Goal: Task Accomplishment & Management: Complete application form

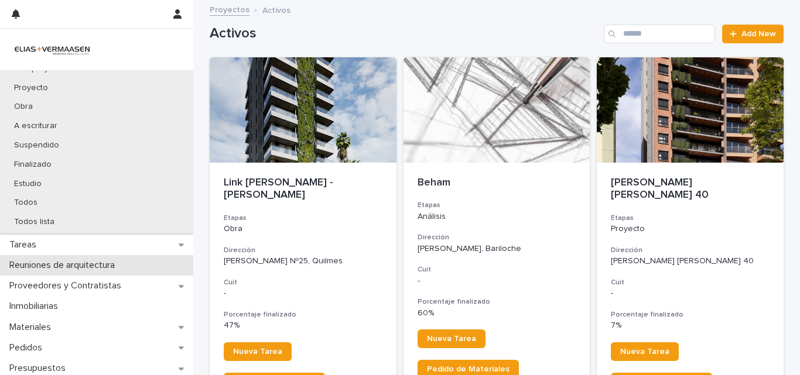
scroll to position [117, 0]
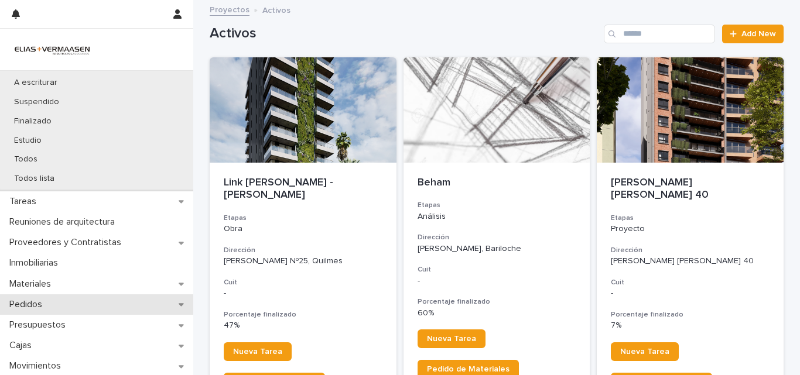
click at [80, 296] on div "Pedidos" at bounding box center [96, 305] width 193 height 20
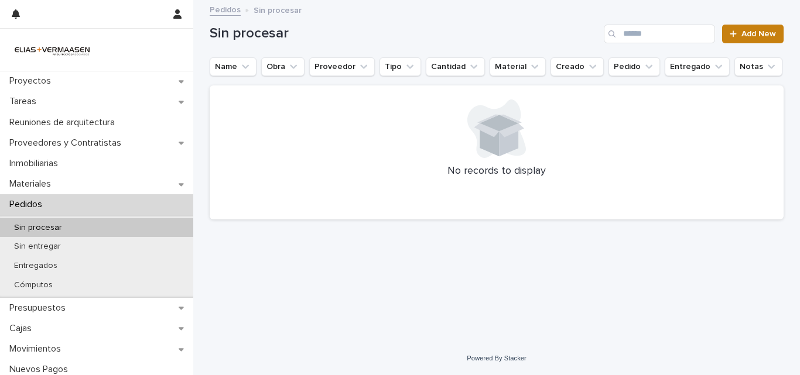
click at [735, 41] on link "Add New" at bounding box center [752, 34] width 61 height 19
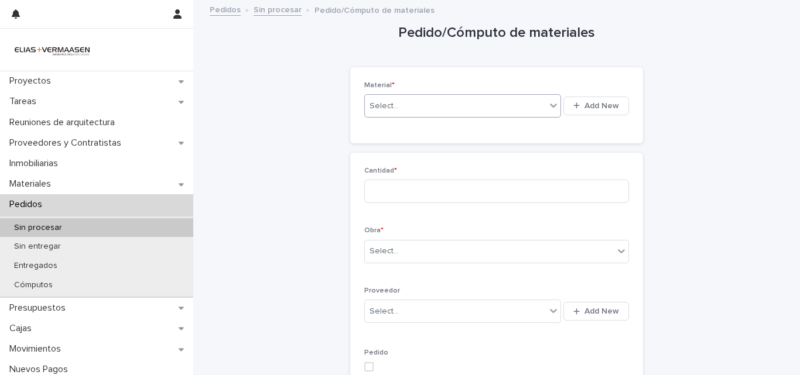
click at [488, 113] on div "Select..." at bounding box center [455, 106] width 181 height 19
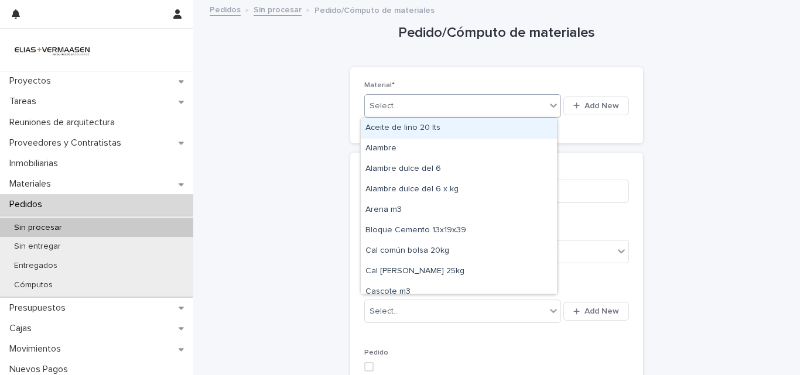
type input "*"
type input "**"
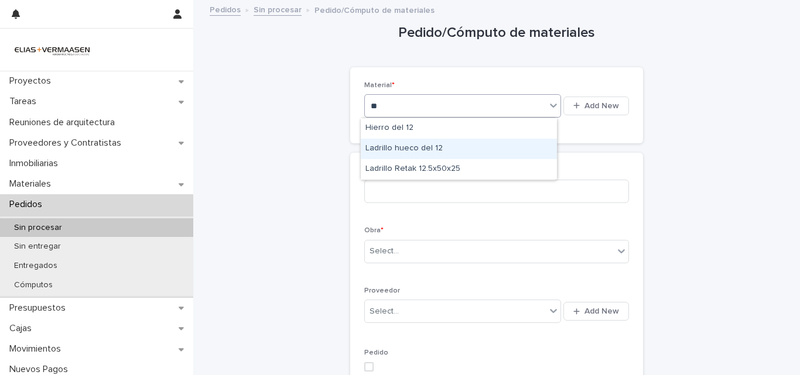
drag, startPoint x: 474, startPoint y: 138, endPoint x: 473, endPoint y: 148, distance: 10.0
click at [473, 148] on div "Ladrillo hueco del 12" at bounding box center [459, 149] width 196 height 20
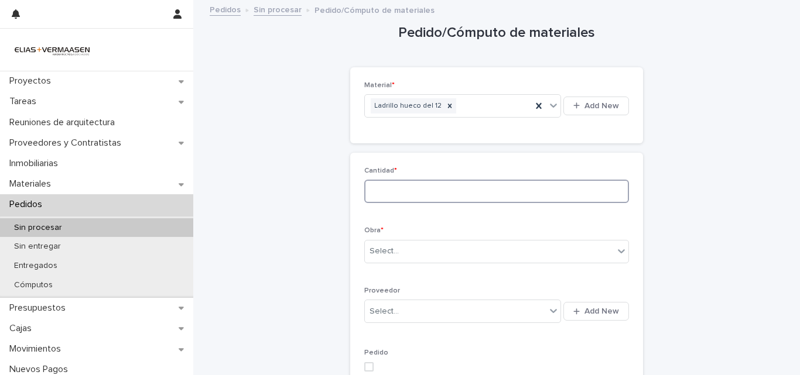
click at [461, 184] on input at bounding box center [496, 191] width 265 height 23
type input "*"
click at [404, 269] on div "Obra * Select..." at bounding box center [496, 250] width 265 height 46
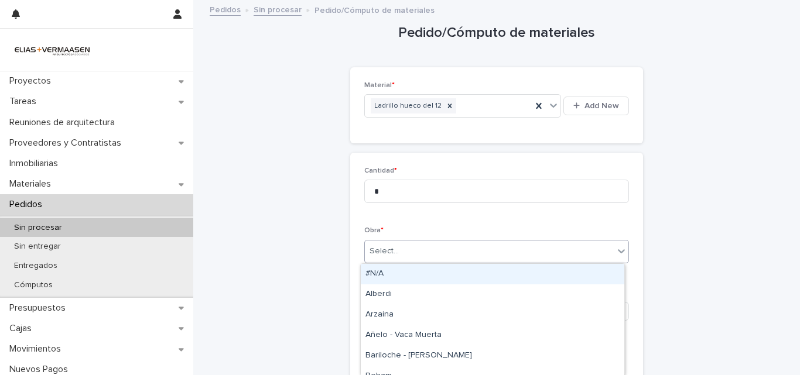
click at [409, 260] on div "Select..." at bounding box center [489, 251] width 249 height 19
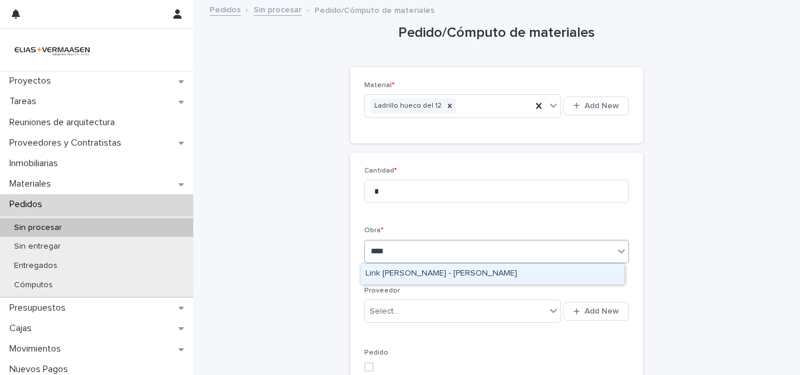
type input "*****"
click at [415, 280] on div "Link [PERSON_NAME] - [PERSON_NAME]" at bounding box center [493, 274] width 264 height 20
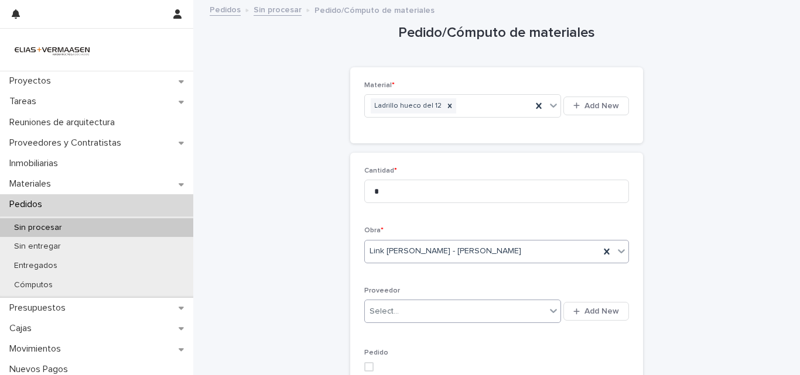
click at [417, 311] on div "Select..." at bounding box center [455, 311] width 181 height 19
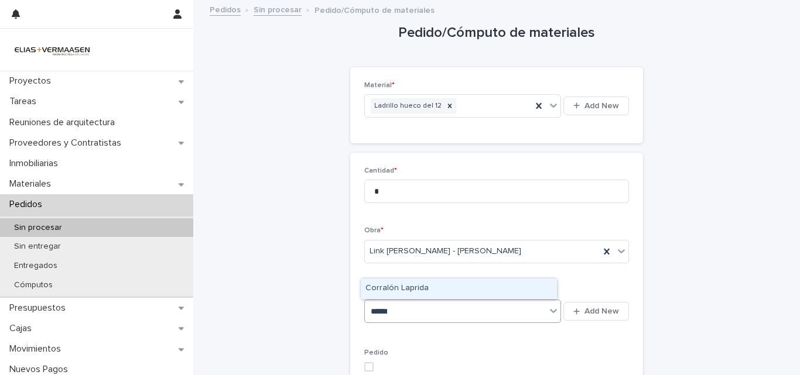
type input "*******"
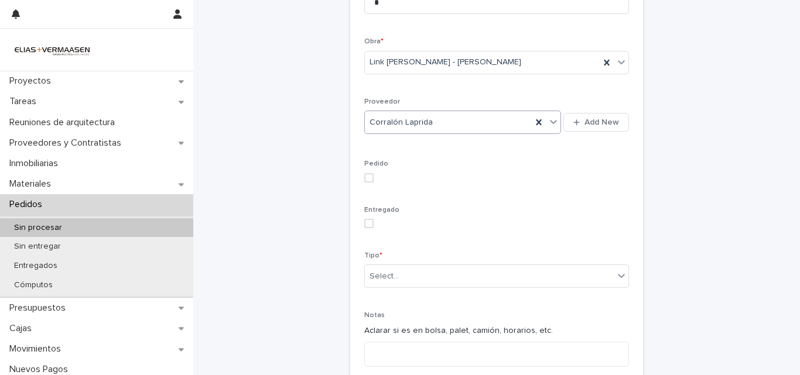
scroll to position [204, 0]
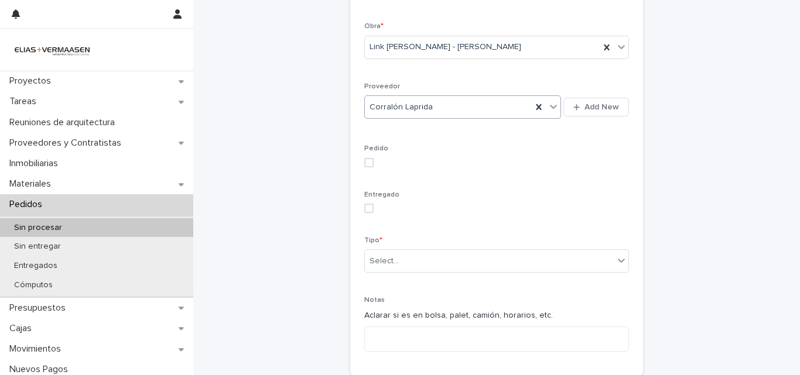
drag, startPoint x: 371, startPoint y: 162, endPoint x: 373, endPoint y: 189, distance: 27.0
click at [371, 163] on label at bounding box center [496, 162] width 265 height 9
click at [370, 211] on div "Entregado" at bounding box center [496, 207] width 265 height 32
click at [369, 208] on span at bounding box center [368, 208] width 9 height 9
click at [392, 260] on div "Select..." at bounding box center [384, 261] width 29 height 12
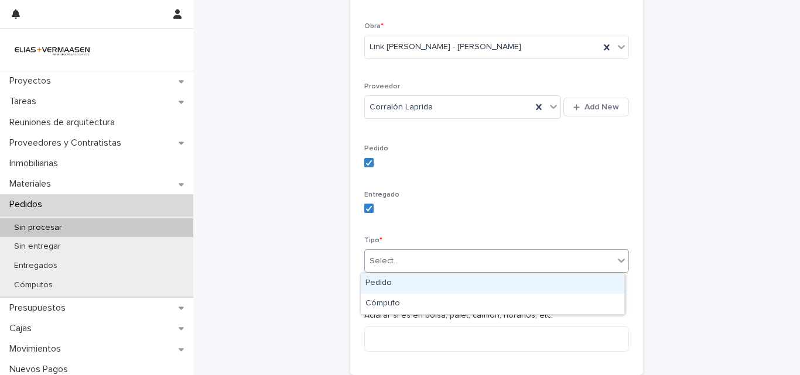
click at [391, 286] on div "Pedido" at bounding box center [493, 283] width 264 height 20
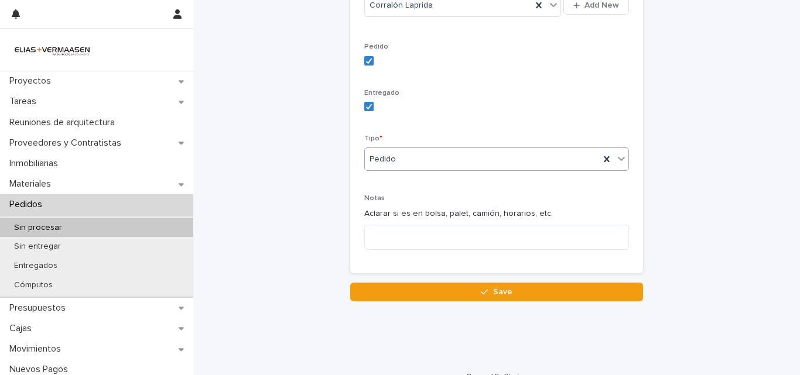
scroll to position [316, 0]
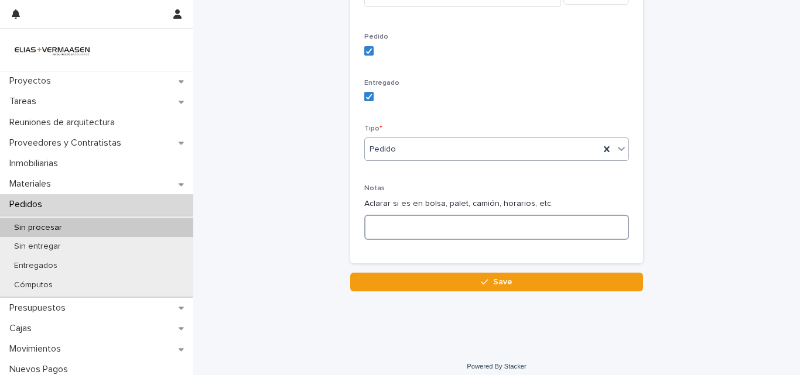
click at [521, 228] on textarea at bounding box center [496, 227] width 265 height 25
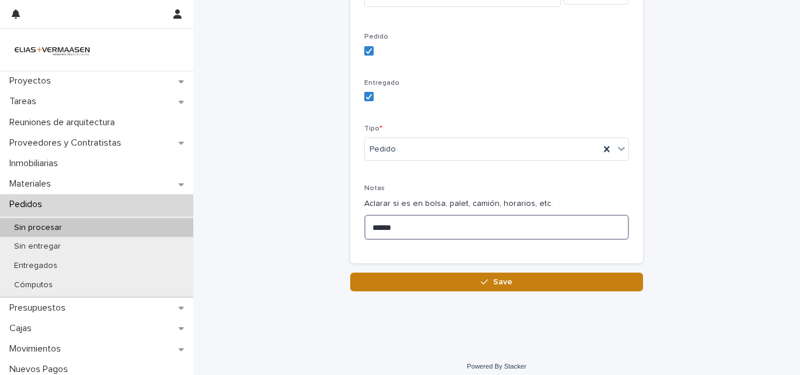
type textarea "******"
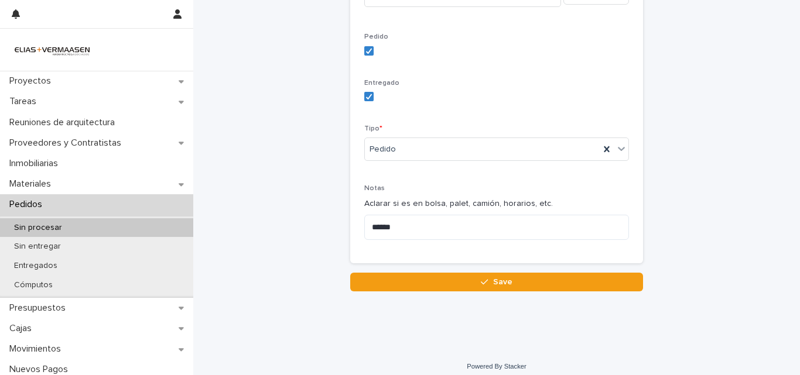
click at [545, 275] on button "Save" at bounding box center [496, 282] width 293 height 19
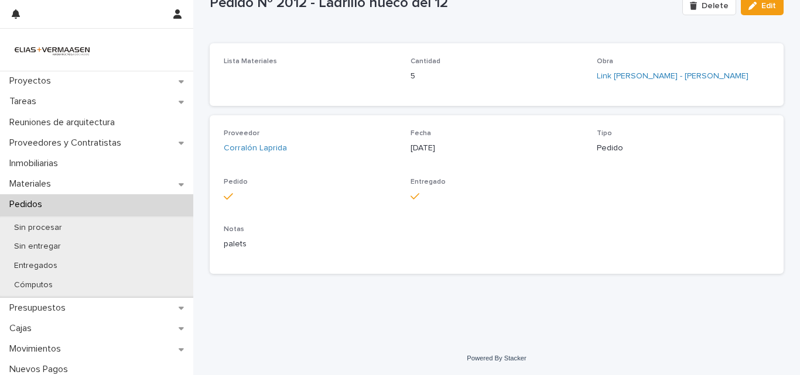
scroll to position [49, 0]
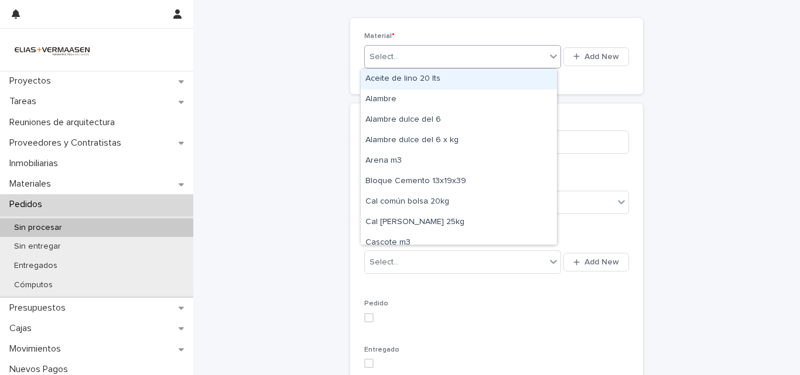
click at [405, 66] on div "Select..." at bounding box center [462, 56] width 197 height 23
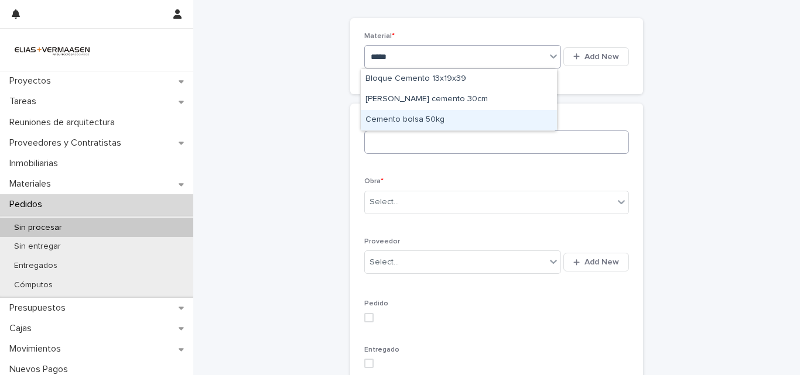
type input "*****"
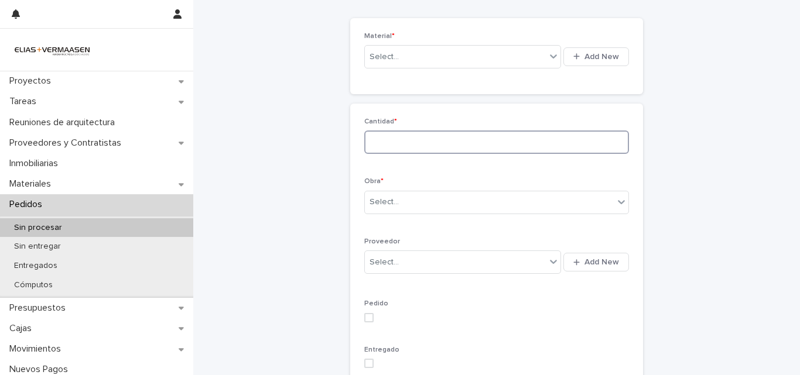
drag, startPoint x: 439, startPoint y: 134, endPoint x: 434, endPoint y: 127, distance: 8.3
click at [434, 127] on div "Cantidad *" at bounding box center [496, 141] width 265 height 46
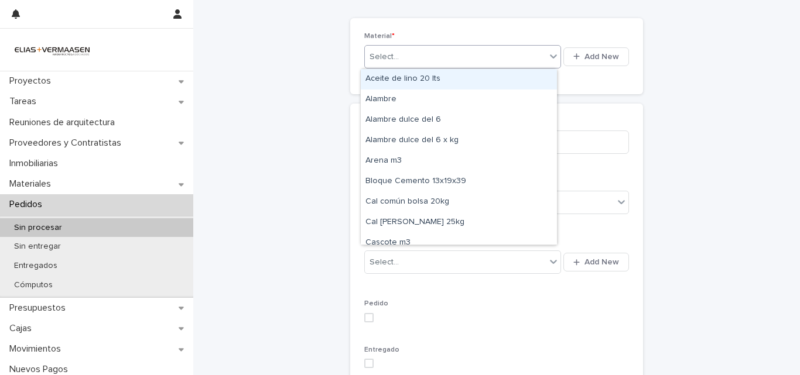
click at [435, 57] on div "Select..." at bounding box center [455, 56] width 181 height 19
type input "**"
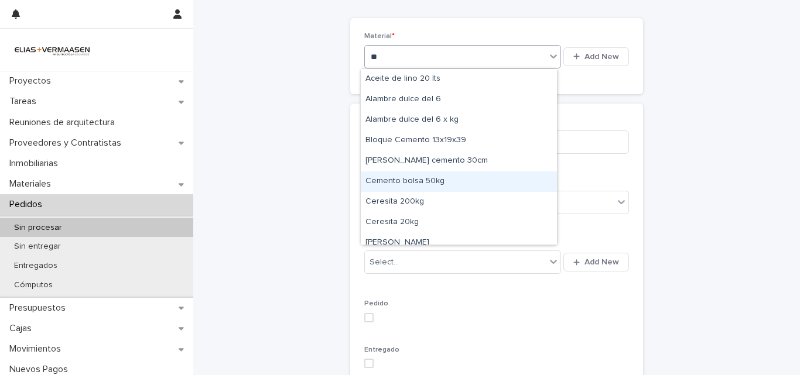
drag, startPoint x: 427, startPoint y: 148, endPoint x: 428, endPoint y: 178, distance: 29.9
click at [428, 178] on div "Cemento bolsa 50kg" at bounding box center [459, 182] width 196 height 20
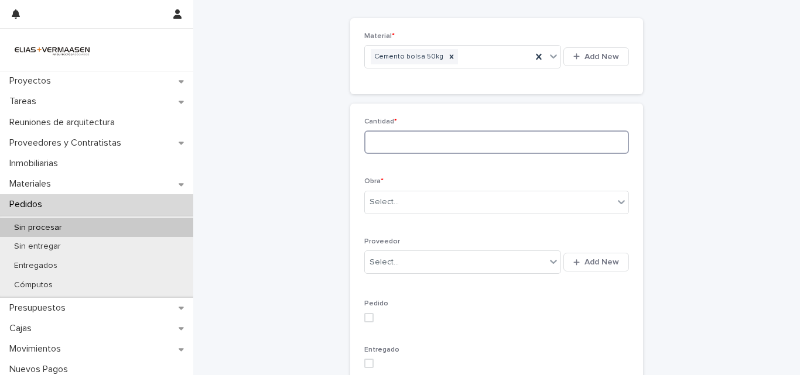
click at [440, 130] on div "Cantidad *" at bounding box center [496, 141] width 265 height 46
type input "**"
click at [439, 206] on div "Select..." at bounding box center [489, 202] width 249 height 19
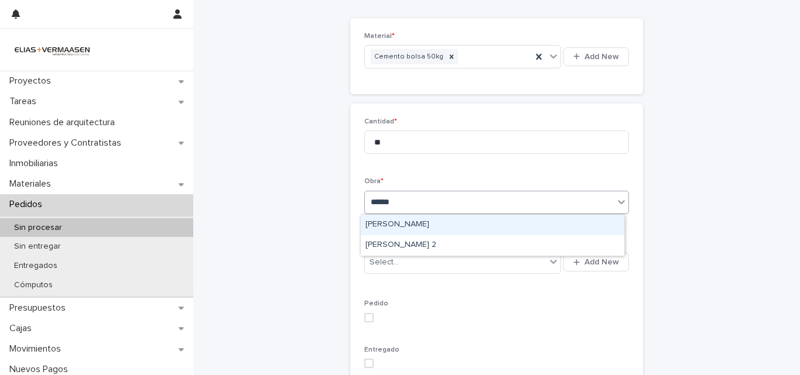
type input "*******"
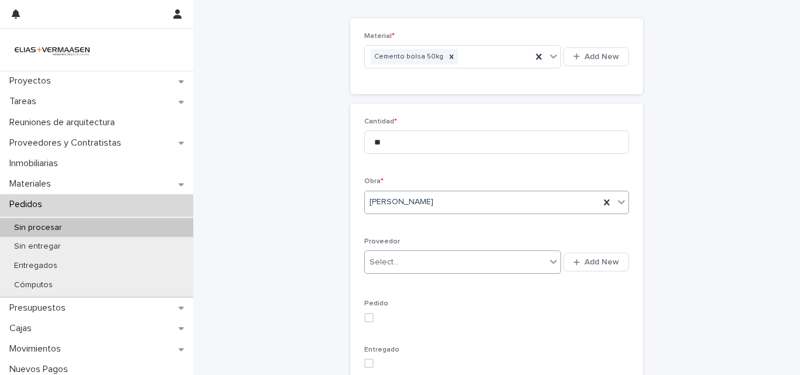
click at [442, 268] on div "Select..." at bounding box center [455, 262] width 181 height 19
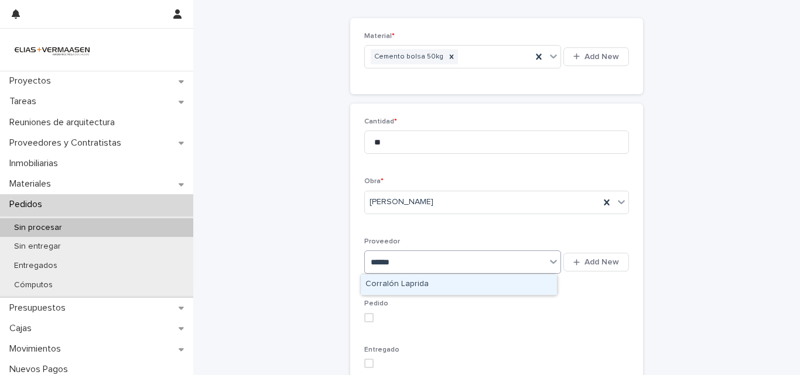
type input "*******"
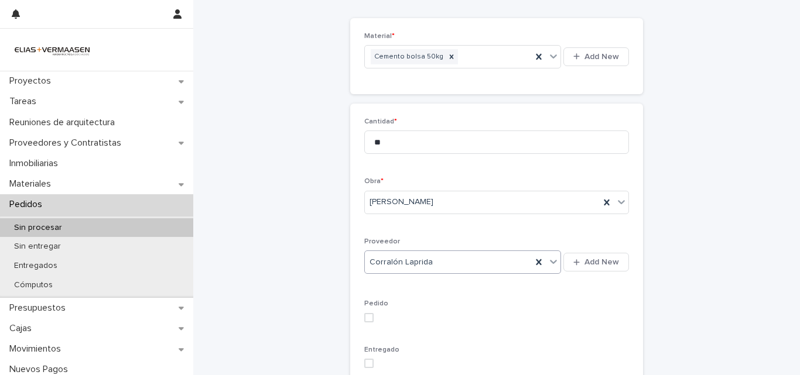
scroll to position [108, 0]
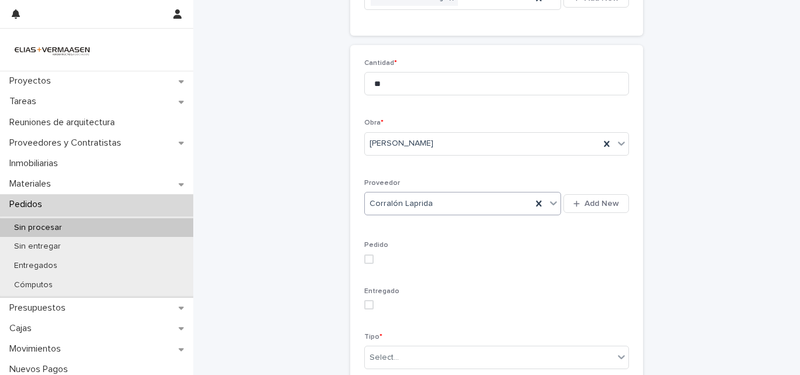
drag, startPoint x: 365, startPoint y: 260, endPoint x: 367, endPoint y: 290, distance: 30.5
click at [367, 273] on div "Pedido" at bounding box center [496, 257] width 265 height 32
click at [367, 304] on span at bounding box center [368, 304] width 9 height 9
click at [371, 260] on label at bounding box center [496, 259] width 265 height 9
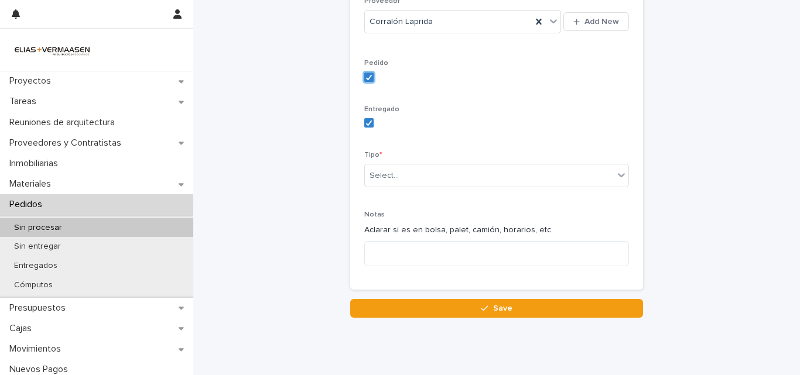
scroll to position [298, 0]
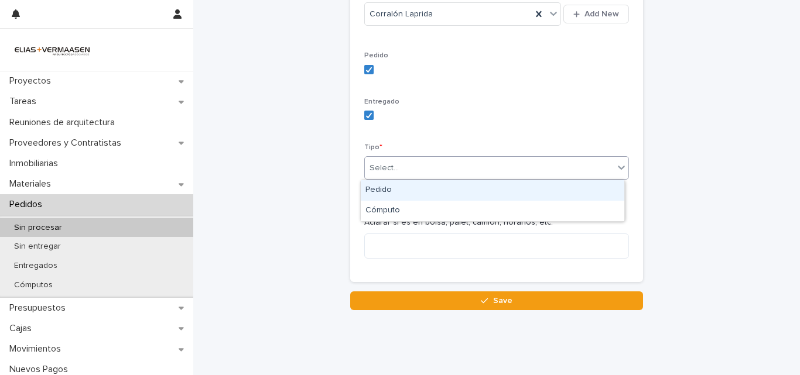
click at [498, 167] on div "Select..." at bounding box center [489, 168] width 249 height 19
click at [497, 190] on div "Pedido" at bounding box center [493, 190] width 264 height 20
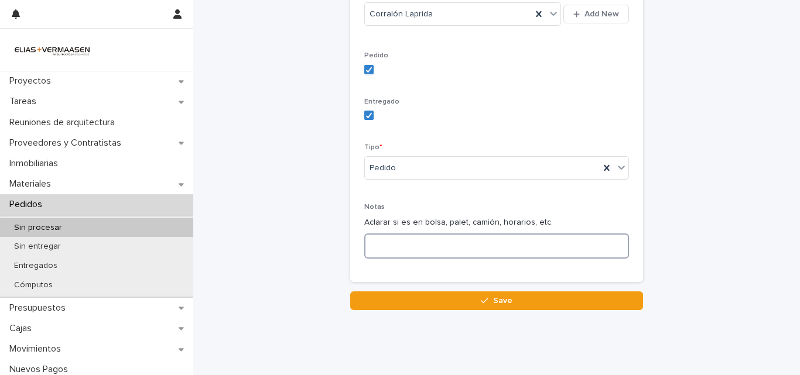
click at [495, 249] on textarea at bounding box center [496, 246] width 265 height 25
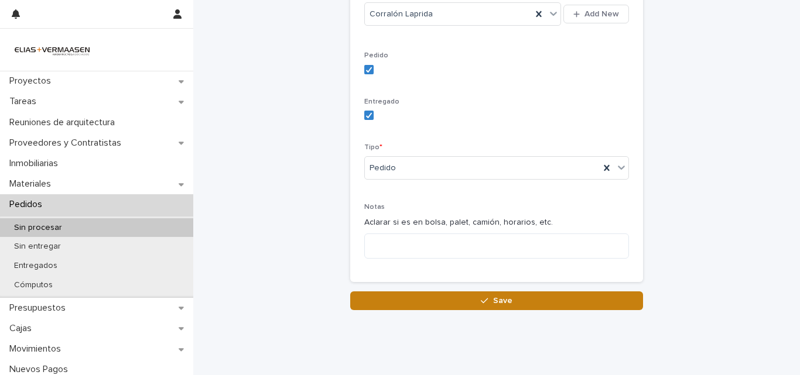
click at [495, 302] on span "Save" at bounding box center [502, 301] width 19 height 8
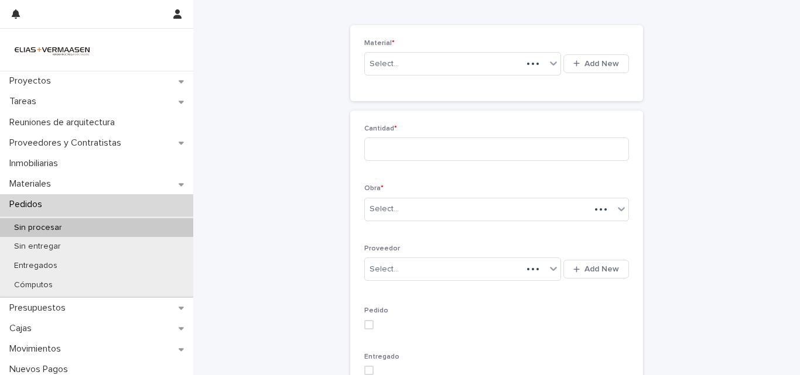
scroll to position [49, 0]
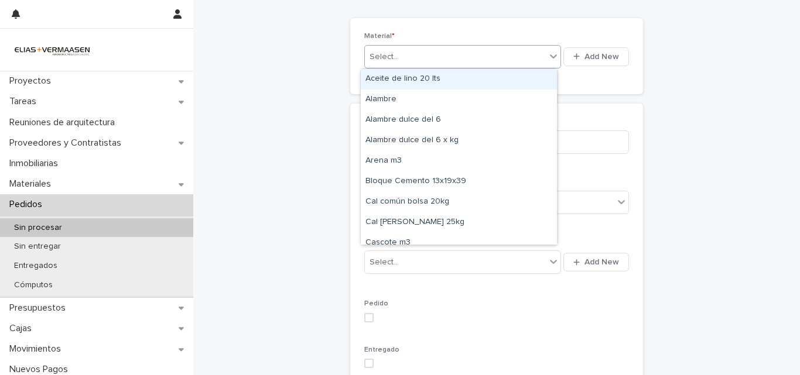
click at [377, 52] on div "Select..." at bounding box center [384, 57] width 29 height 12
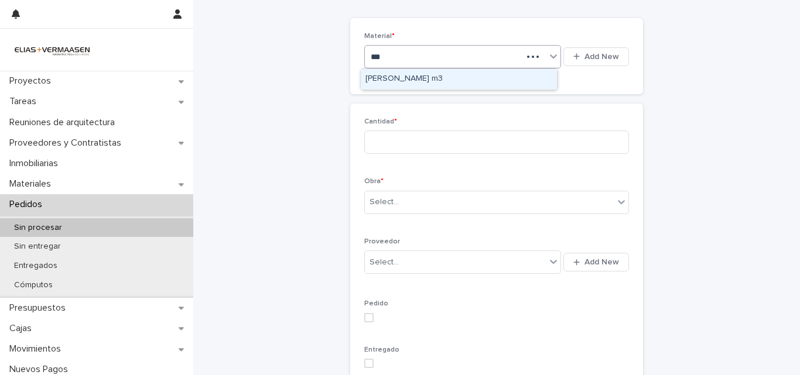
type input "**"
drag, startPoint x: 408, startPoint y: 80, endPoint x: 408, endPoint y: 107, distance: 26.4
click at [408, 81] on div "[PERSON_NAME] m3" at bounding box center [459, 79] width 196 height 20
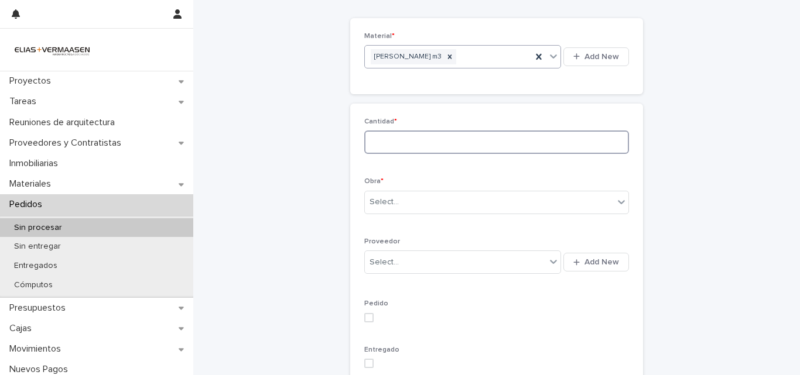
click at [408, 148] on input at bounding box center [496, 142] width 265 height 23
type input "*"
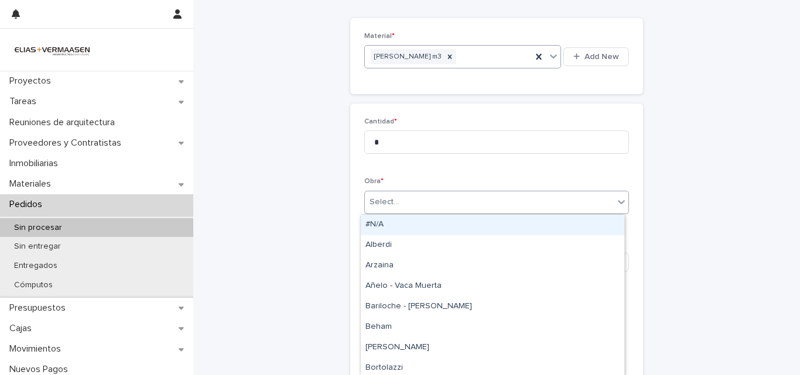
click at [408, 200] on div "Select..." at bounding box center [489, 202] width 249 height 19
type input "**"
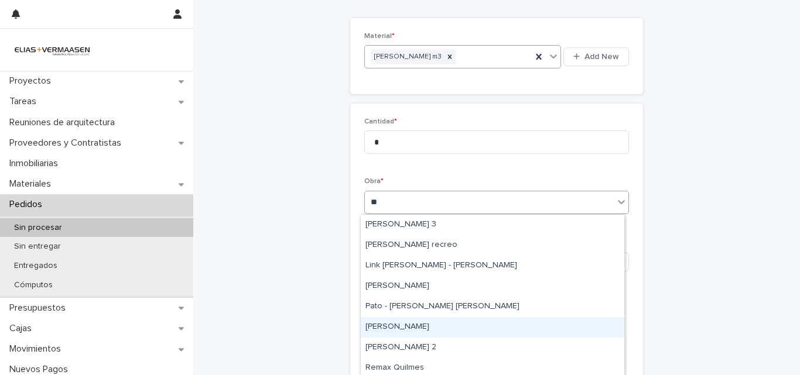
click at [410, 335] on div "[PERSON_NAME]" at bounding box center [493, 327] width 264 height 20
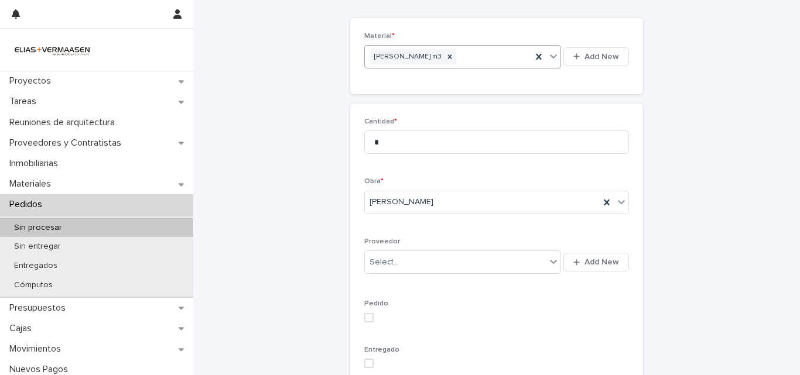
click at [413, 249] on div "Select... Add New" at bounding box center [496, 262] width 265 height 28
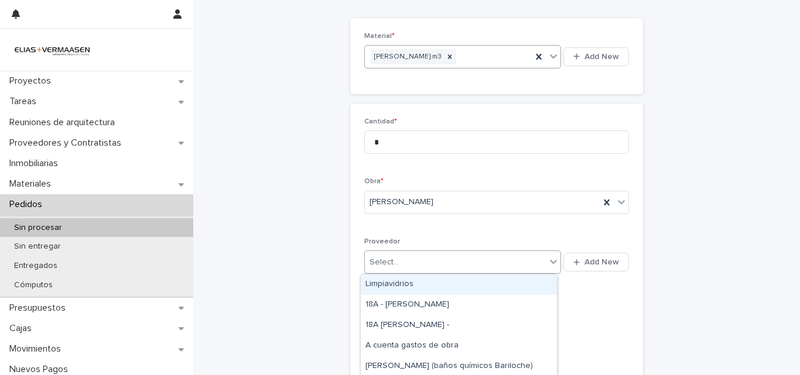
click at [412, 259] on div "Select..." at bounding box center [455, 262] width 181 height 19
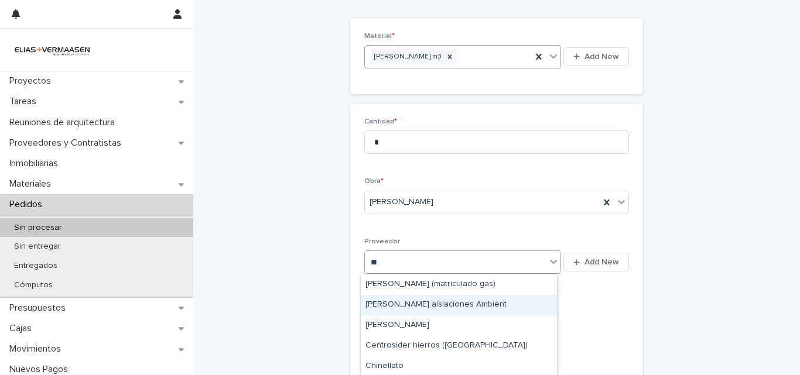
type input "***"
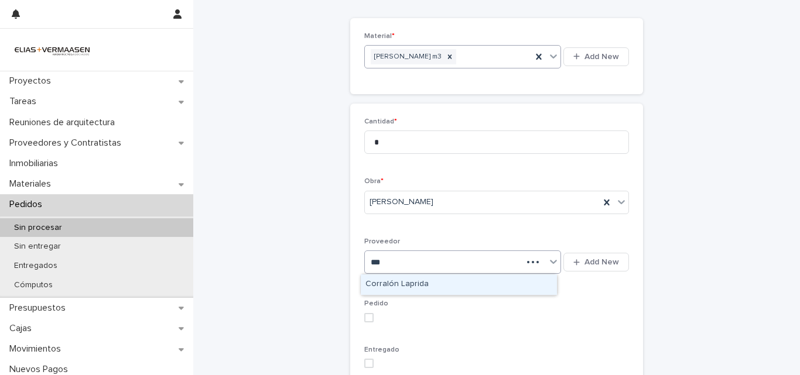
click at [422, 283] on div "Corralón Laprida" at bounding box center [459, 285] width 196 height 20
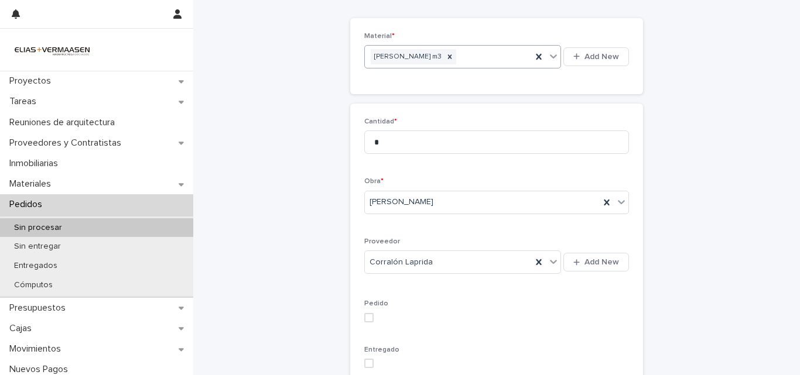
drag, startPoint x: 369, startPoint y: 322, endPoint x: 367, endPoint y: 329, distance: 7.2
click at [368, 322] on div "Pedido" at bounding box center [496, 316] width 265 height 32
drag, startPoint x: 368, startPoint y: 365, endPoint x: 367, endPoint y: 338, distance: 27.5
click at [368, 364] on span at bounding box center [368, 363] width 9 height 9
click at [365, 314] on span at bounding box center [368, 317] width 9 height 9
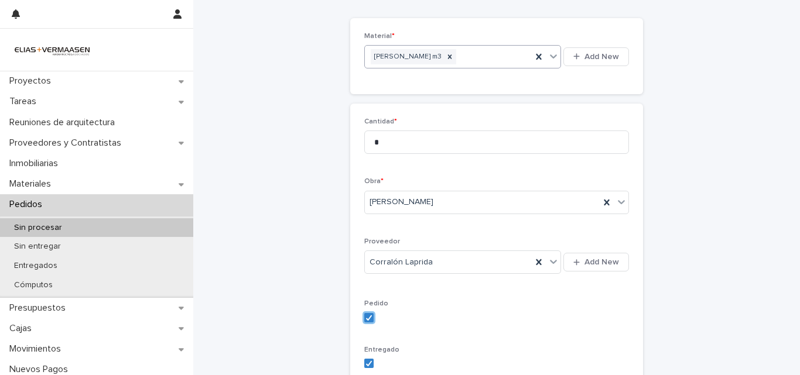
scroll to position [324, 0]
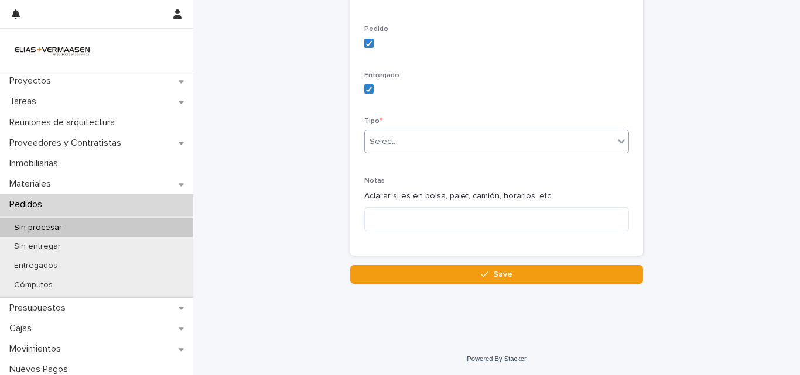
click at [411, 153] on div "Tipo * Select..." at bounding box center [496, 140] width 265 height 46
click at [413, 146] on div "Select..." at bounding box center [489, 141] width 249 height 19
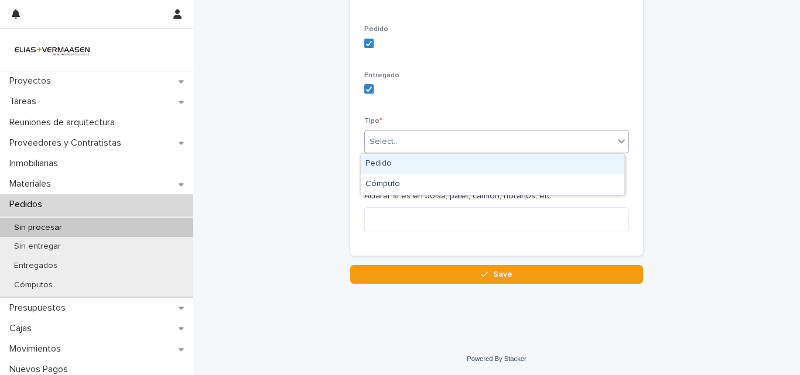
click at [412, 165] on div "Pedido" at bounding box center [493, 164] width 264 height 20
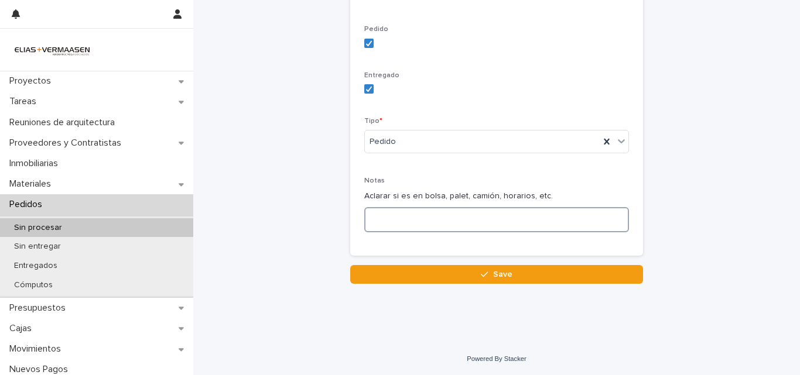
click at [411, 214] on textarea at bounding box center [496, 219] width 265 height 25
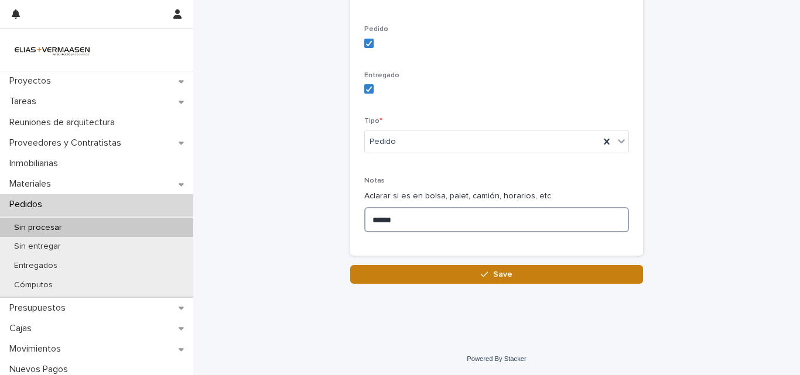
type textarea "******"
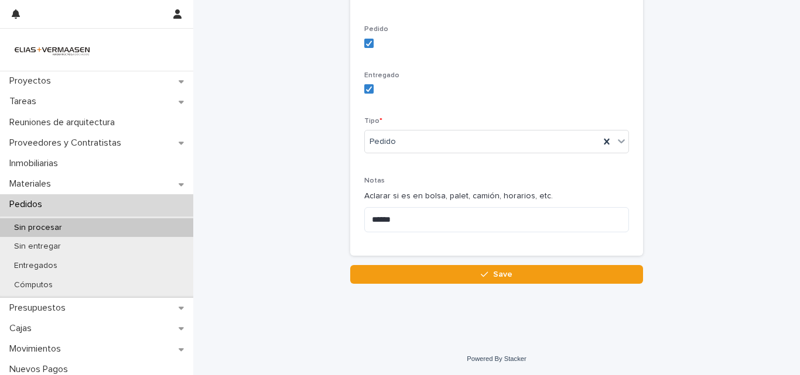
click at [416, 282] on button "Save" at bounding box center [496, 274] width 293 height 19
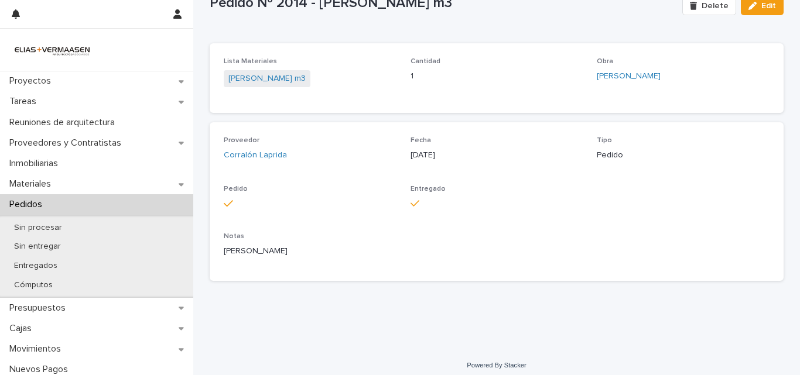
scroll to position [49, 0]
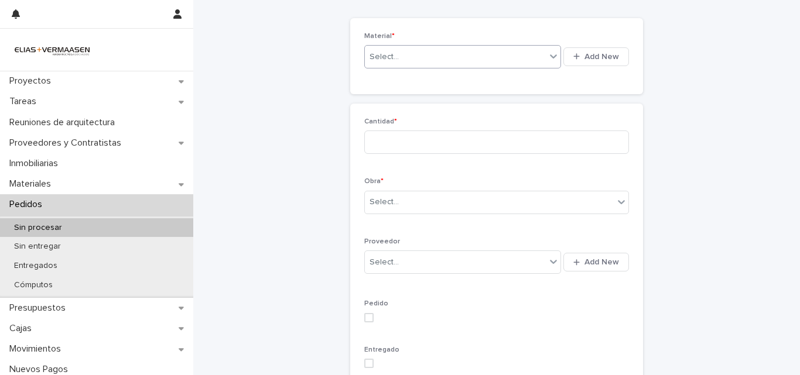
drag, startPoint x: 434, startPoint y: 55, endPoint x: 411, endPoint y: 64, distance: 25.0
click at [411, 64] on div "Select..." at bounding box center [455, 56] width 181 height 19
type input "*"
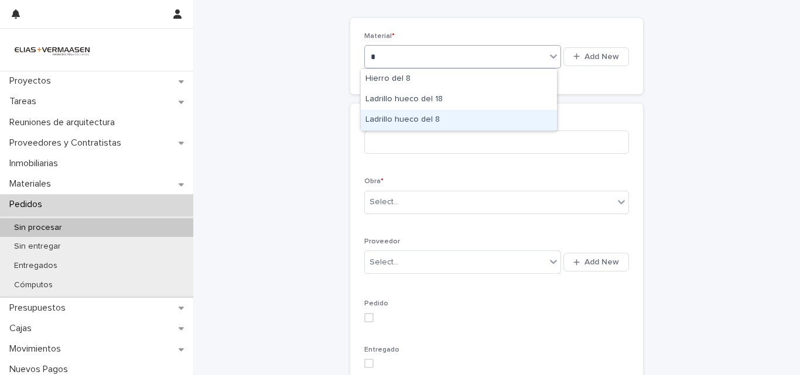
click at [454, 122] on div "Ladrillo hueco del 8" at bounding box center [459, 120] width 196 height 20
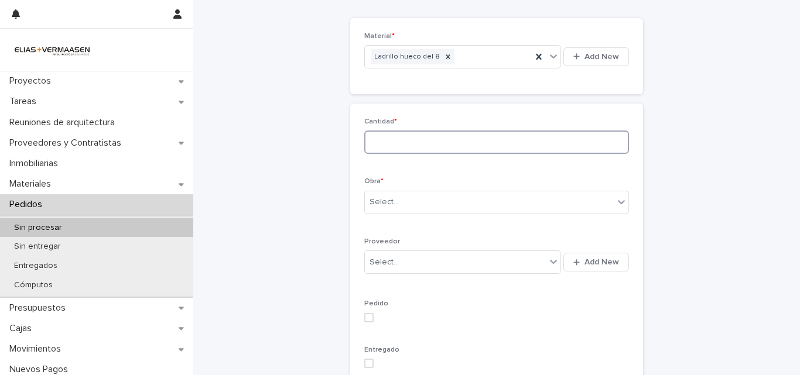
click at [462, 137] on input at bounding box center [496, 142] width 265 height 23
type input "*"
drag, startPoint x: 449, startPoint y: 225, endPoint x: 442, endPoint y: 202, distance: 24.6
click at [445, 217] on div "Cantidad * * Obra * Select... Proveedor Select... Add New Pedido Entregado Tipo…" at bounding box center [496, 317] width 265 height 399
click at [442, 200] on div "Select..." at bounding box center [489, 202] width 249 height 19
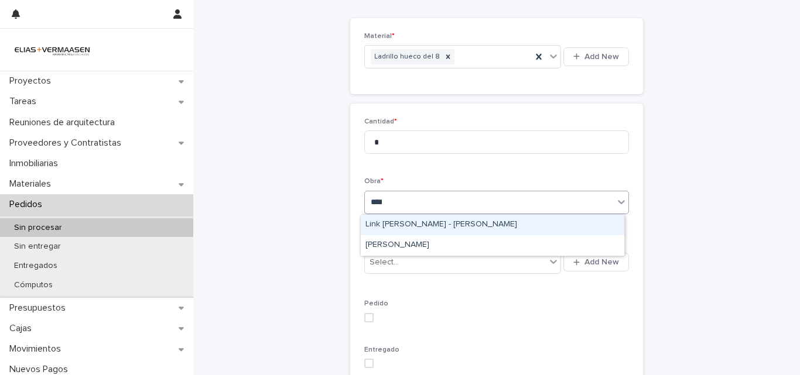
type input "*****"
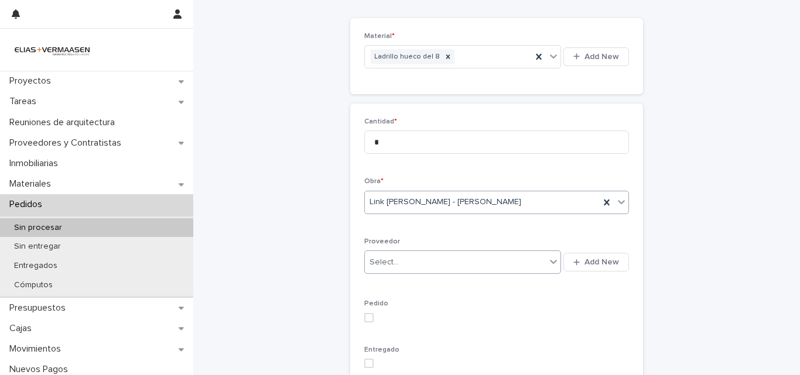
click at [468, 260] on div "Select..." at bounding box center [455, 262] width 181 height 19
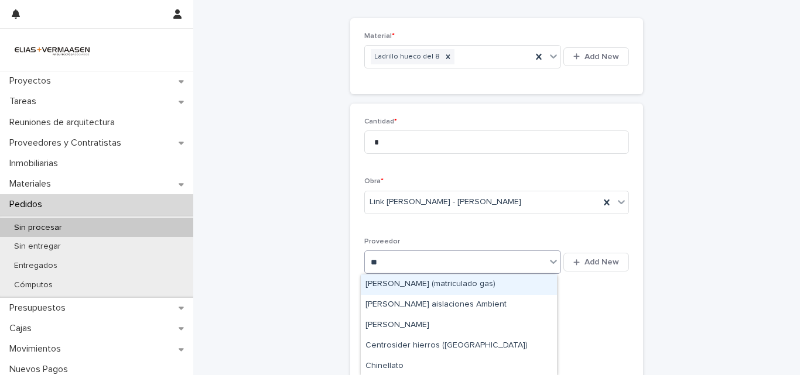
type input "***"
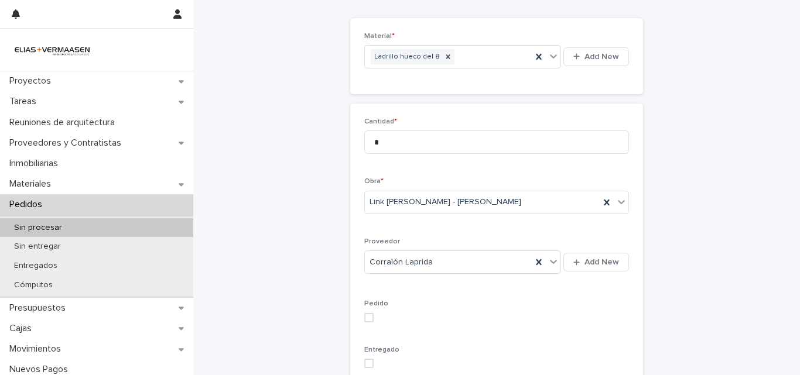
click at [358, 317] on div "Cantidad * * Obra * Link Torre - [PERSON_NAME] Corralón Laprida Add New Pedido …" at bounding box center [496, 317] width 293 height 427
click at [368, 331] on div "Pedido" at bounding box center [496, 316] width 265 height 32
drag, startPoint x: 368, startPoint y: 320, endPoint x: 367, endPoint y: 346, distance: 26.4
click at [368, 327] on div "Pedido" at bounding box center [496, 316] width 265 height 32
click at [371, 370] on div "Entregado" at bounding box center [496, 362] width 265 height 32
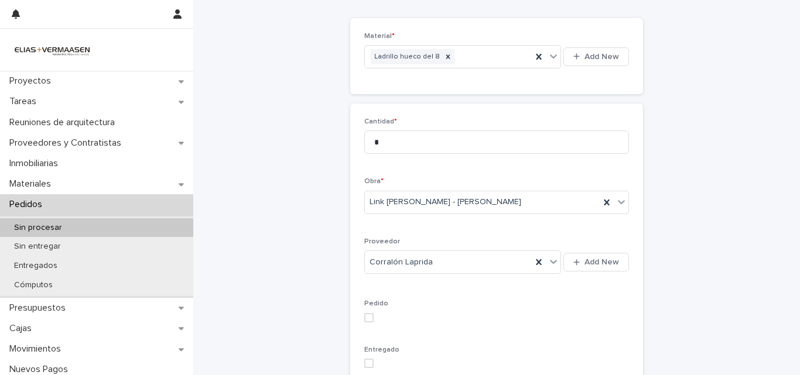
click at [367, 357] on div "Entregado" at bounding box center [496, 362] width 265 height 32
click at [365, 363] on span at bounding box center [368, 363] width 9 height 9
click at [367, 312] on div "Pedido" at bounding box center [496, 316] width 265 height 32
click at [367, 317] on span at bounding box center [368, 317] width 9 height 9
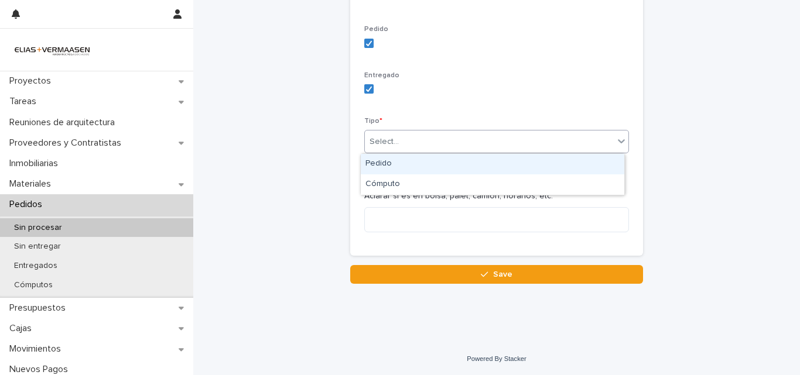
drag, startPoint x: 468, startPoint y: 143, endPoint x: 464, endPoint y: 156, distance: 13.5
click at [464, 155] on body "Proyectos Tareas Reuniones de arquitectura Proveedores y Contratistas Inmobilia…" at bounding box center [400, 187] width 800 height 375
click at [463, 165] on div "Pedido" at bounding box center [493, 164] width 264 height 20
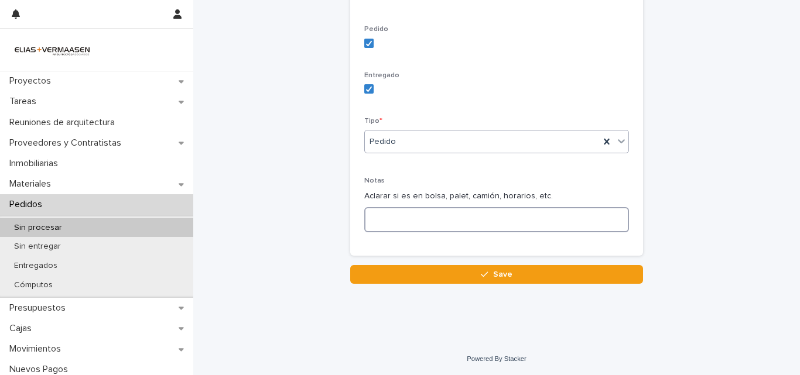
click at [464, 208] on textarea at bounding box center [496, 219] width 265 height 25
type textarea "*"
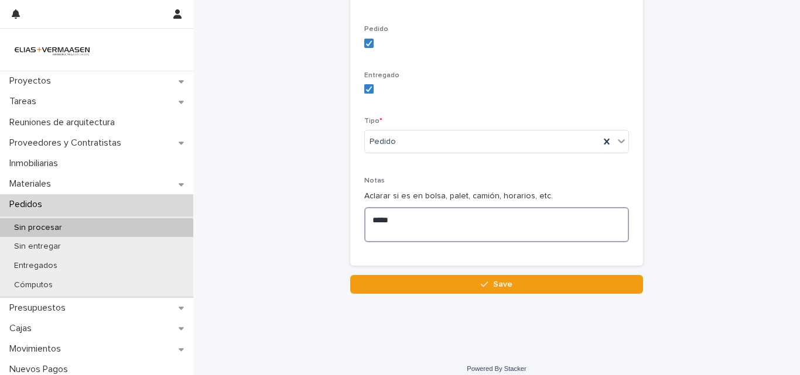
click at [401, 213] on textarea "****" at bounding box center [496, 224] width 265 height 35
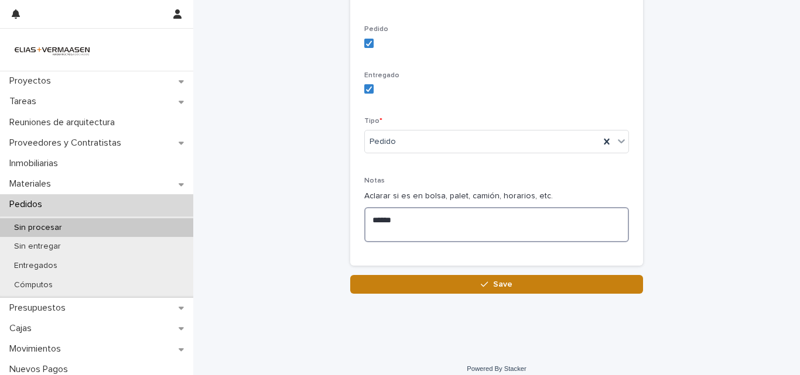
type textarea "*****"
click at [426, 283] on button "Save" at bounding box center [496, 284] width 293 height 19
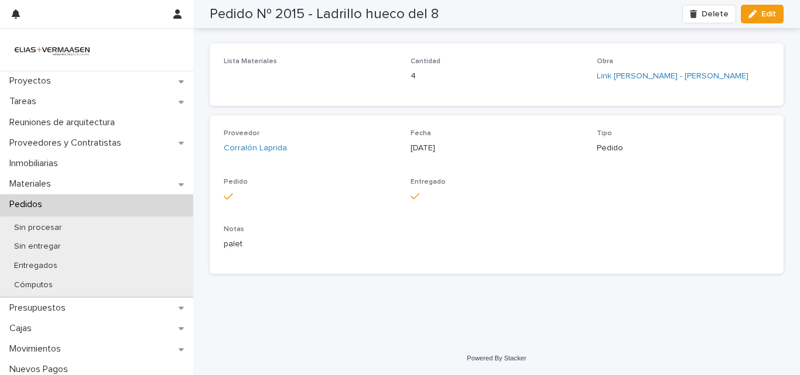
scroll to position [42, 0]
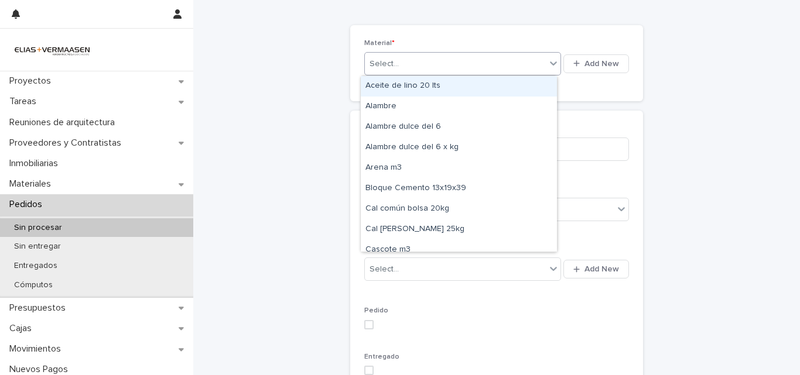
click at [456, 63] on div "Select..." at bounding box center [455, 63] width 181 height 19
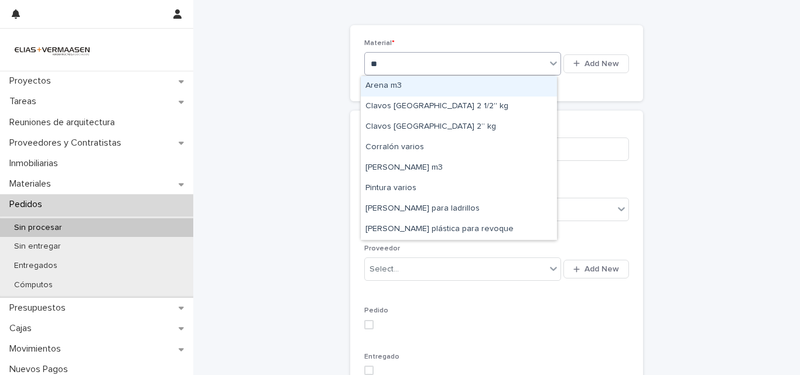
type input "***"
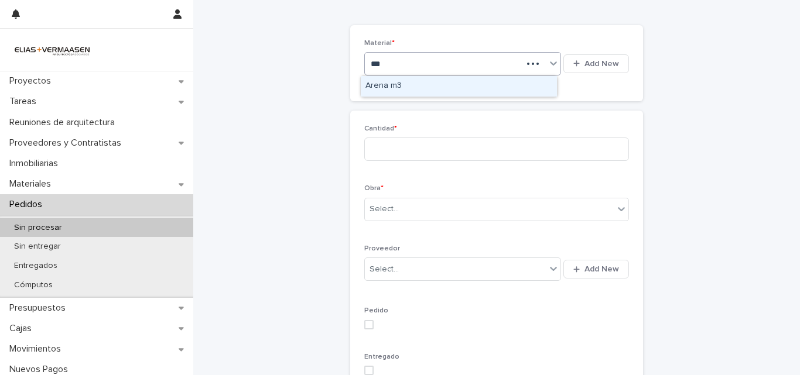
click at [442, 87] on div "Arena m3" at bounding box center [459, 86] width 196 height 20
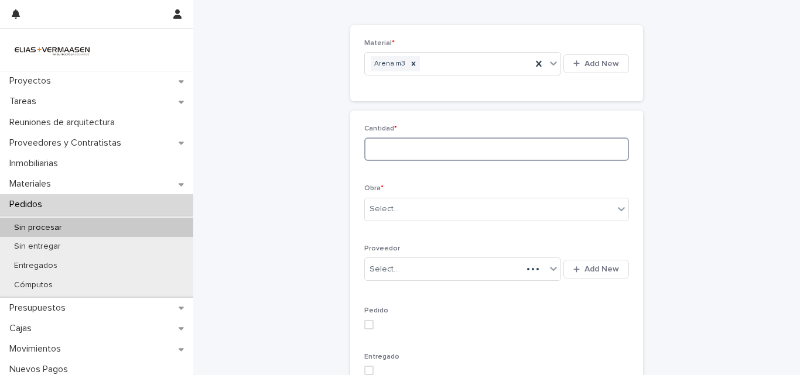
click at [452, 157] on input at bounding box center [496, 149] width 265 height 23
type input "*"
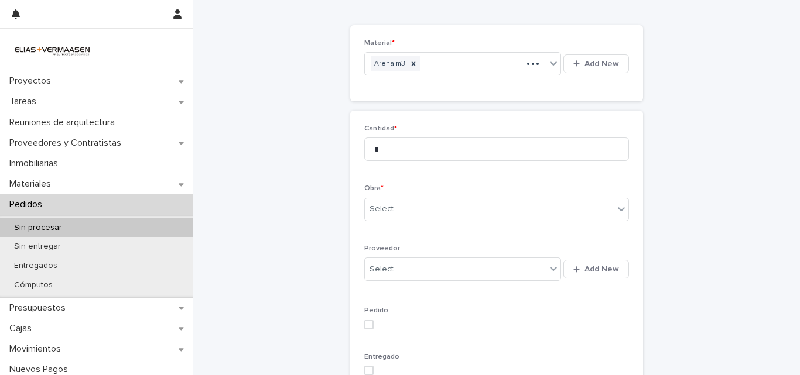
click at [426, 196] on div "Obra * Select..." at bounding box center [496, 207] width 265 height 46
click at [428, 207] on div "Select..." at bounding box center [489, 209] width 249 height 19
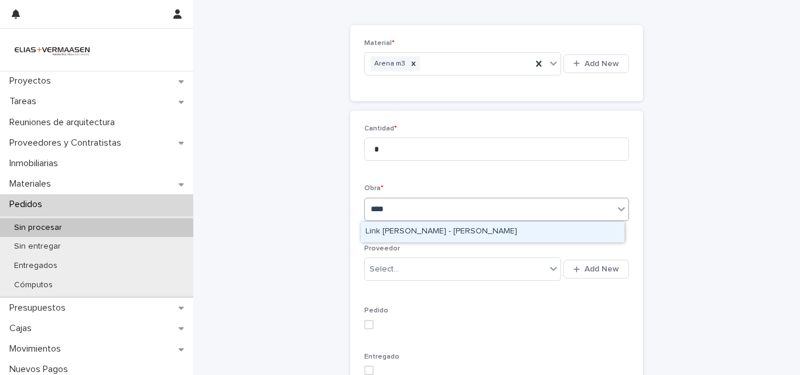
type input "*****"
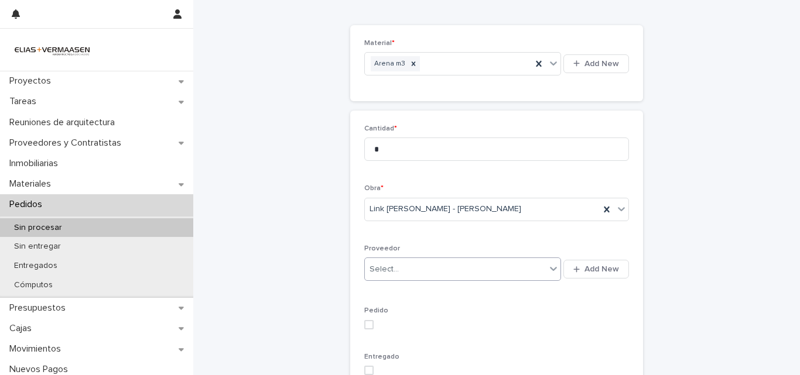
click at [429, 281] on div "Select... Add New" at bounding box center [496, 269] width 265 height 28
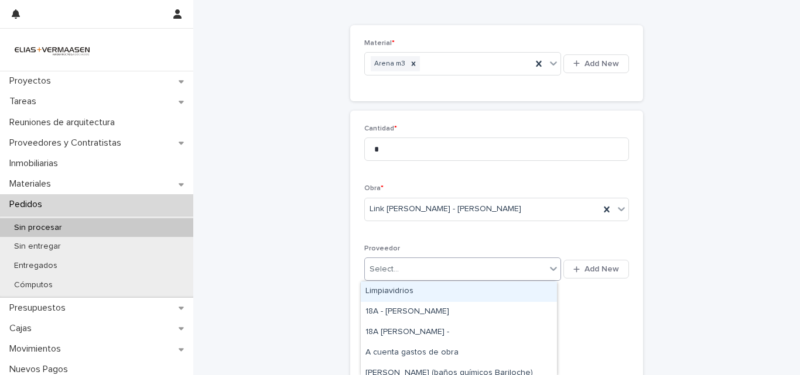
click at [427, 273] on div "Select..." at bounding box center [455, 269] width 181 height 19
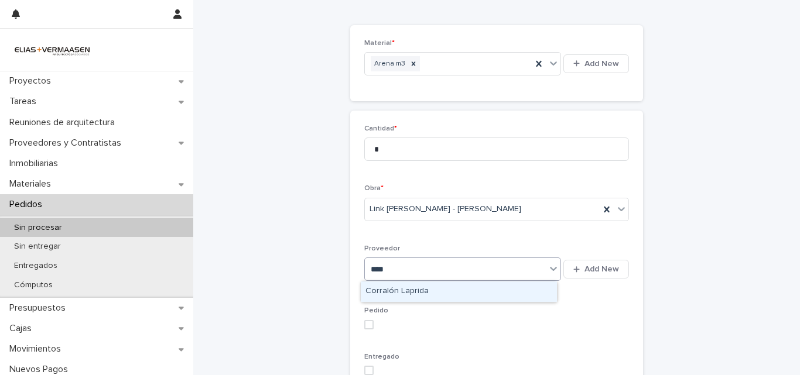
type input "*****"
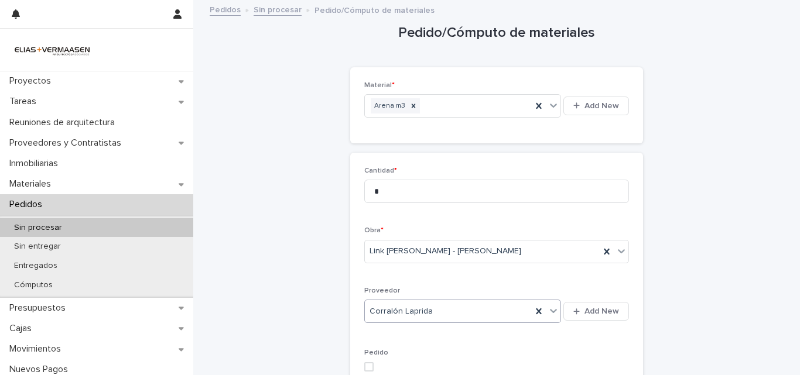
scroll to position [324, 0]
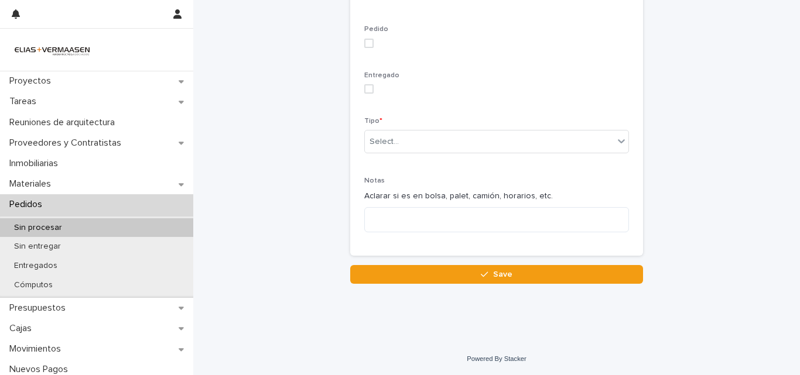
click at [364, 47] on div "Pedido" at bounding box center [496, 41] width 265 height 32
drag, startPoint x: 358, startPoint y: 34, endPoint x: 365, endPoint y: 42, distance: 11.2
click at [365, 42] on div "Cantidad * * Obra * Link Torre - [PERSON_NAME] Corralón Laprida Add New Pedido …" at bounding box center [496, 42] width 293 height 427
click at [369, 49] on div "Pedido" at bounding box center [496, 41] width 265 height 32
click at [364, 43] on span at bounding box center [368, 43] width 9 height 9
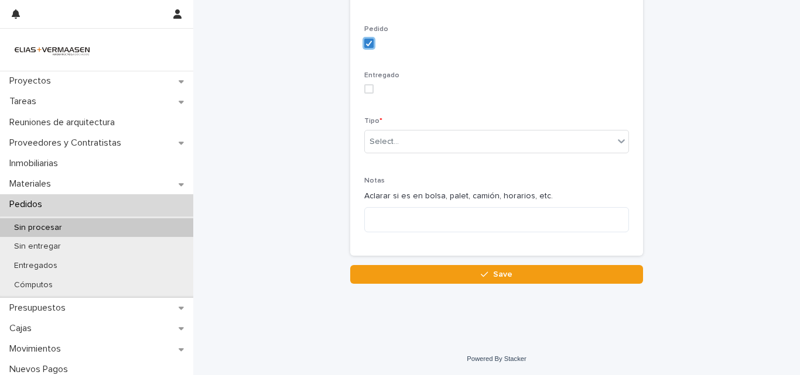
click at [364, 93] on div "Entregado" at bounding box center [496, 87] width 265 height 32
click at [364, 90] on span at bounding box center [368, 88] width 9 height 9
drag, startPoint x: 384, startPoint y: 129, endPoint x: 392, endPoint y: 145, distance: 17.3
click at [384, 131] on div "Tipo * Select..." at bounding box center [496, 140] width 265 height 46
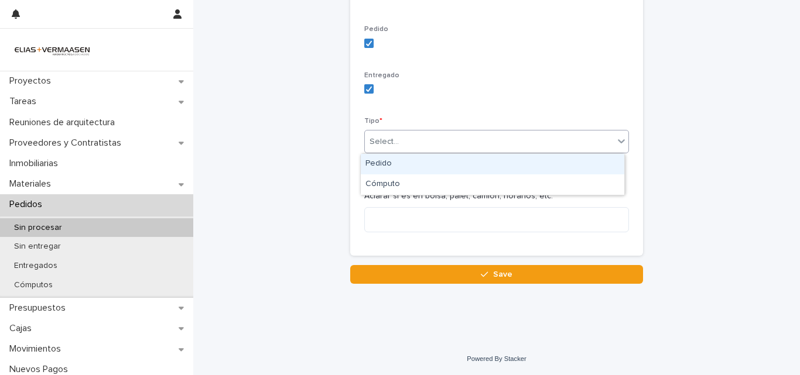
click at [392, 143] on div "Select..." at bounding box center [384, 142] width 29 height 12
click at [396, 158] on div "Pedido" at bounding box center [493, 164] width 264 height 20
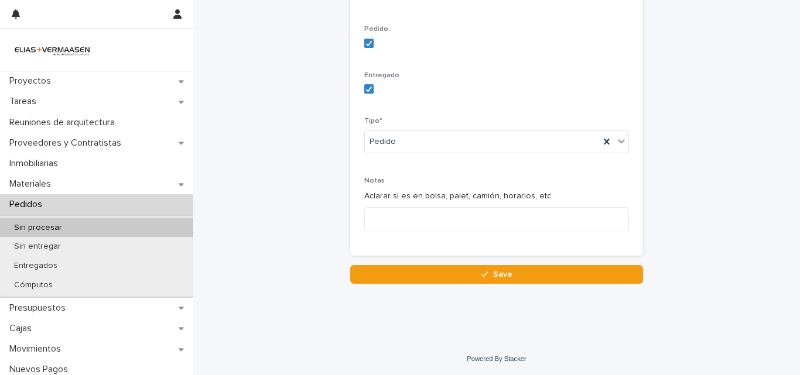
click at [408, 238] on div "Notas Aclarar si es en bolsa, palet, camión, horarios, etc." at bounding box center [496, 209] width 265 height 64
click at [389, 212] on textarea at bounding box center [496, 219] width 265 height 25
drag, startPoint x: 389, startPoint y: 211, endPoint x: 346, endPoint y: 170, distance: 59.7
click at [350, 170] on div "Cantidad * * Obra * Link Torre - [PERSON_NAME] Corralón Laprida Add New Pedido …" at bounding box center [496, 42] width 293 height 427
click at [378, 213] on textarea at bounding box center [496, 219] width 265 height 25
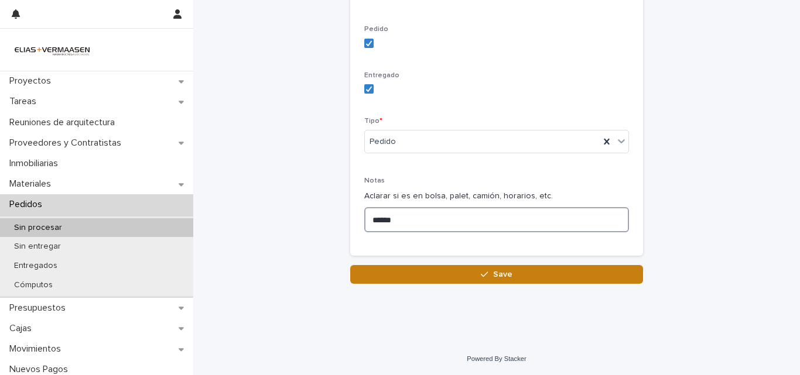
type textarea "******"
click at [510, 279] on button "Save" at bounding box center [496, 274] width 293 height 19
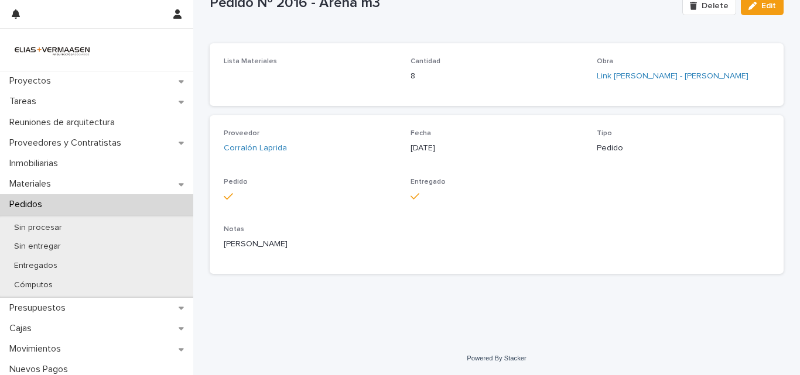
scroll to position [49, 0]
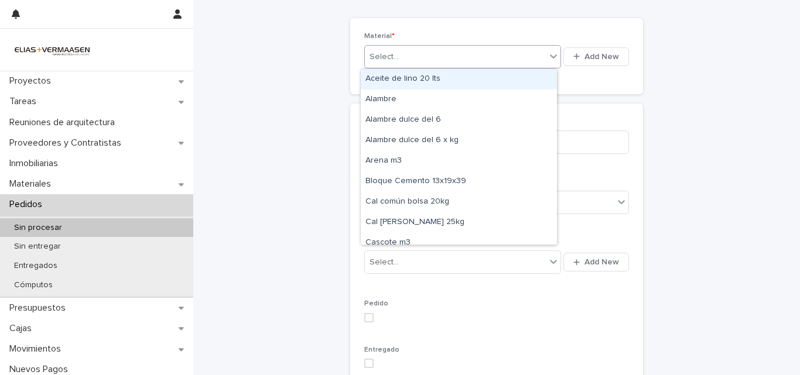
click at [382, 52] on div "Select..." at bounding box center [384, 57] width 29 height 12
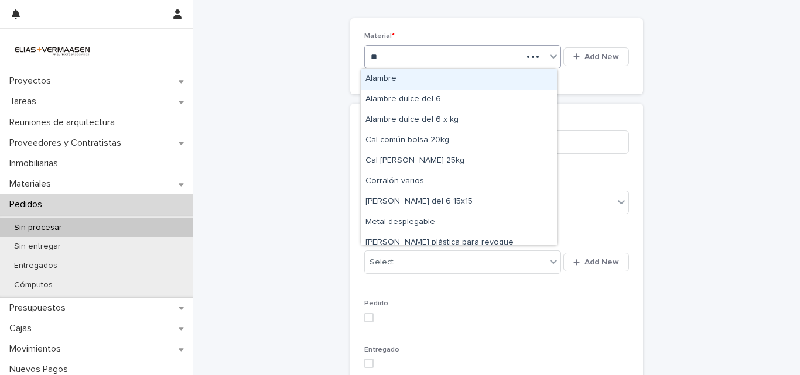
type input "***"
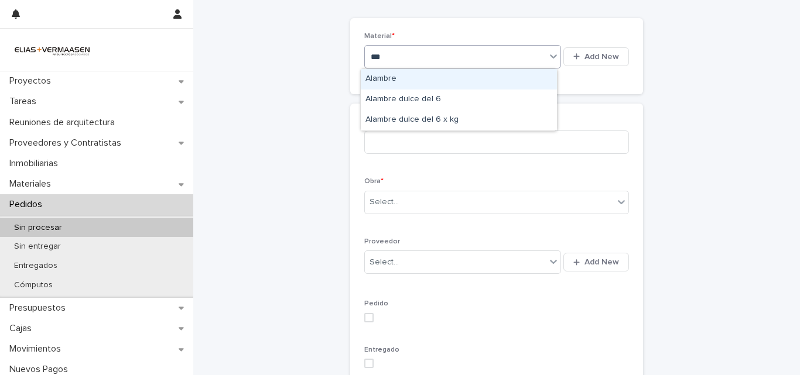
click at [410, 76] on div "Alambre" at bounding box center [459, 79] width 196 height 20
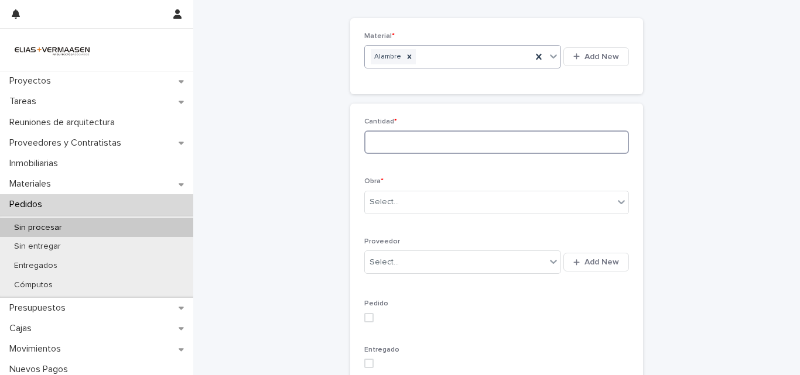
click at [443, 149] on input at bounding box center [496, 142] width 265 height 23
type input "**"
click at [463, 206] on div "Select..." at bounding box center [489, 202] width 249 height 19
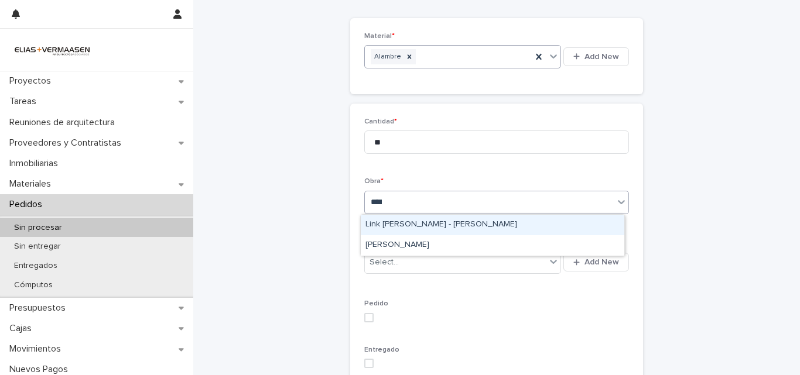
type input "*****"
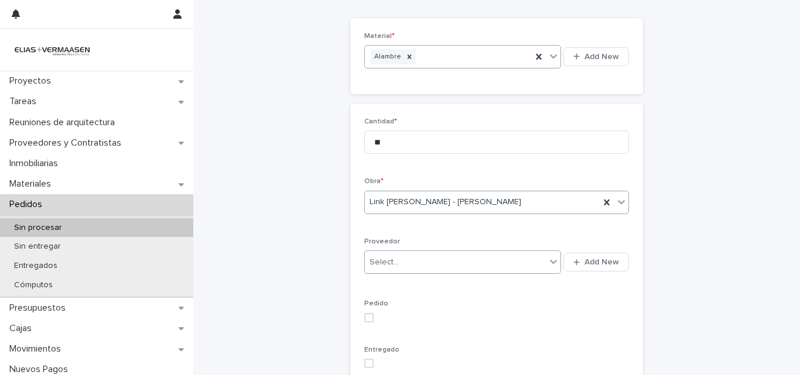
click at [464, 264] on div "Select..." at bounding box center [455, 262] width 181 height 19
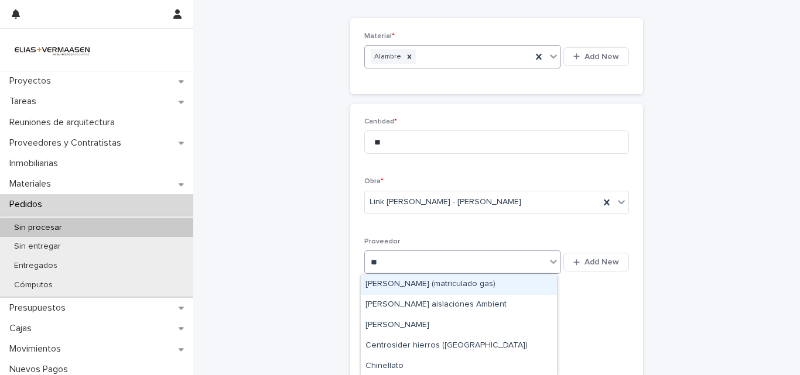
type input "***"
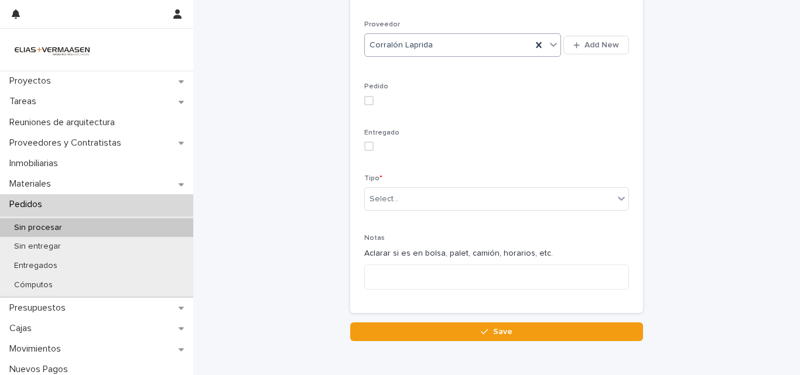
scroll to position [324, 0]
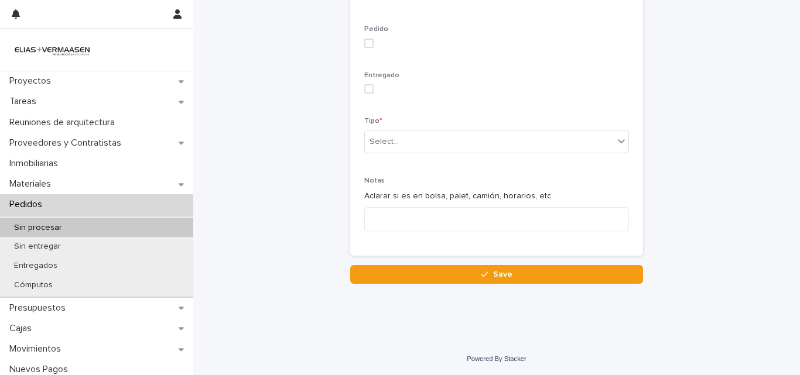
drag, startPoint x: 367, startPoint y: 39, endPoint x: 371, endPoint y: 80, distance: 41.2
click at [367, 43] on span at bounding box center [368, 43] width 9 height 9
click at [371, 93] on label at bounding box center [496, 88] width 265 height 9
click at [380, 136] on div "Select..." at bounding box center [384, 142] width 29 height 12
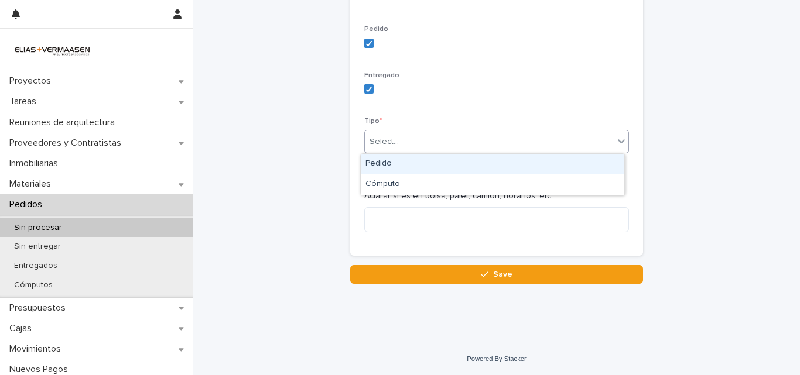
click at [387, 165] on div "Pedido" at bounding box center [493, 164] width 264 height 20
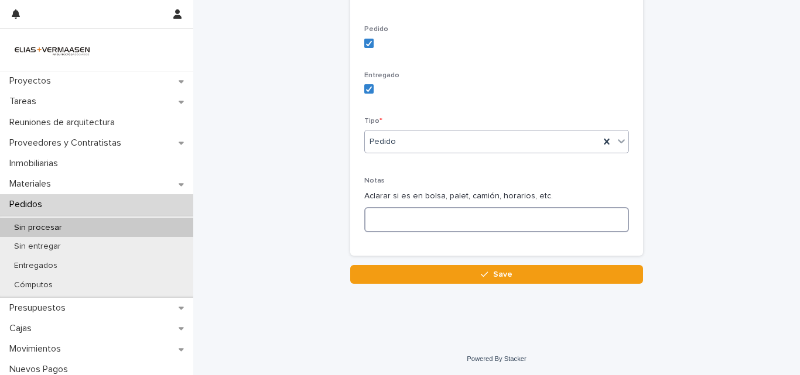
click at [409, 221] on textarea at bounding box center [496, 219] width 265 height 25
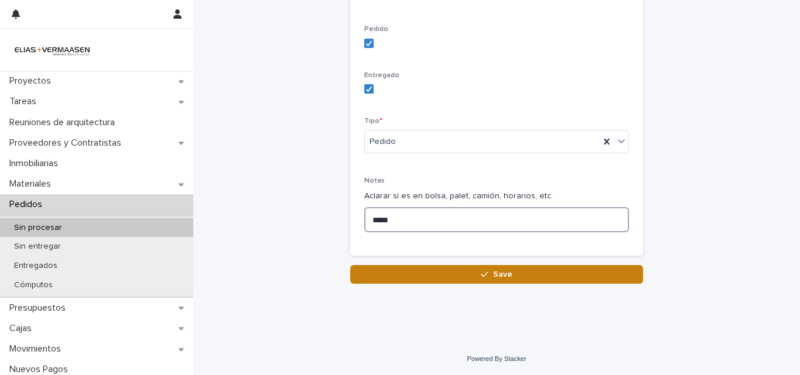
type textarea "*****"
click at [551, 269] on button "Save" at bounding box center [496, 274] width 293 height 19
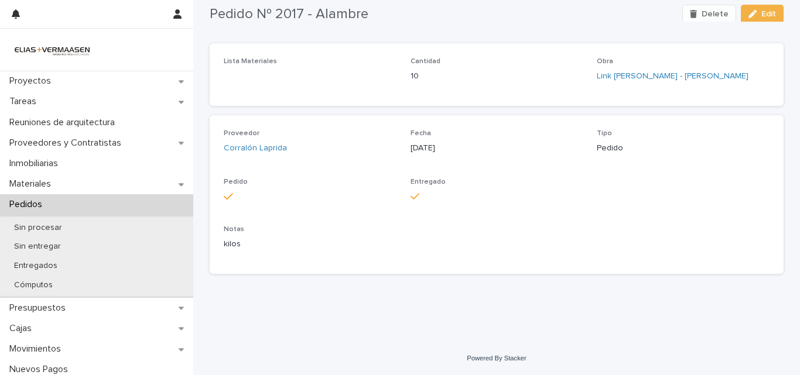
drag, startPoint x: 551, startPoint y: 269, endPoint x: 518, endPoint y: 289, distance: 39.2
click at [518, 289] on div "Loading... Saving… Loading... Saving… Pedido Nº 2017 - Alambre Delete Edit Pedi…" at bounding box center [497, 136] width 586 height 354
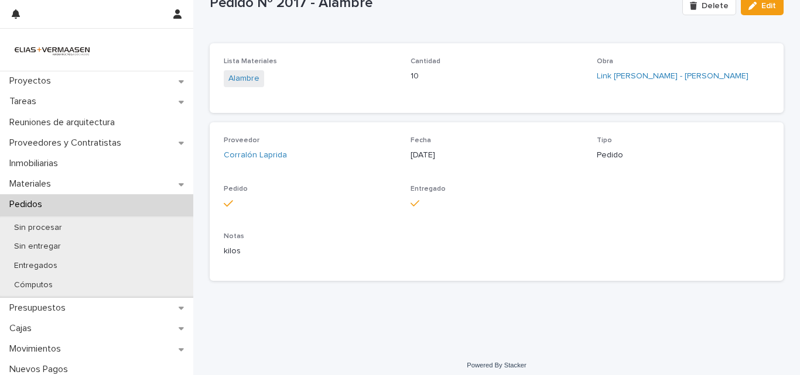
scroll to position [49, 0]
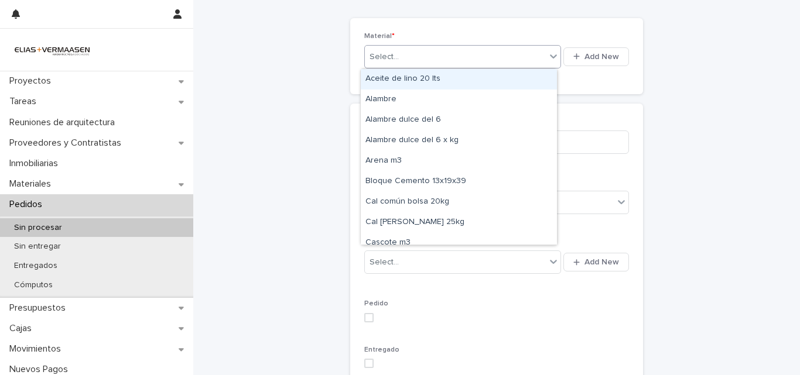
click at [393, 56] on div "Select..." at bounding box center [384, 57] width 29 height 12
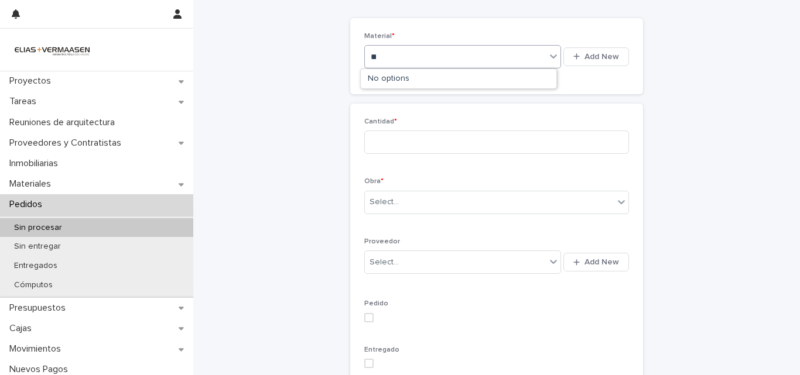
type input "*"
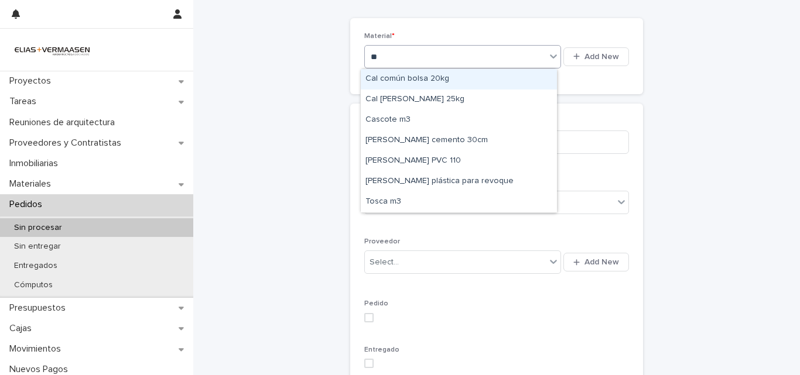
type input "***"
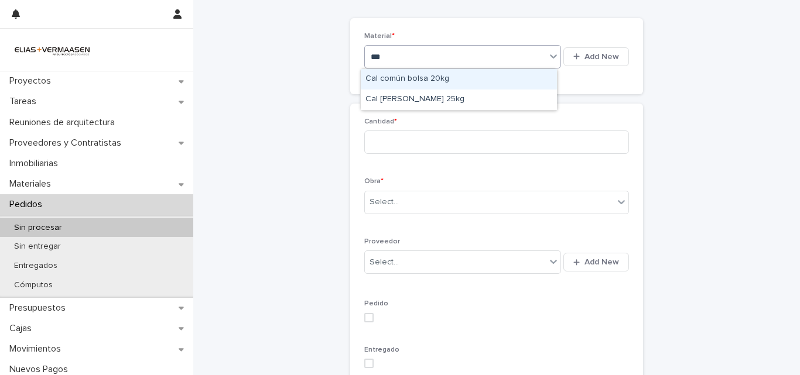
click at [416, 81] on div "Cal común bolsa 20kg" at bounding box center [459, 79] width 196 height 20
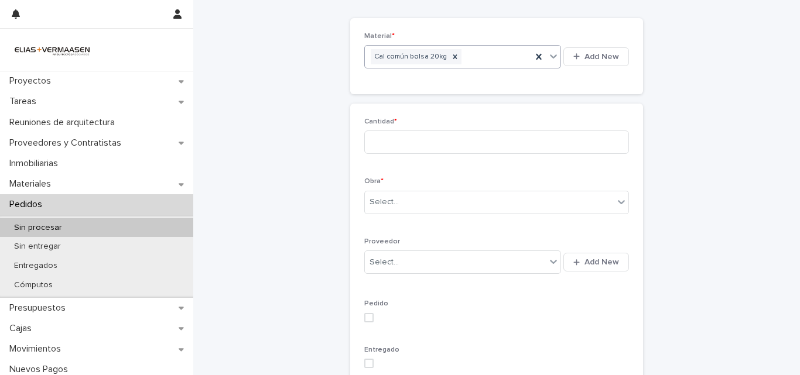
click at [428, 129] on div "Cantidad *" at bounding box center [496, 141] width 265 height 46
click at [430, 139] on input at bounding box center [496, 142] width 265 height 23
type input "*"
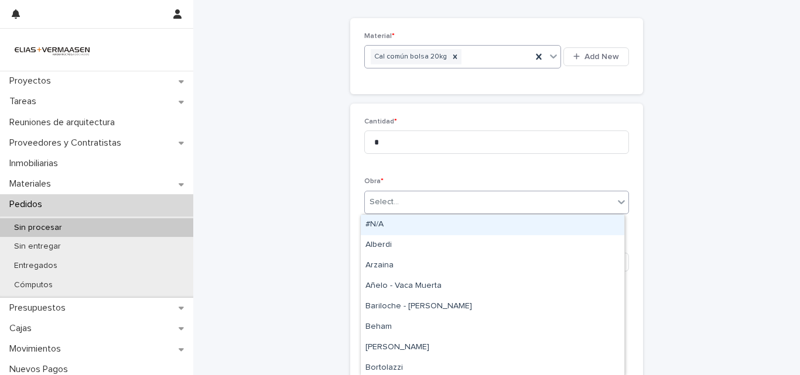
drag, startPoint x: 425, startPoint y: 190, endPoint x: 424, endPoint y: 199, distance: 8.8
click at [425, 192] on div "Select..." at bounding box center [496, 202] width 265 height 23
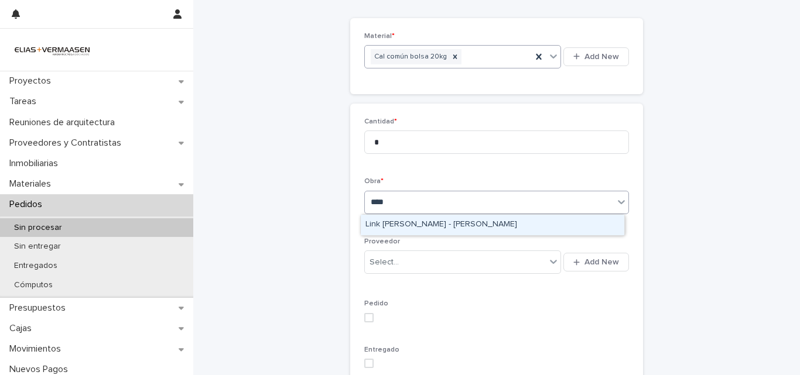
type input "*****"
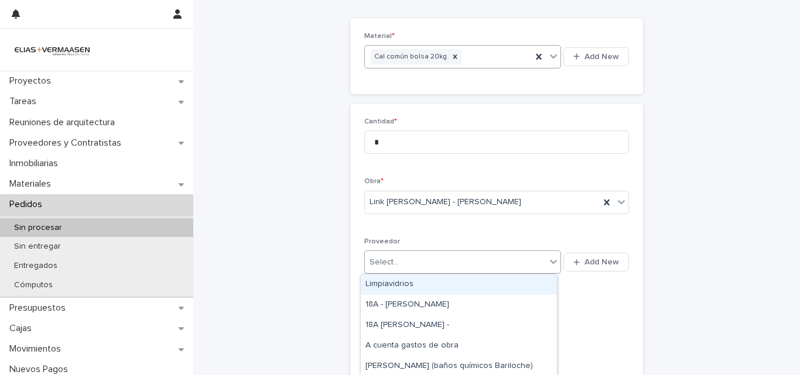
click at [459, 256] on div "Select..." at bounding box center [455, 262] width 181 height 19
type input "***"
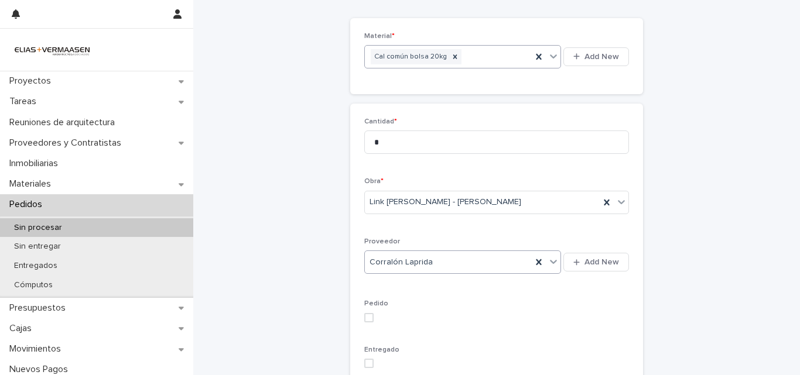
scroll to position [324, 0]
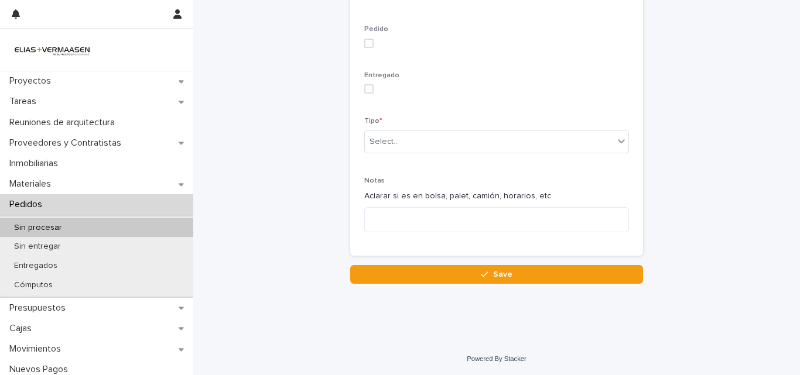
drag, startPoint x: 363, startPoint y: 41, endPoint x: 365, endPoint y: 47, distance: 6.7
click at [364, 42] on span at bounding box center [368, 43] width 9 height 9
drag, startPoint x: 366, startPoint y: 92, endPoint x: 359, endPoint y: 124, distance: 32.4
click at [359, 124] on div "Cantidad * * Obra * Link Torre - [PERSON_NAME] Corralón Laprida Add New Pedido …" at bounding box center [496, 42] width 293 height 427
click at [364, 86] on span at bounding box center [368, 88] width 9 height 9
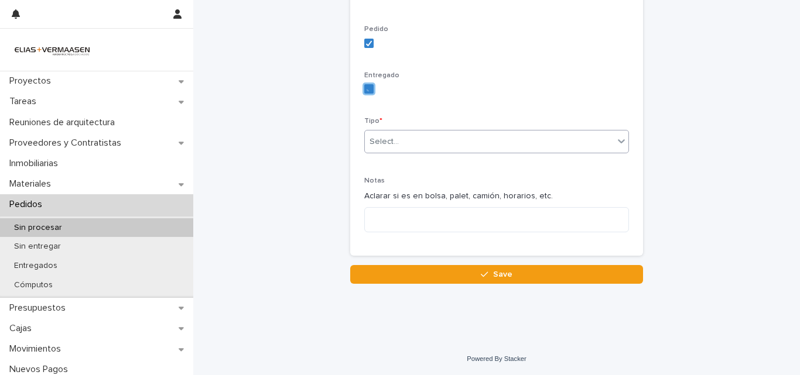
click at [382, 137] on div "Select..." at bounding box center [384, 142] width 29 height 12
drag, startPoint x: 382, startPoint y: 137, endPoint x: 371, endPoint y: 155, distance: 21.0
click at [371, 158] on div "Tipo * 0 results available. Select is focused ,type to refine list, press Down …" at bounding box center [496, 140] width 265 height 46
click at [377, 141] on div "Select..." at bounding box center [384, 142] width 29 height 12
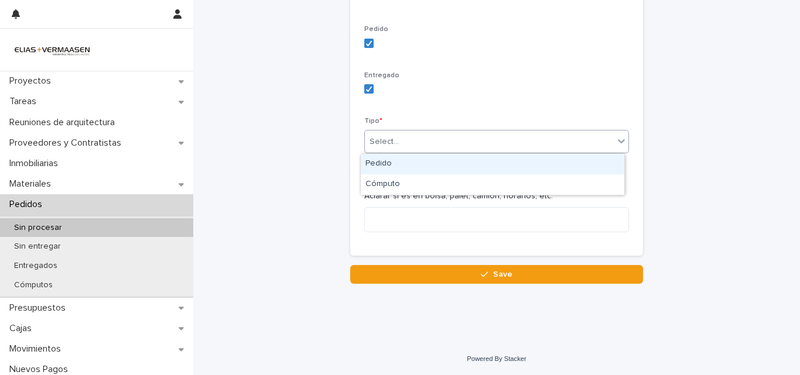
click at [380, 161] on div "Pedido" at bounding box center [493, 164] width 264 height 20
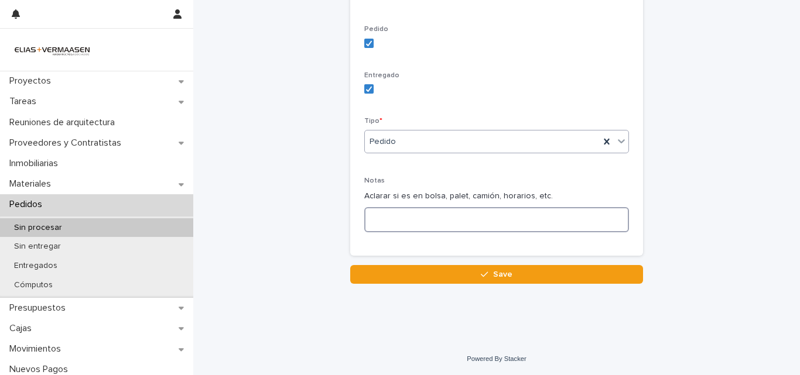
click at [394, 223] on textarea at bounding box center [496, 219] width 265 height 25
type textarea "*****"
click at [435, 248] on div "Cantidad * * Obra * Link Torre - [PERSON_NAME] Corralón Laprida Add New Pedido …" at bounding box center [496, 42] width 293 height 427
click at [438, 267] on button "Save" at bounding box center [496, 274] width 293 height 19
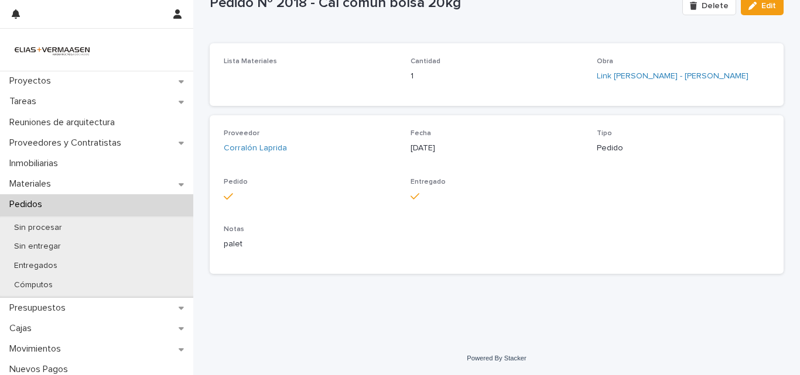
scroll to position [49, 0]
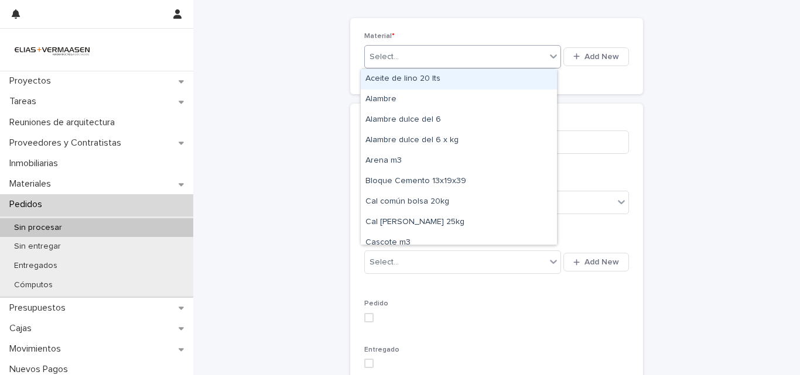
click at [463, 61] on div "Select..." at bounding box center [455, 56] width 181 height 19
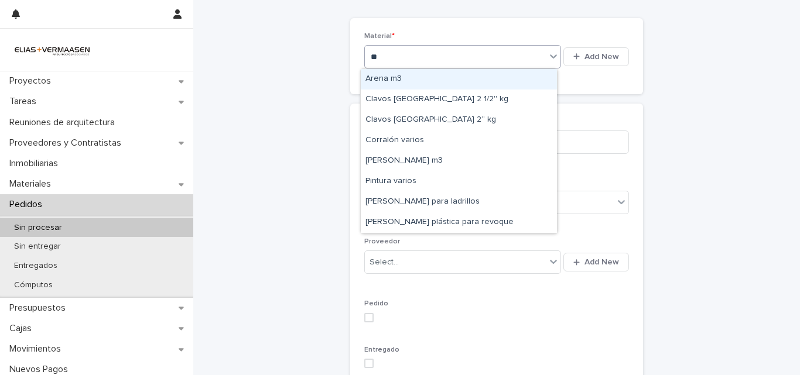
type input "***"
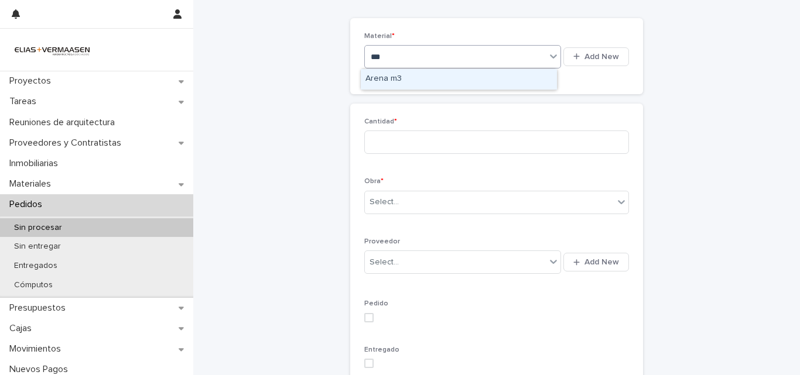
click at [401, 77] on div "Arena m3" at bounding box center [459, 79] width 196 height 20
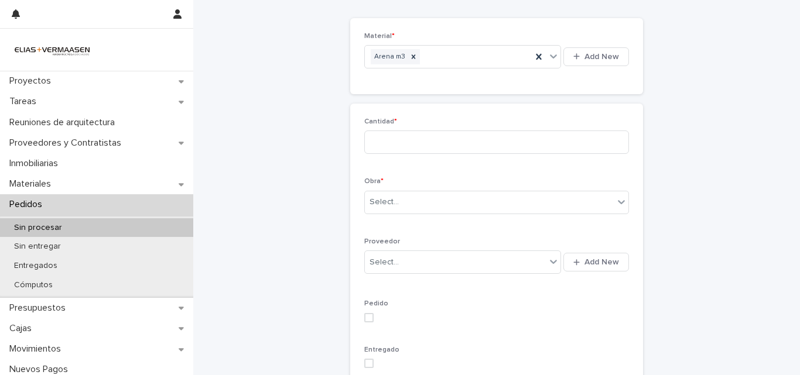
click at [397, 156] on div "Cantidad *" at bounding box center [496, 141] width 265 height 46
click at [394, 149] on input at bounding box center [496, 142] width 265 height 23
type input "*"
click at [386, 192] on div "Select..." at bounding box center [496, 202] width 265 height 23
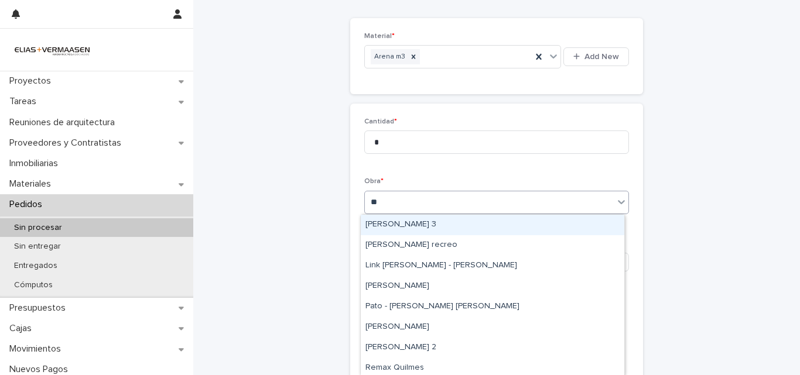
type input "***"
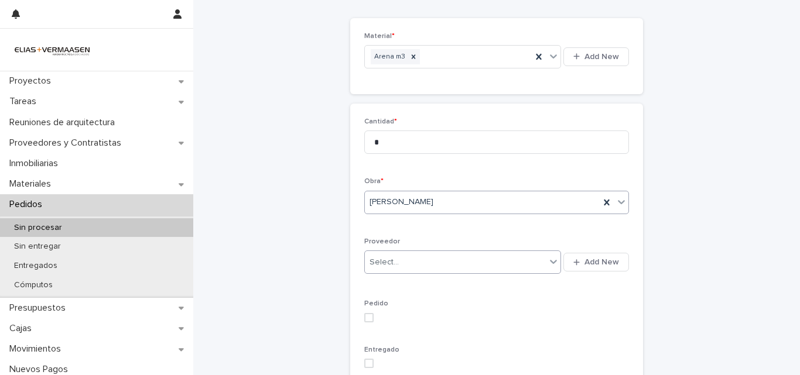
click at [392, 253] on div "Select..." at bounding box center [455, 262] width 181 height 19
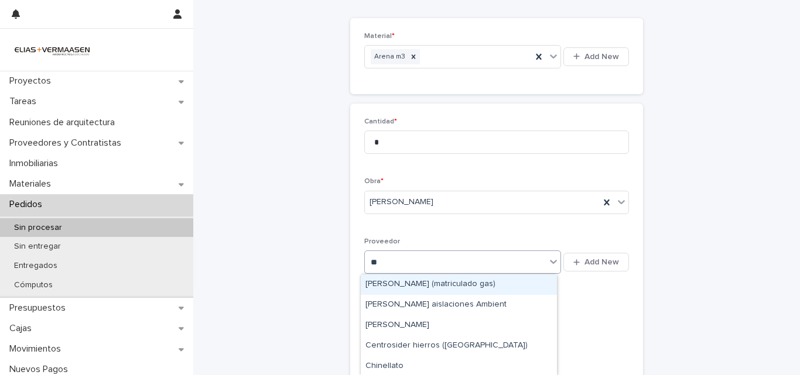
type input "***"
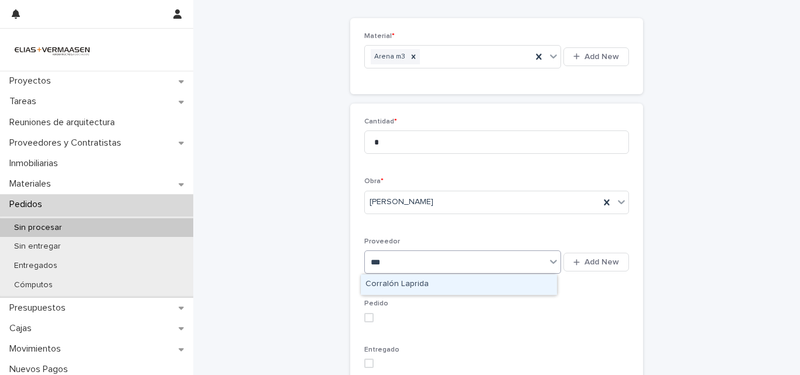
click at [396, 283] on div "Corralón Laprida" at bounding box center [459, 285] width 196 height 20
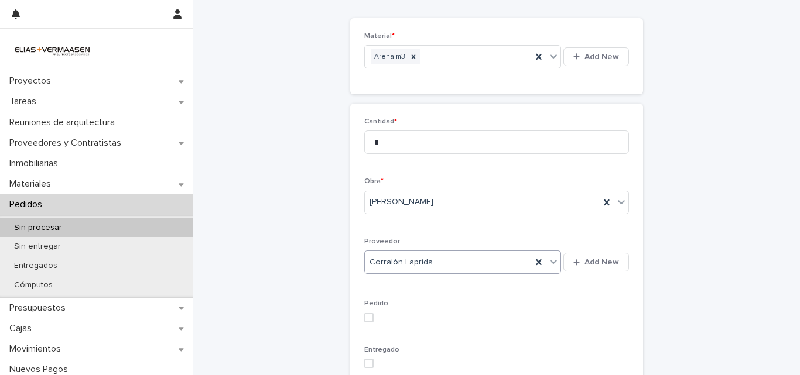
scroll to position [324, 0]
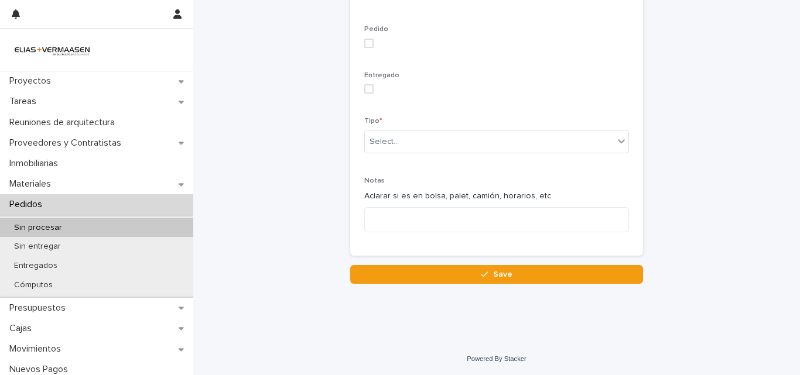
click at [364, 44] on span at bounding box center [368, 43] width 9 height 9
click at [364, 87] on span at bounding box center [368, 88] width 9 height 9
click at [379, 124] on span "*" at bounding box center [380, 121] width 3 height 7
click at [376, 151] on div "Select..." at bounding box center [489, 141] width 249 height 19
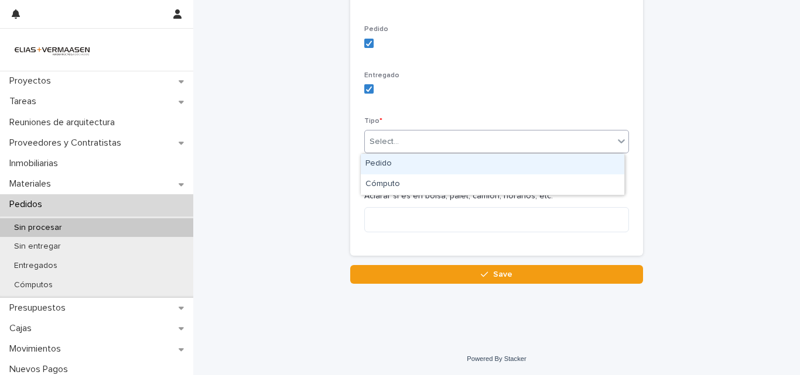
click at [378, 162] on div "Pedido" at bounding box center [493, 164] width 264 height 20
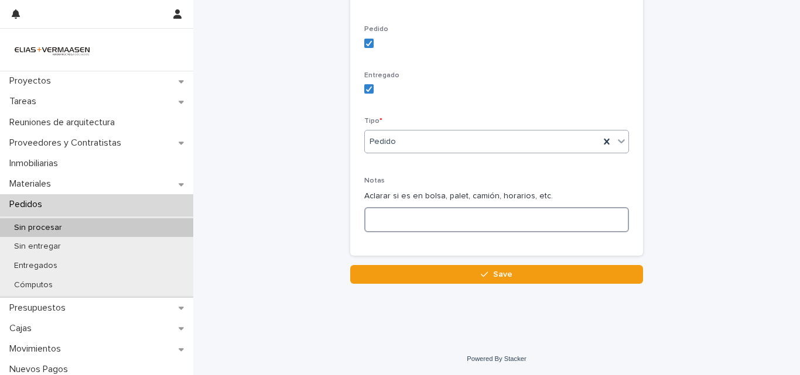
click at [382, 211] on textarea at bounding box center [496, 219] width 265 height 25
click at [402, 264] on div "Loading... Saving… Material * Arena m3 Add New Cantidad * * Obra * [PERSON_NAME…" at bounding box center [496, 4] width 293 height 522
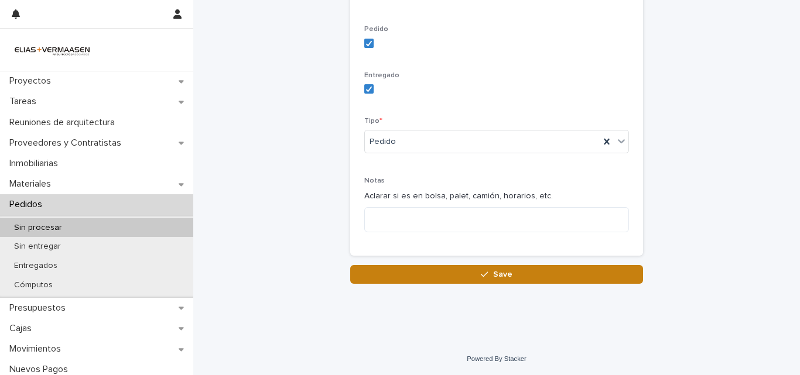
click at [404, 279] on button "Save" at bounding box center [496, 274] width 293 height 19
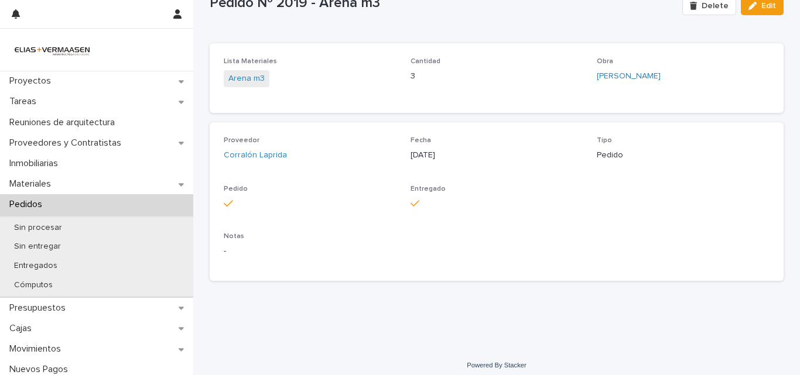
scroll to position [49, 0]
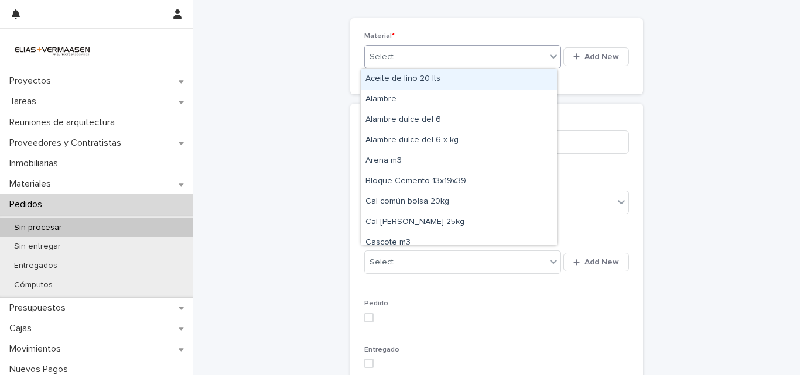
click at [377, 50] on div "Select..." at bounding box center [455, 56] width 181 height 19
type input "**"
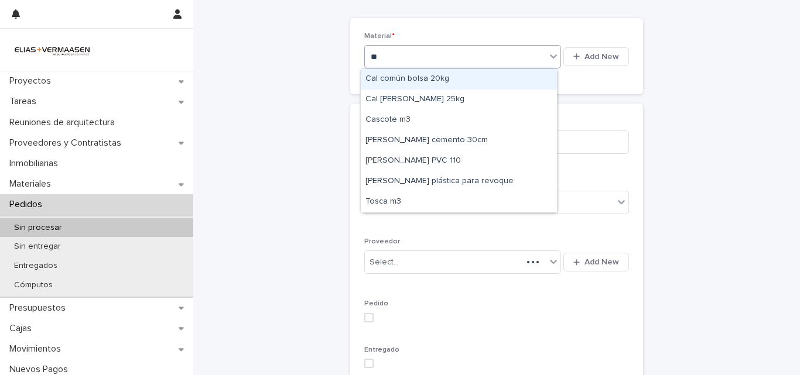
click at [416, 81] on div "Cal común bolsa 20kg" at bounding box center [459, 79] width 196 height 20
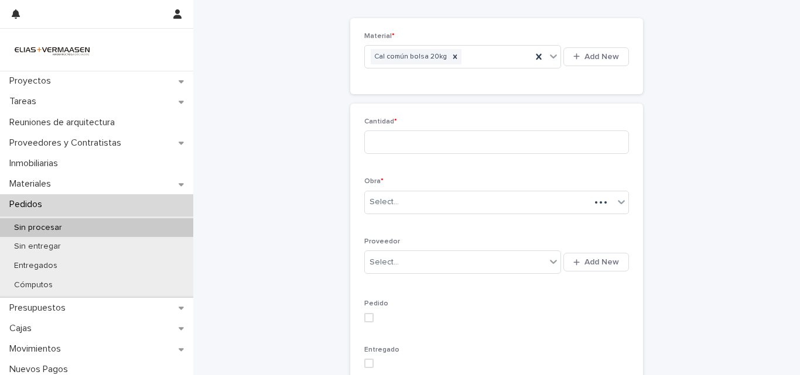
click at [428, 129] on div "Cantidad *" at bounding box center [496, 141] width 265 height 46
click at [428, 143] on input at bounding box center [496, 142] width 265 height 23
type input "**"
click at [418, 199] on div "Select..." at bounding box center [489, 202] width 249 height 19
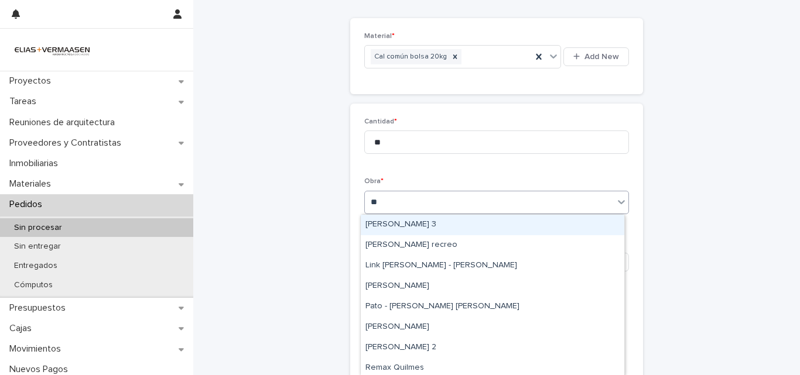
type input "***"
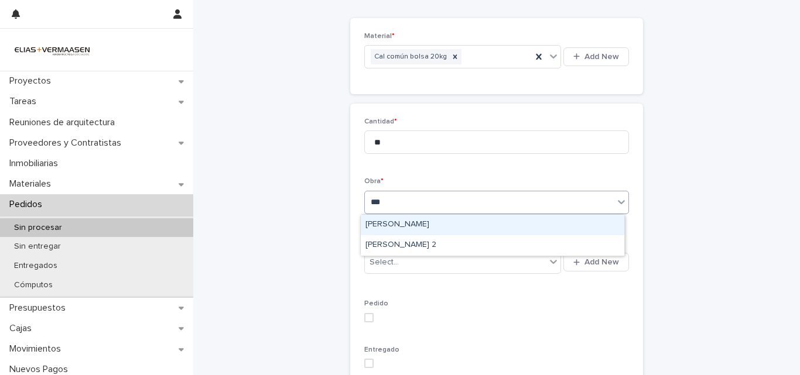
click at [411, 225] on div "[PERSON_NAME]" at bounding box center [493, 225] width 264 height 20
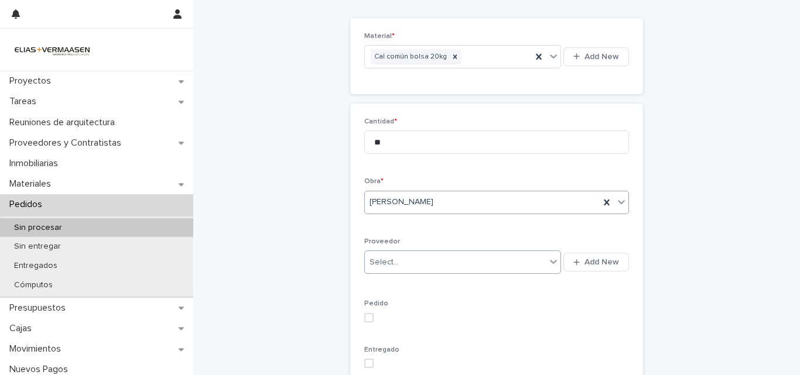
click at [410, 254] on div "Select..." at bounding box center [455, 262] width 181 height 19
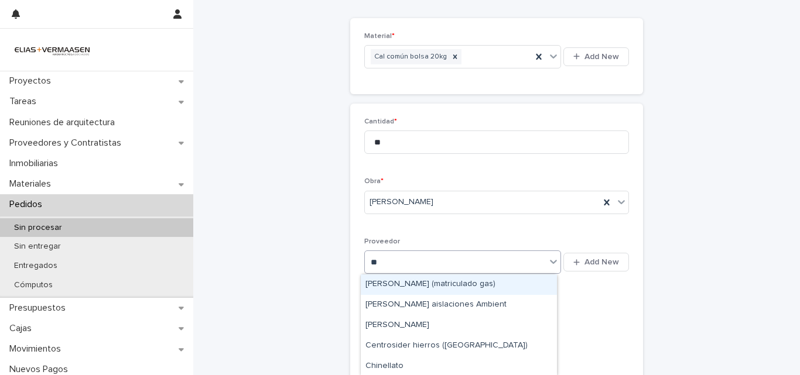
type input "***"
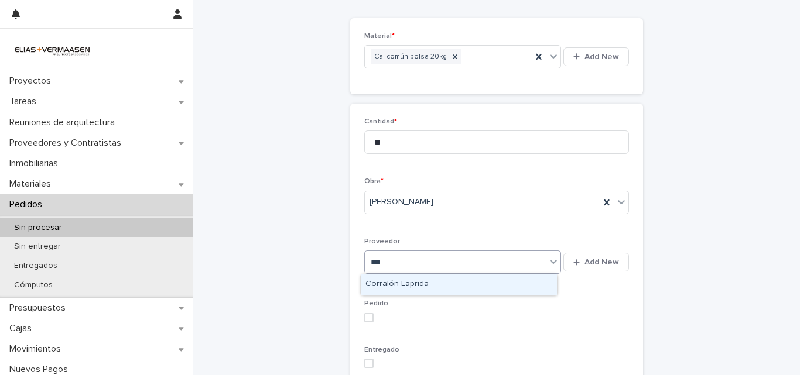
click at [409, 288] on div "Corralón Laprida" at bounding box center [459, 285] width 196 height 20
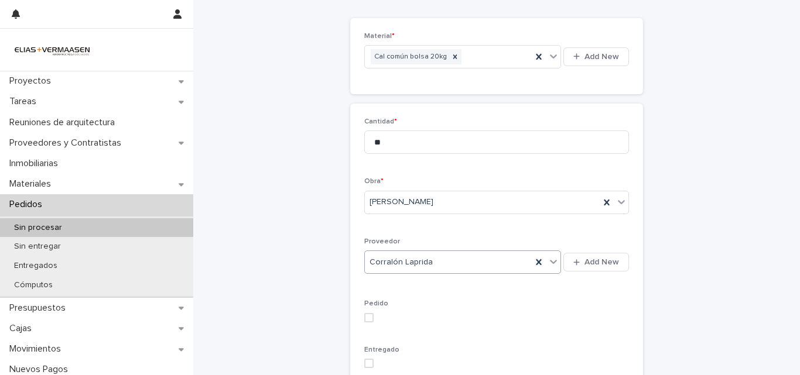
scroll to position [324, 0]
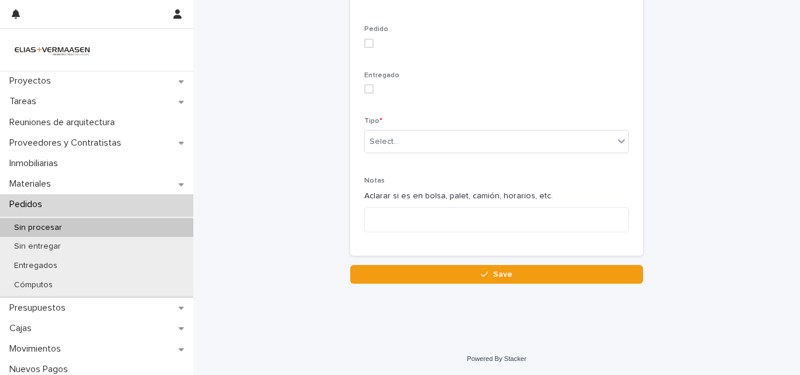
drag, startPoint x: 366, startPoint y: 45, endPoint x: 364, endPoint y: 97, distance: 52.2
click at [366, 51] on div "Pedido" at bounding box center [496, 41] width 265 height 32
drag, startPoint x: 365, startPoint y: 105, endPoint x: 364, endPoint y: 95, distance: 10.0
click at [365, 105] on div "Cantidad * ** Obra * [PERSON_NAME] Proveedor option Corralón Laprida, selected.…" at bounding box center [496, 42] width 265 height 399
click at [364, 90] on span at bounding box center [368, 88] width 9 height 9
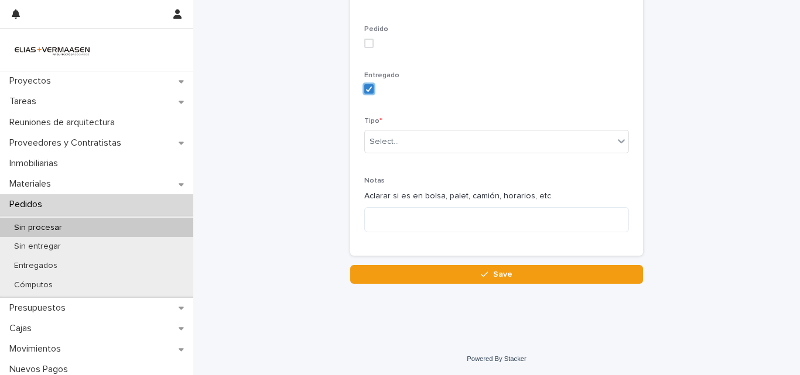
click at [364, 41] on span at bounding box center [368, 43] width 9 height 9
click at [372, 134] on div "Select..." at bounding box center [489, 141] width 249 height 19
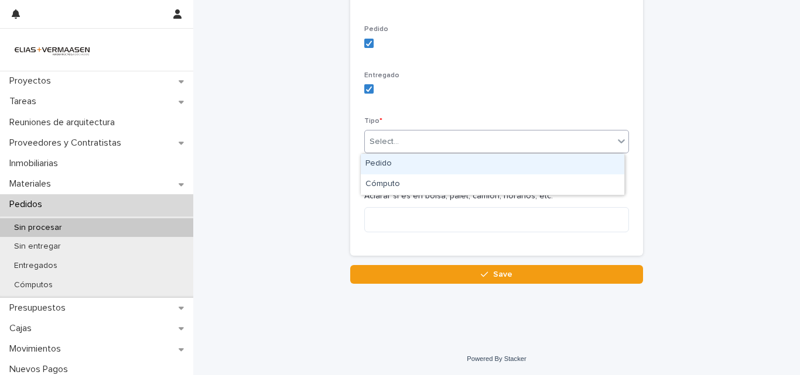
click at [372, 158] on div "Pedido" at bounding box center [493, 164] width 264 height 20
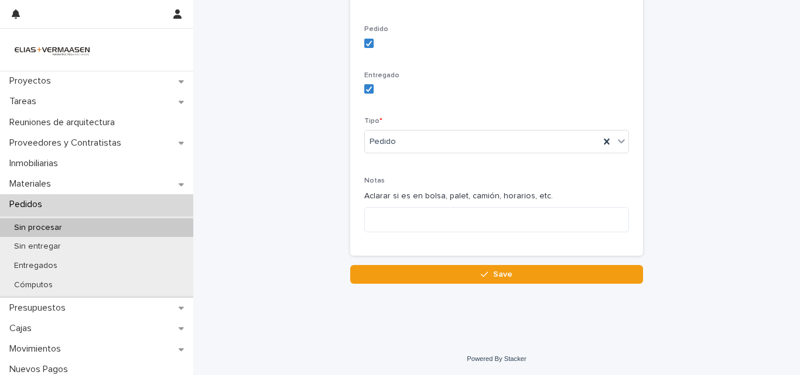
drag, startPoint x: 411, startPoint y: 313, endPoint x: 411, endPoint y: 290, distance: 23.4
click at [411, 317] on div "Loading... Saving… Loading... Saving… Pedido/Cómputo de materiales Loading... S…" at bounding box center [496, 9] width 607 height 665
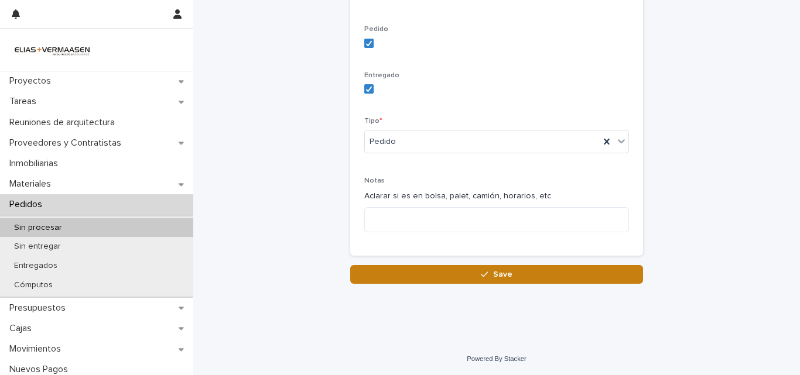
click at [415, 272] on button "Save" at bounding box center [496, 274] width 293 height 19
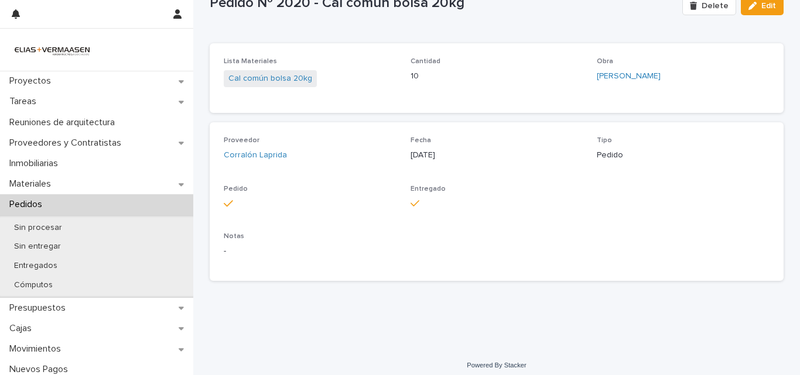
scroll to position [49, 0]
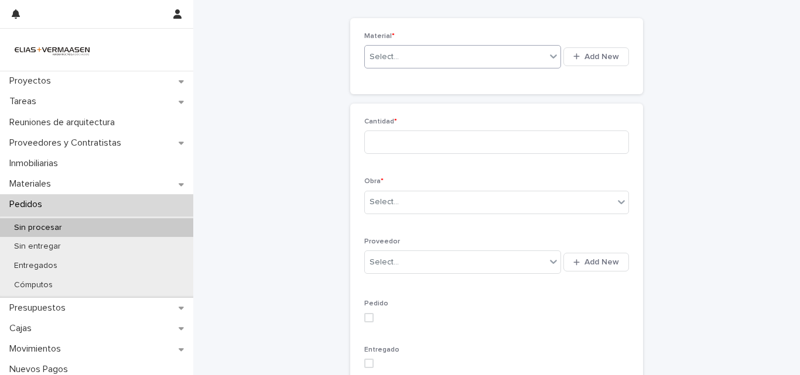
click at [398, 53] on div "Select..." at bounding box center [455, 56] width 181 height 19
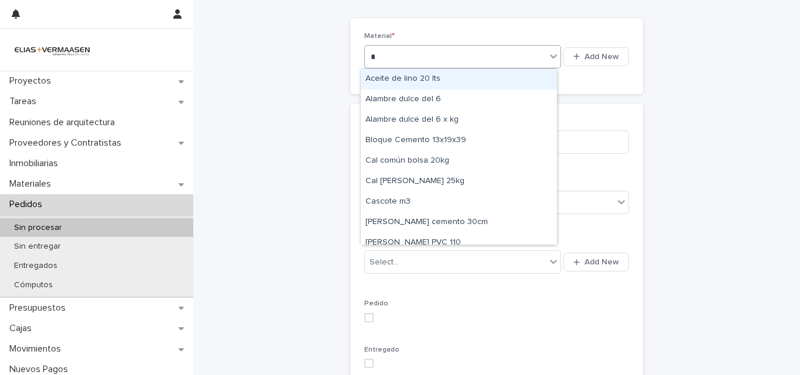
type input "**"
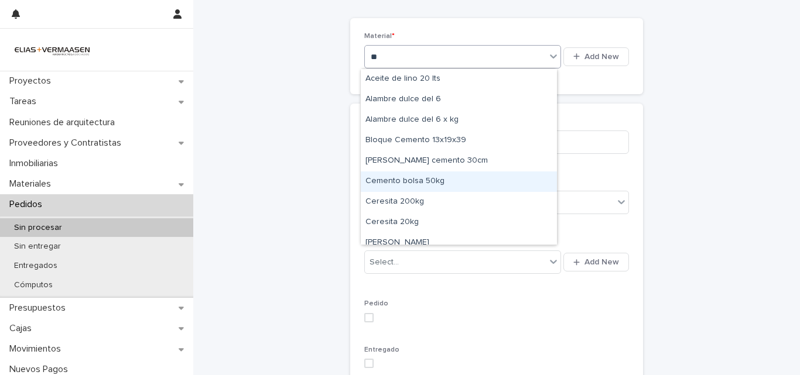
drag, startPoint x: 421, startPoint y: 183, endPoint x: 420, endPoint y: 174, distance: 8.9
click at [421, 182] on div "Cemento bolsa 50kg" at bounding box center [459, 182] width 196 height 20
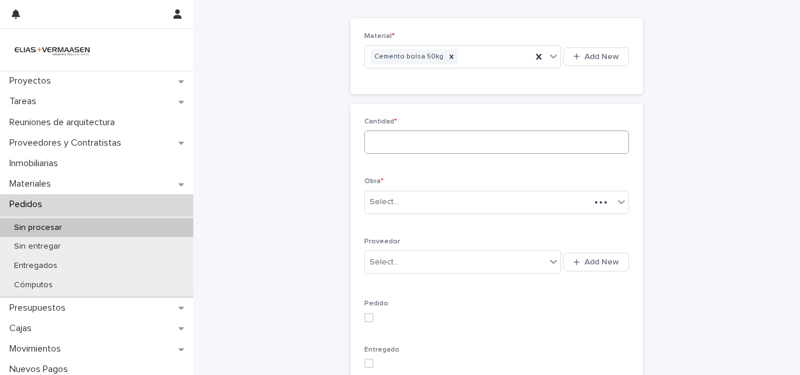
drag, startPoint x: 429, startPoint y: 158, endPoint x: 429, endPoint y: 146, distance: 12.3
click at [429, 156] on div "Cantidad *" at bounding box center [496, 141] width 265 height 46
click at [429, 141] on input at bounding box center [496, 142] width 265 height 23
type input "**"
click at [407, 189] on div "Obra * Select..." at bounding box center [496, 200] width 265 height 46
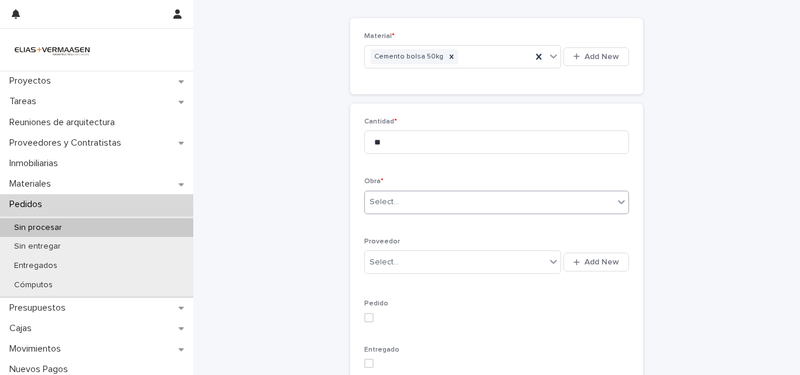
click at [411, 204] on div "Select..." at bounding box center [489, 202] width 249 height 19
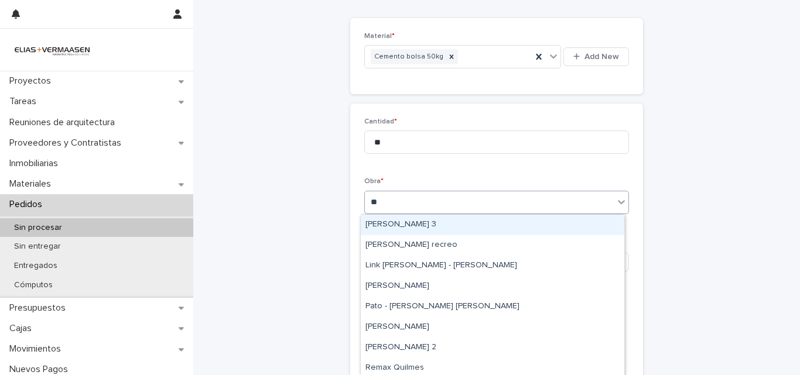
type input "***"
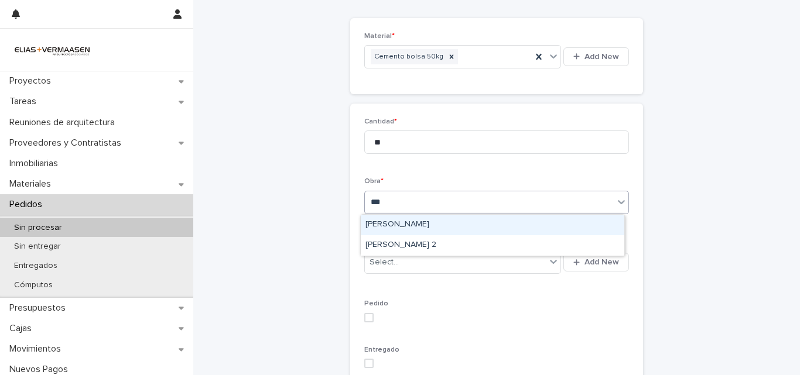
drag, startPoint x: 411, startPoint y: 220, endPoint x: 411, endPoint y: 227, distance: 7.0
click at [411, 221] on div "[PERSON_NAME]" at bounding box center [493, 225] width 264 height 20
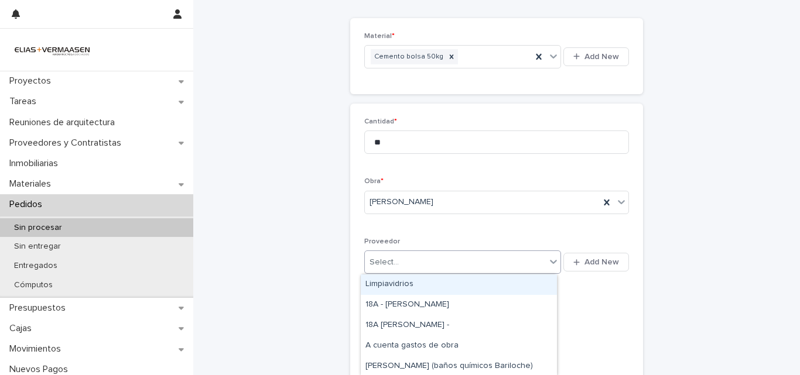
click at [409, 252] on div "Select..." at bounding box center [462, 262] width 197 height 23
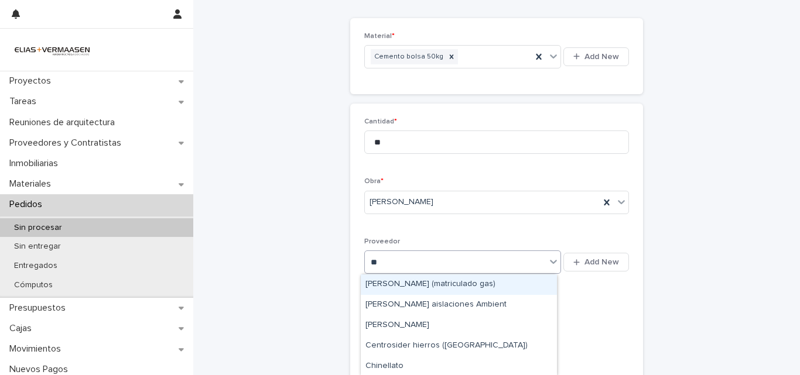
type input "***"
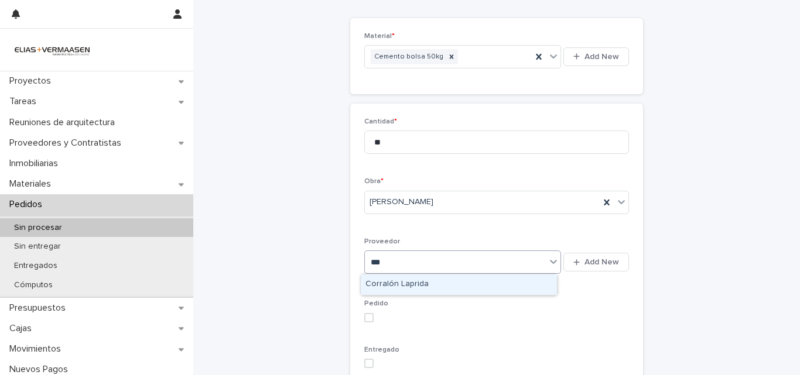
click at [409, 278] on div "Corralón Laprida" at bounding box center [459, 285] width 196 height 20
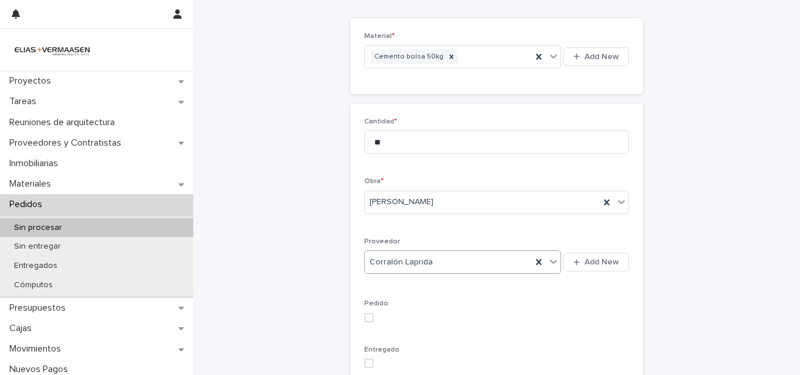
click at [370, 316] on label at bounding box center [496, 317] width 265 height 9
click at [364, 358] on div "Entregado" at bounding box center [496, 362] width 265 height 32
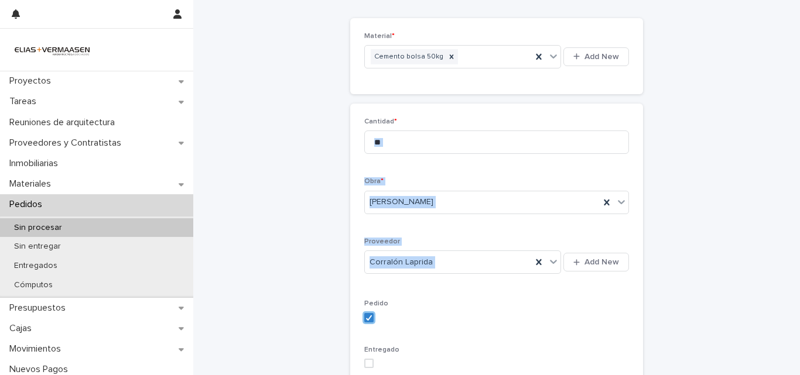
drag, startPoint x: 771, startPoint y: 247, endPoint x: 733, endPoint y: 331, distance: 93.1
click at [733, 336] on div "Pedido/Cómputo de materiales Loading... Saving… Loading... Saving… Loading... S…" at bounding box center [497, 255] width 574 height 607
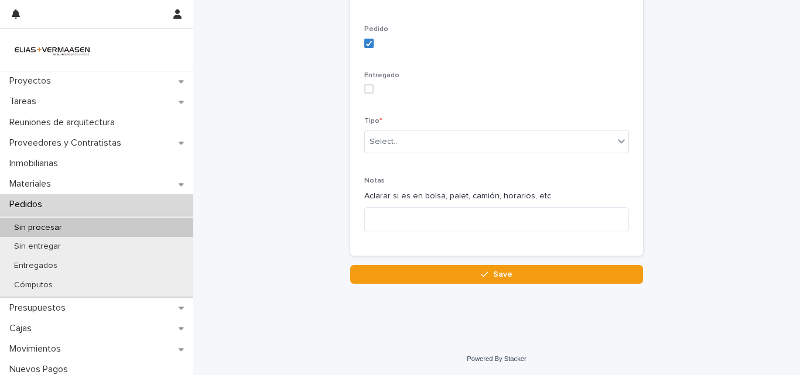
drag, startPoint x: 418, startPoint y: 126, endPoint x: 389, endPoint y: 95, distance: 41.4
click at [416, 125] on div "Tipo * Select..." at bounding box center [496, 140] width 265 height 46
click at [364, 84] on span at bounding box center [368, 88] width 9 height 9
click at [376, 132] on div "Select..." at bounding box center [496, 141] width 265 height 23
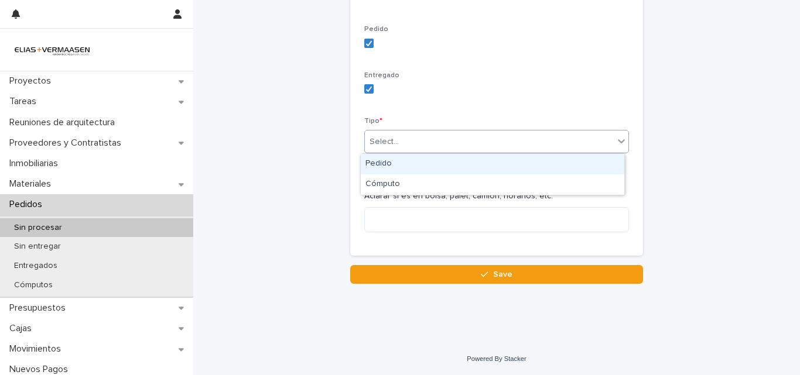
click at [380, 153] on div "Select..." at bounding box center [496, 141] width 265 height 23
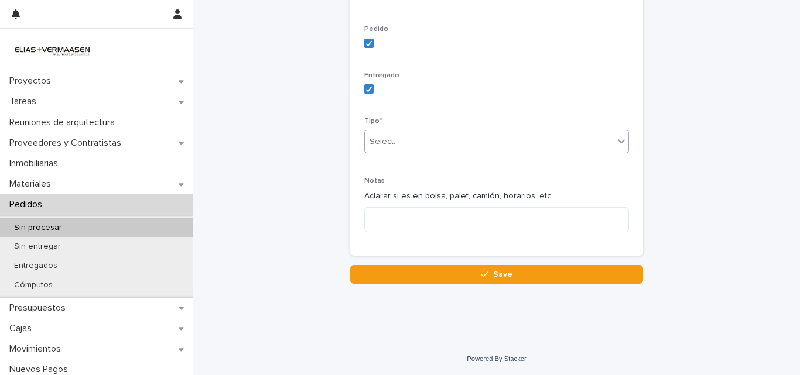
drag, startPoint x: 381, startPoint y: 141, endPoint x: 382, endPoint y: 151, distance: 10.0
click at [382, 148] on div "Select..." at bounding box center [489, 141] width 249 height 19
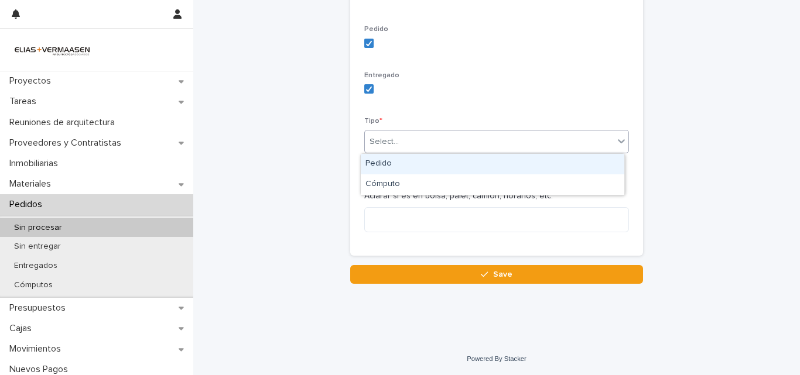
click at [381, 162] on div "Pedido" at bounding box center [493, 164] width 264 height 20
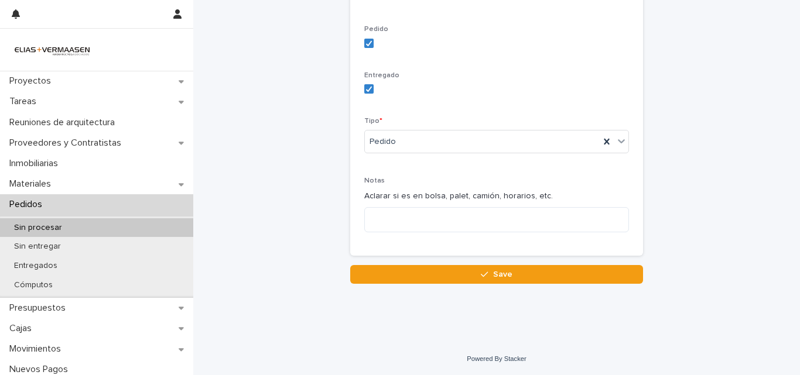
click at [396, 206] on div "Notas Aclarar si es en bolsa, palet, camión, horarios, etc." at bounding box center [496, 209] width 265 height 64
click at [405, 271] on button "Save" at bounding box center [496, 274] width 293 height 19
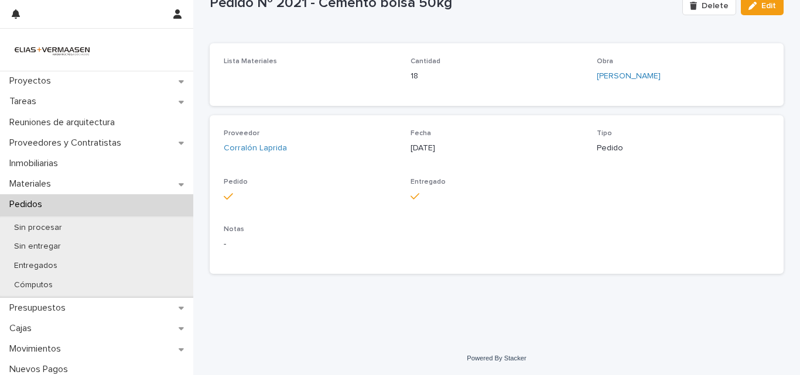
scroll to position [49, 0]
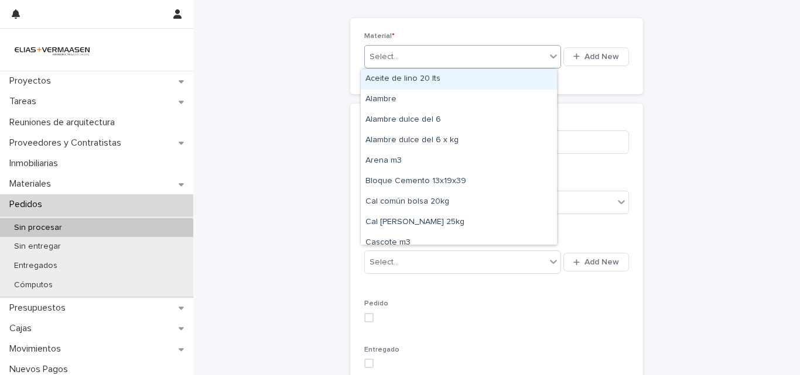
click at [399, 52] on div "Select..." at bounding box center [455, 56] width 181 height 19
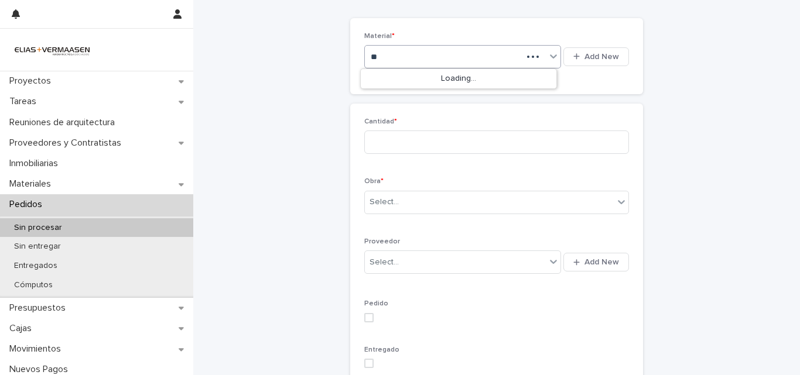
type input "*"
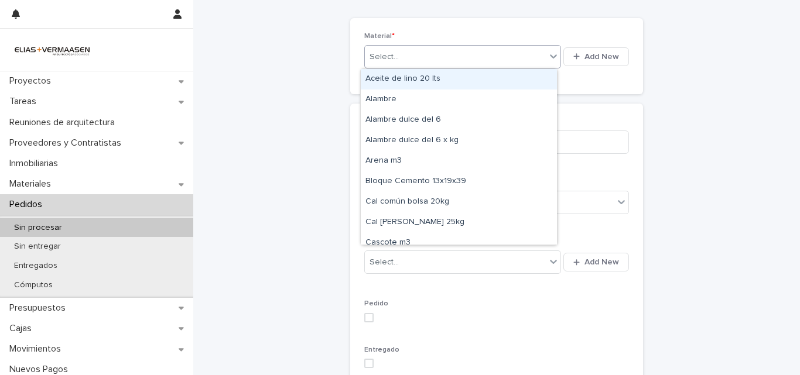
type input "*"
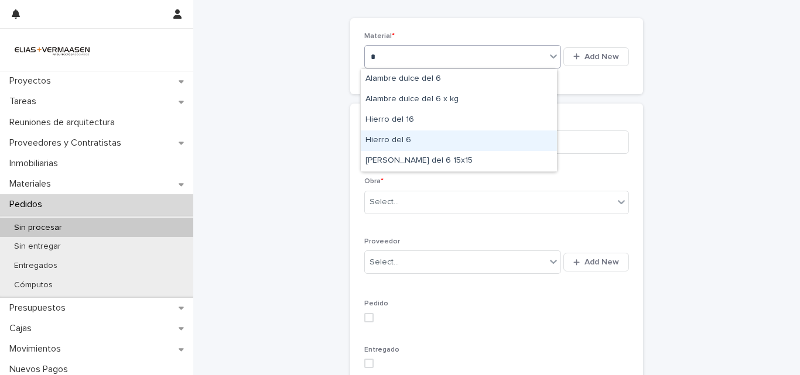
click at [422, 141] on div "Hierro del 6" at bounding box center [459, 141] width 196 height 20
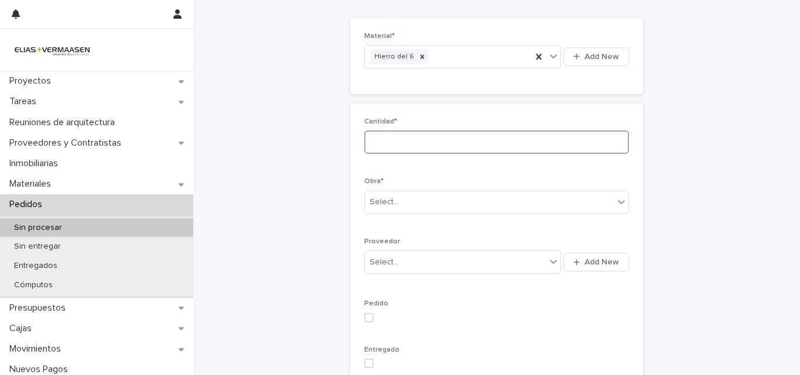
click at [422, 135] on input at bounding box center [496, 142] width 265 height 23
type input "**"
click at [423, 207] on div "Select..." at bounding box center [489, 202] width 249 height 19
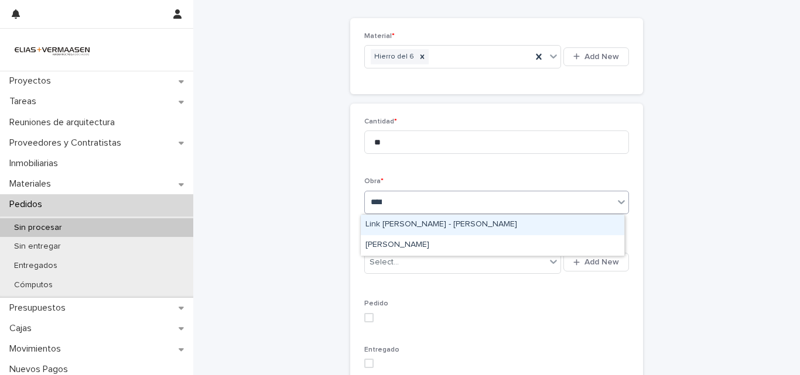
type input "*****"
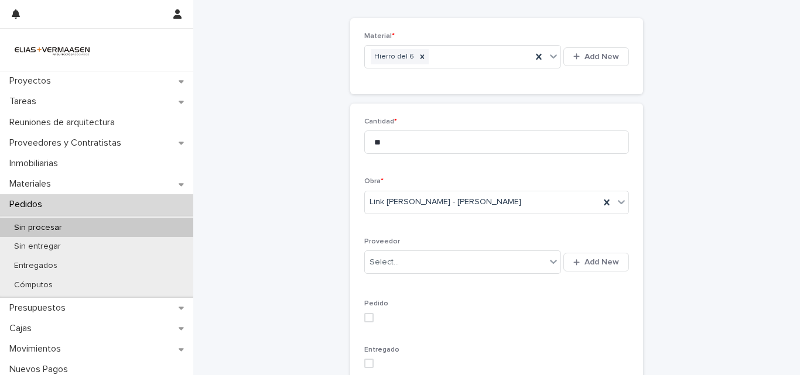
click at [429, 287] on div "Cantidad * ** Obra * Link Torre - [PERSON_NAME] Select... Add New Pedido Entreg…" at bounding box center [496, 317] width 265 height 399
click at [416, 268] on div "Select..." at bounding box center [462, 262] width 197 height 23
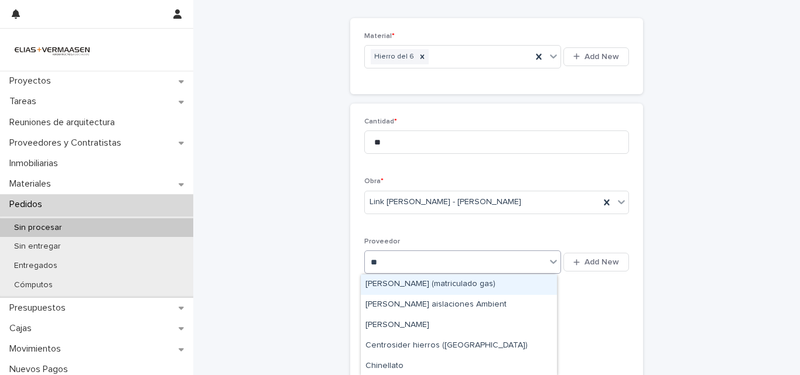
type input "***"
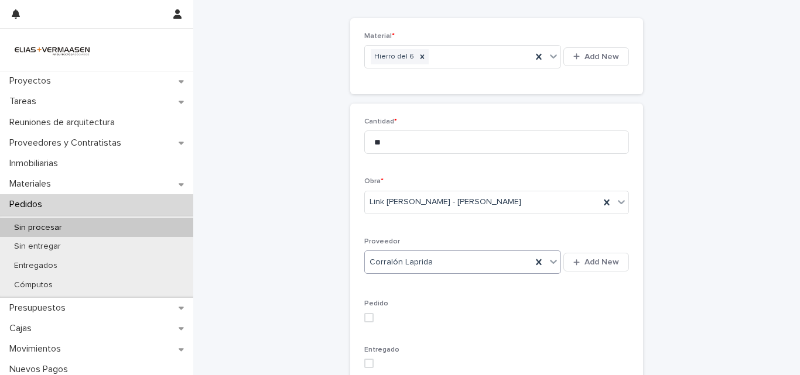
scroll to position [324, 0]
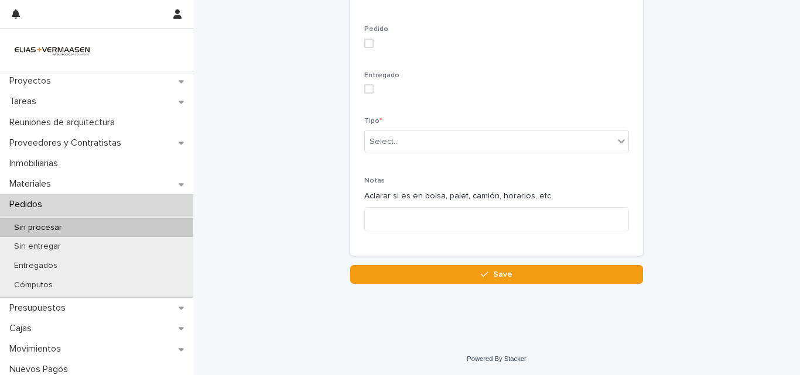
drag, startPoint x: 368, startPoint y: 36, endPoint x: 368, endPoint y: 45, distance: 8.2
click at [368, 45] on div "Pedido" at bounding box center [496, 41] width 265 height 32
drag, startPoint x: 360, startPoint y: 41, endPoint x: 374, endPoint y: 77, distance: 38.9
click at [364, 40] on span at bounding box center [368, 43] width 9 height 9
click at [372, 87] on label at bounding box center [496, 88] width 265 height 9
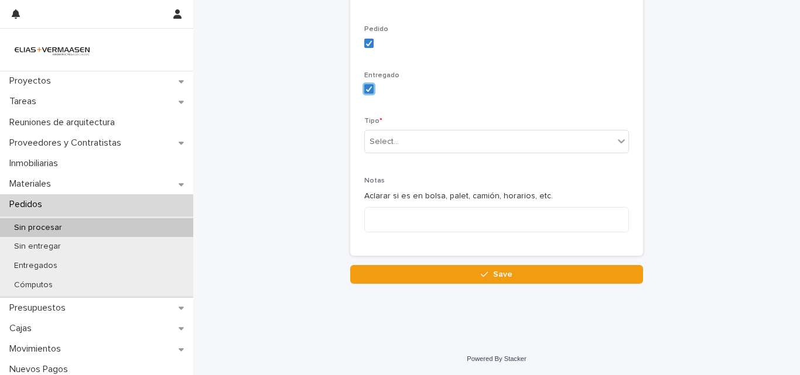
drag, startPoint x: 372, startPoint y: 87, endPoint x: 377, endPoint y: 125, distance: 38.4
click at [401, 131] on div "Tipo * Select..." at bounding box center [496, 140] width 265 height 46
click at [406, 135] on div "Select..." at bounding box center [496, 141] width 265 height 23
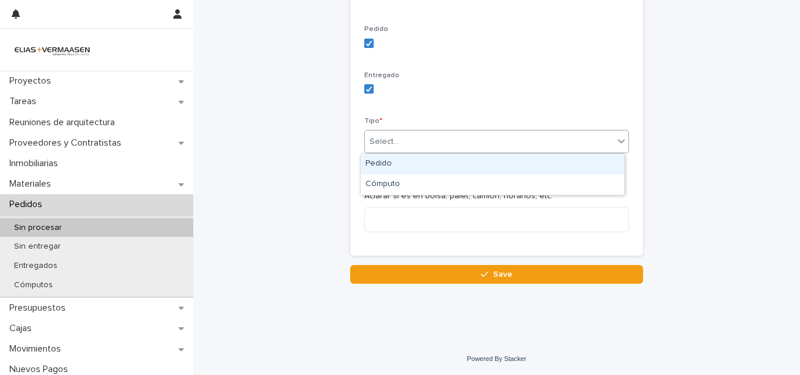
click at [409, 161] on div "Pedido" at bounding box center [493, 164] width 264 height 20
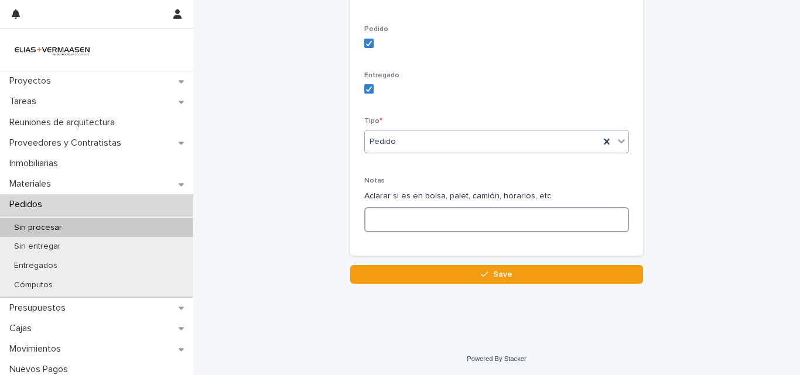
click at [413, 216] on textarea at bounding box center [496, 219] width 265 height 25
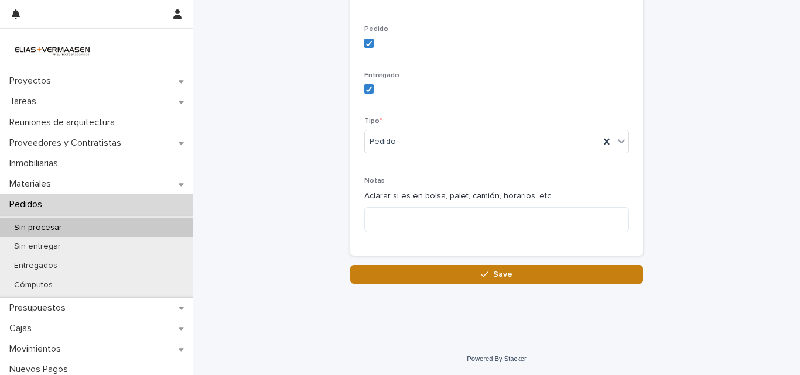
click at [425, 267] on button "Save" at bounding box center [496, 274] width 293 height 19
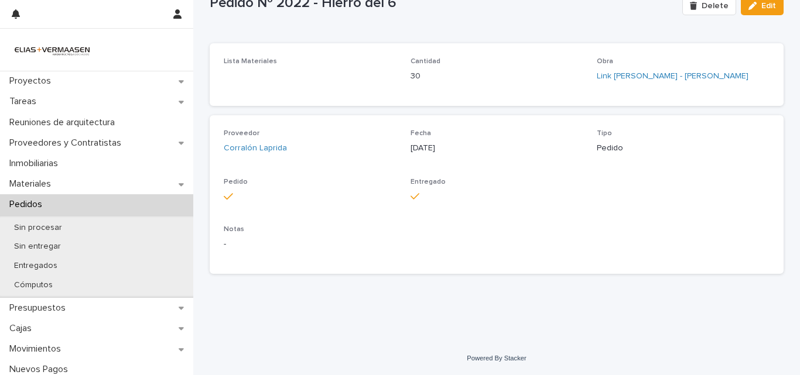
scroll to position [49, 0]
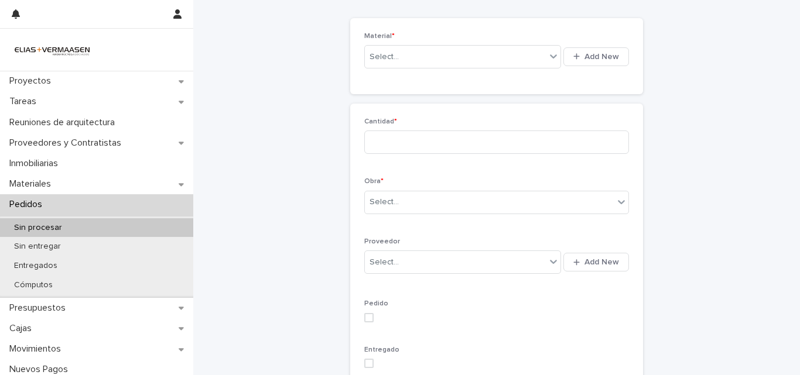
click at [399, 39] on p "Material *" at bounding box center [496, 36] width 265 height 8
click at [412, 58] on div "Select..." at bounding box center [455, 56] width 181 height 19
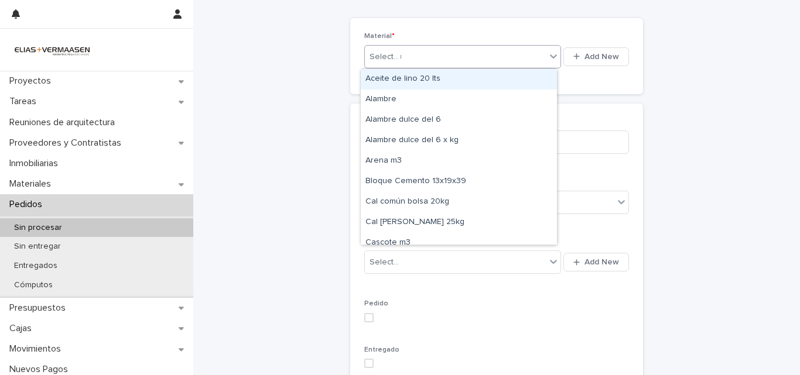
type input "**"
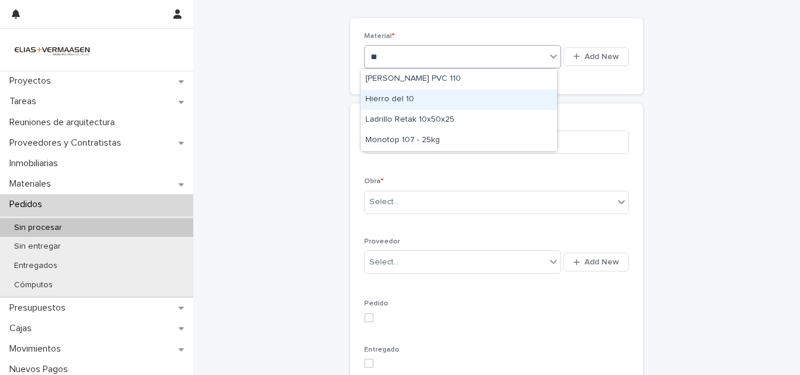
click at [437, 90] on div "Hierro del 10" at bounding box center [459, 100] width 196 height 20
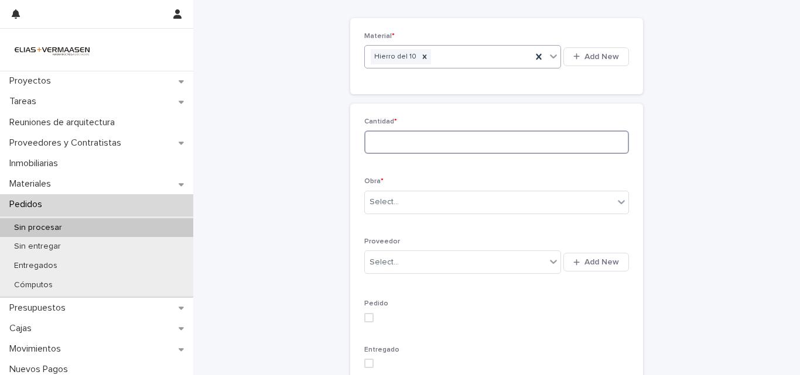
click at [422, 135] on input at bounding box center [496, 142] width 265 height 23
type input "**"
click at [450, 199] on div "Select..." at bounding box center [489, 202] width 249 height 19
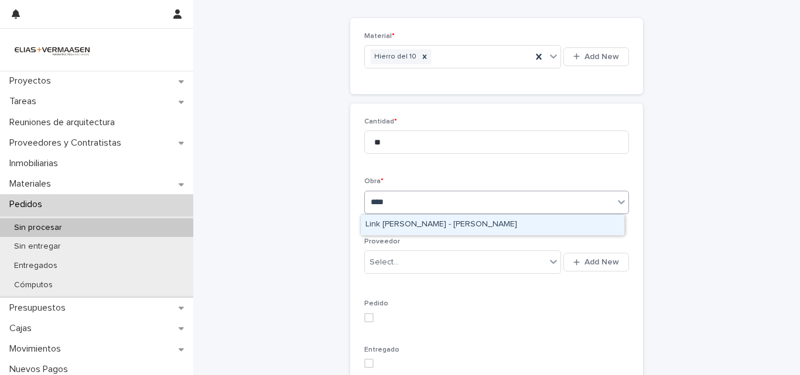
type input "*****"
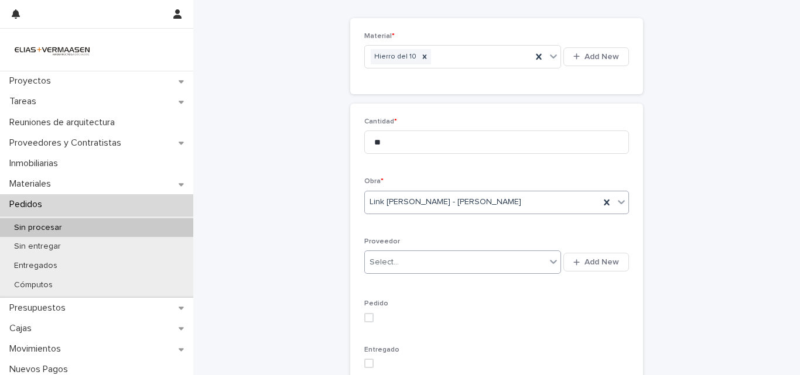
click at [460, 265] on div "Select..." at bounding box center [455, 262] width 181 height 19
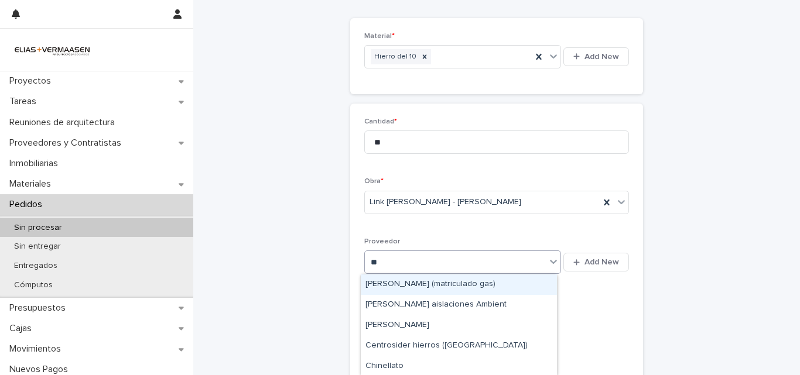
type input "***"
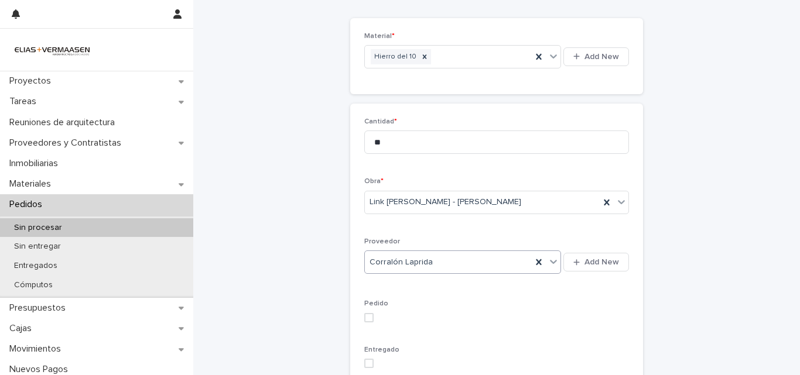
scroll to position [290, 0]
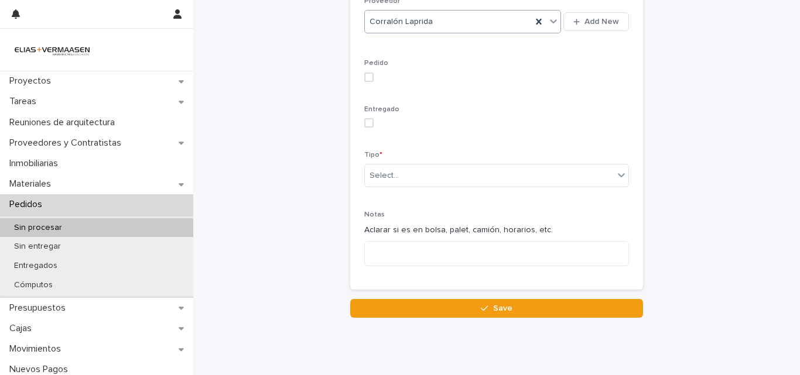
drag, startPoint x: 361, startPoint y: 74, endPoint x: 362, endPoint y: 95, distance: 21.1
click at [364, 74] on span at bounding box center [368, 77] width 9 height 9
click at [364, 115] on div "Entregado" at bounding box center [496, 121] width 265 height 32
drag, startPoint x: 364, startPoint y: 128, endPoint x: 356, endPoint y: 118, distance: 12.1
click at [350, 119] on div "Cantidad * ** Obra * Link Torre - [PERSON_NAME] Corralón Laprida Add New Pedido…" at bounding box center [496, 76] width 293 height 427
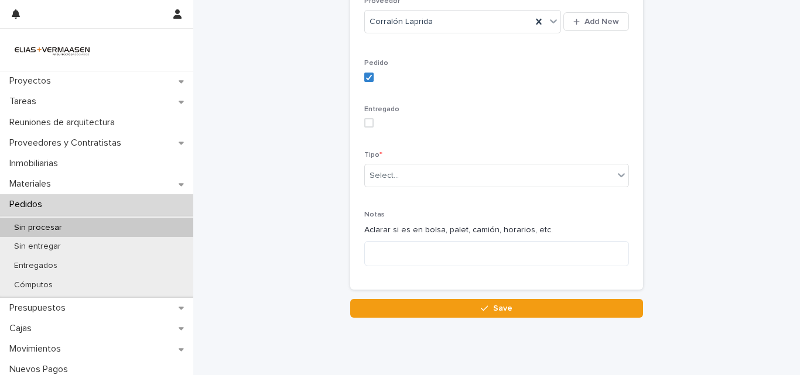
click at [365, 117] on div "Entregado" at bounding box center [496, 121] width 265 height 32
click at [367, 122] on span at bounding box center [368, 122] width 9 height 9
click at [381, 176] on div "Select..." at bounding box center [384, 176] width 29 height 12
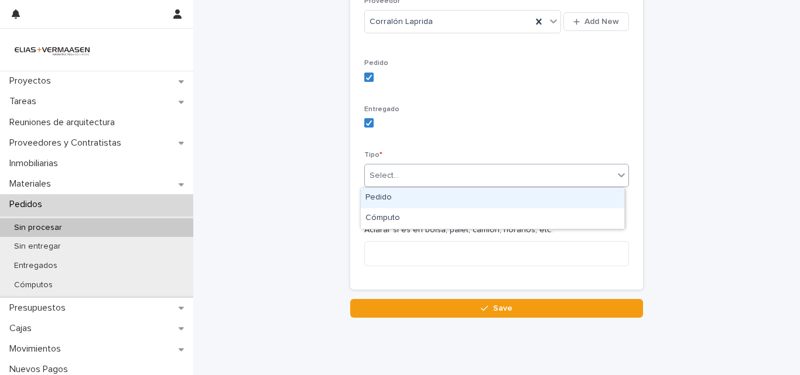
click at [381, 195] on div "Pedido" at bounding box center [493, 198] width 264 height 20
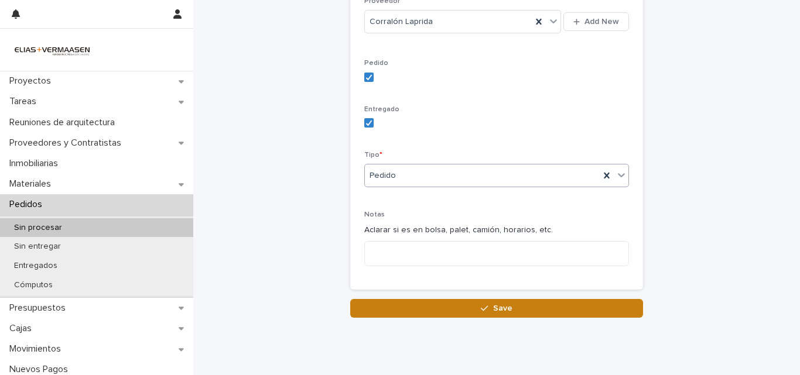
click at [404, 299] on button "Save" at bounding box center [496, 308] width 293 height 19
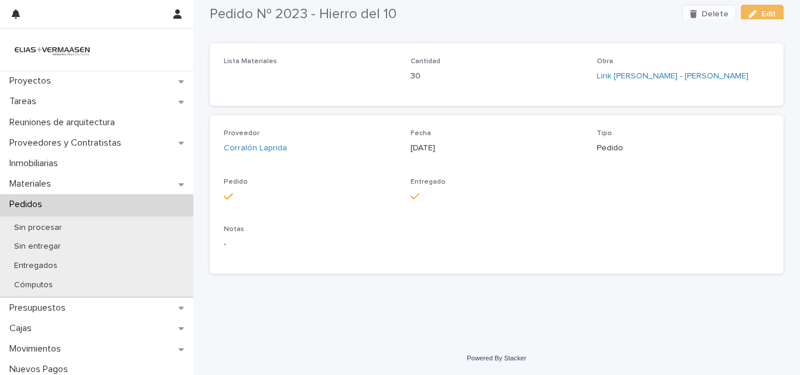
scroll to position [42, 0]
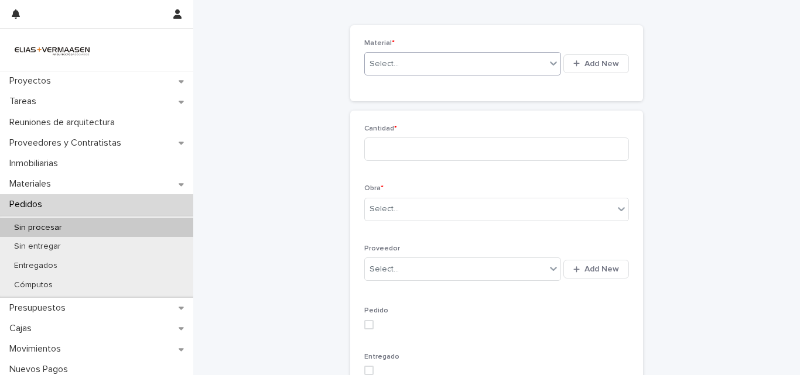
drag, startPoint x: 429, startPoint y: 73, endPoint x: 432, endPoint y: 67, distance: 6.5
click at [432, 68] on div "Select..." at bounding box center [455, 63] width 181 height 19
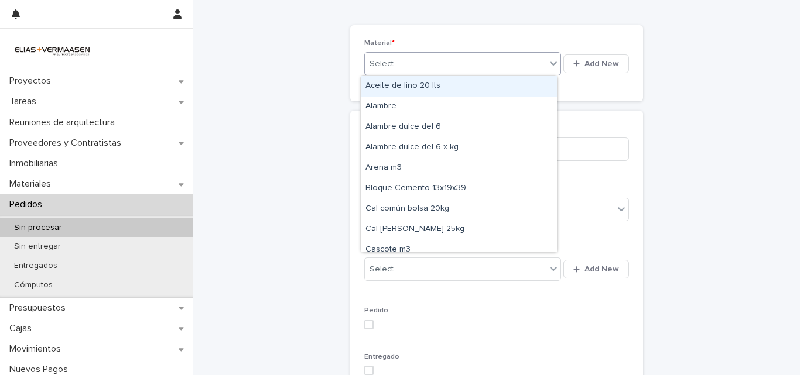
type input "*"
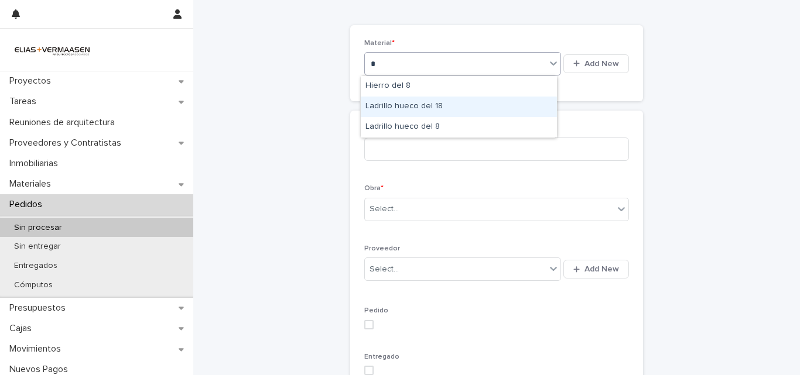
click at [404, 103] on div "Ladrillo hueco del 18" at bounding box center [459, 107] width 196 height 20
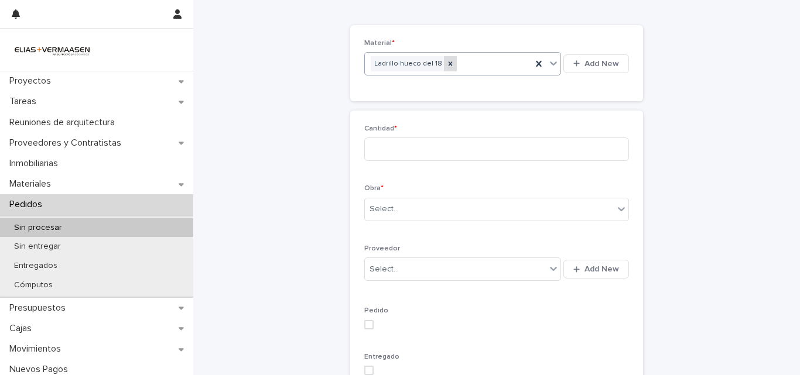
click at [446, 66] on icon at bounding box center [450, 64] width 8 height 8
type input "*"
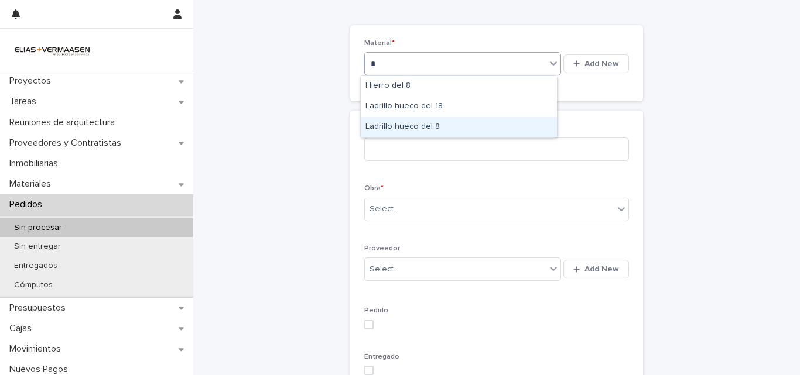
click at [423, 125] on div "Ladrillo hueco del 8" at bounding box center [459, 127] width 196 height 20
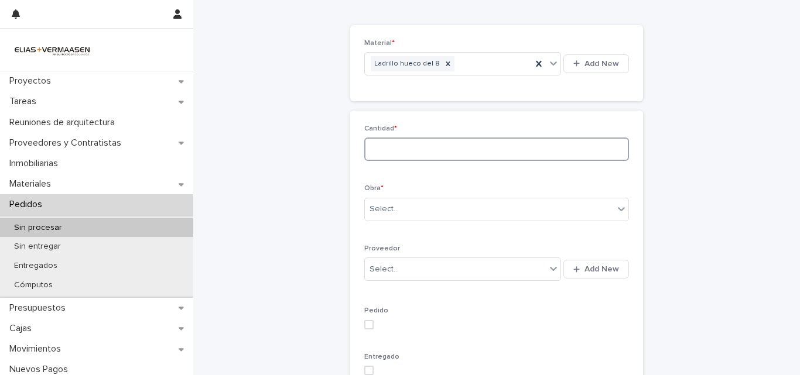
click at [416, 143] on input at bounding box center [496, 149] width 265 height 23
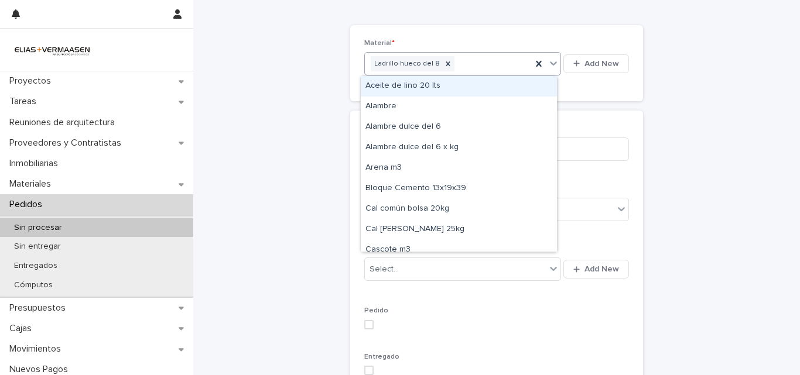
click at [474, 70] on div "Ladrillo hueco del 8" at bounding box center [448, 64] width 167 height 20
drag, startPoint x: 325, startPoint y: 107, endPoint x: 335, endPoint y: 115, distance: 12.5
click at [326, 108] on div "Pedido/Cómputo de materiales Loading... Saving… Loading... Saving… Loading... S…" at bounding box center [497, 262] width 574 height 607
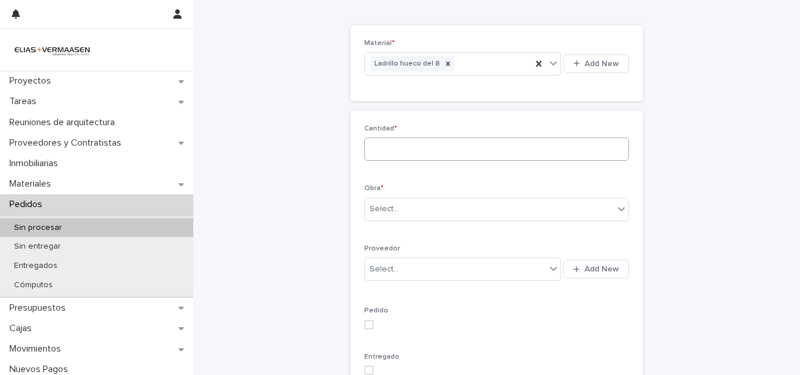
drag, startPoint x: 396, startPoint y: 130, endPoint x: 398, endPoint y: 142, distance: 12.4
click at [396, 131] on p "Cantidad *" at bounding box center [496, 129] width 265 height 8
click at [399, 142] on input at bounding box center [496, 149] width 265 height 23
type input "*"
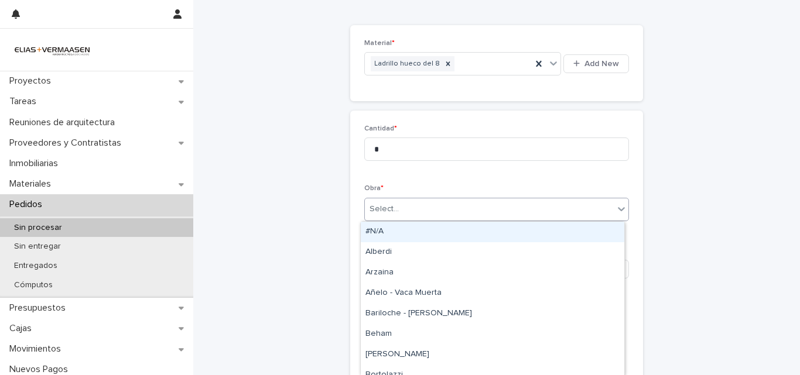
click at [402, 219] on div "Select..." at bounding box center [496, 209] width 265 height 23
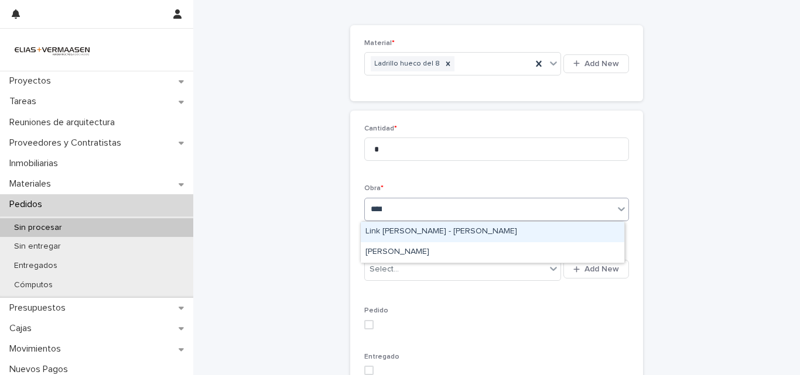
type input "*****"
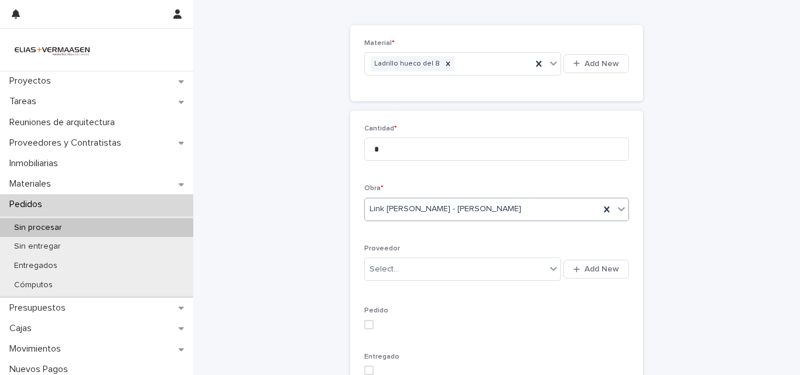
click at [445, 288] on div "Proveedor Select... Add New" at bounding box center [496, 269] width 265 height 48
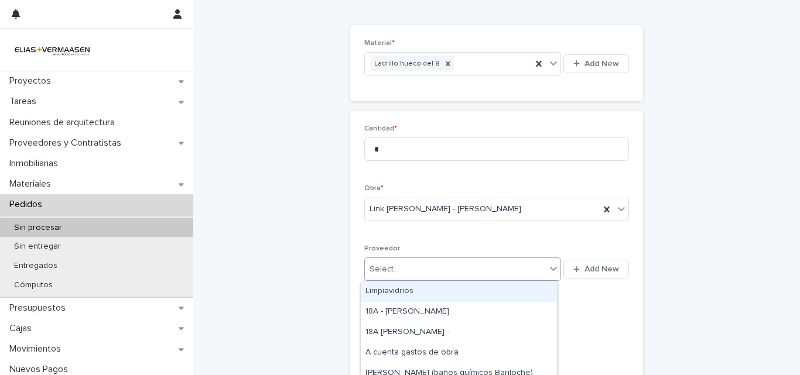
click at [433, 262] on div "Select..." at bounding box center [455, 269] width 181 height 19
type input "***"
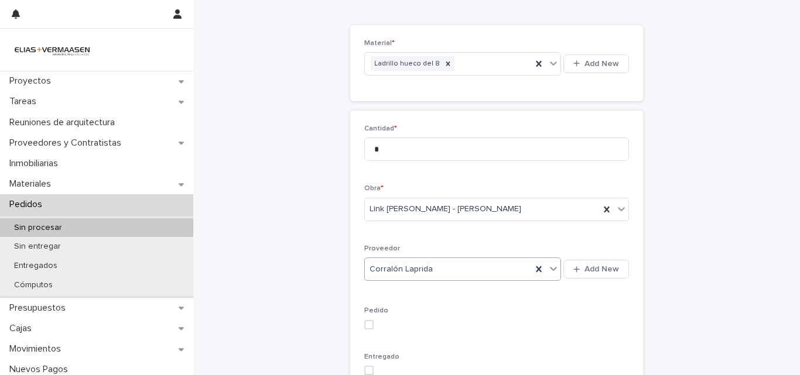
scroll to position [187, 0]
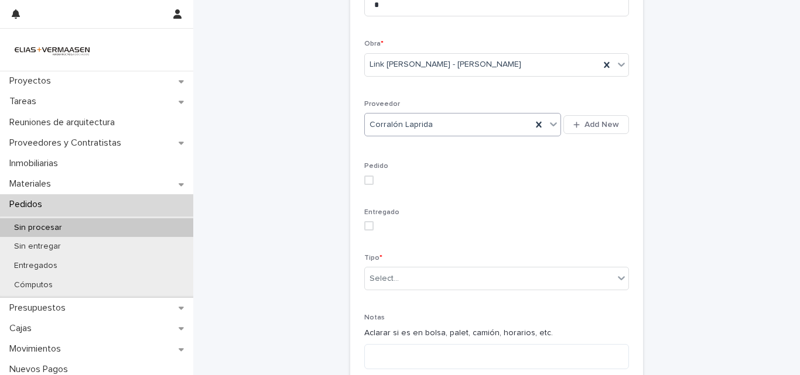
click at [369, 184] on span at bounding box center [368, 180] width 9 height 9
drag, startPoint x: 369, startPoint y: 216, endPoint x: 368, endPoint y: 225, distance: 9.4
click at [370, 218] on div "Entregado" at bounding box center [496, 224] width 265 height 32
click at [365, 228] on span at bounding box center [368, 225] width 9 height 9
click at [383, 274] on div "Select..." at bounding box center [384, 279] width 29 height 12
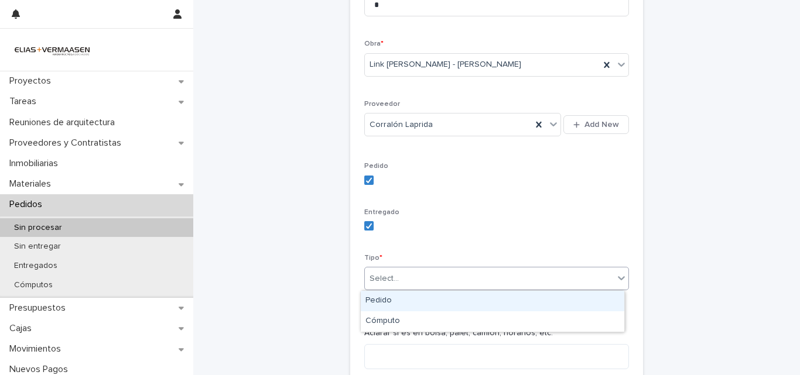
click at [392, 298] on div "Pedido" at bounding box center [493, 301] width 264 height 20
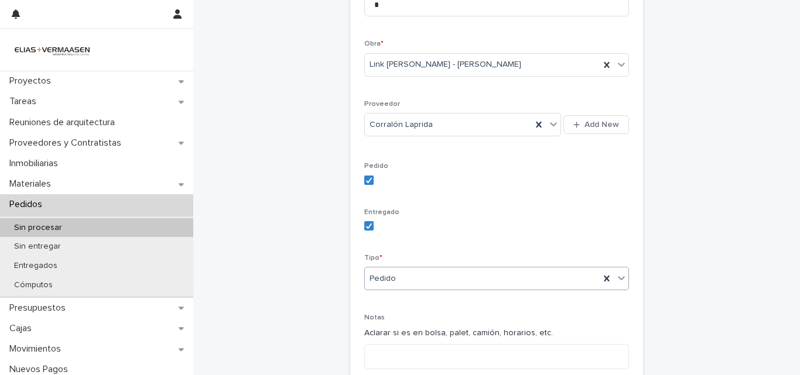
scroll to position [324, 0]
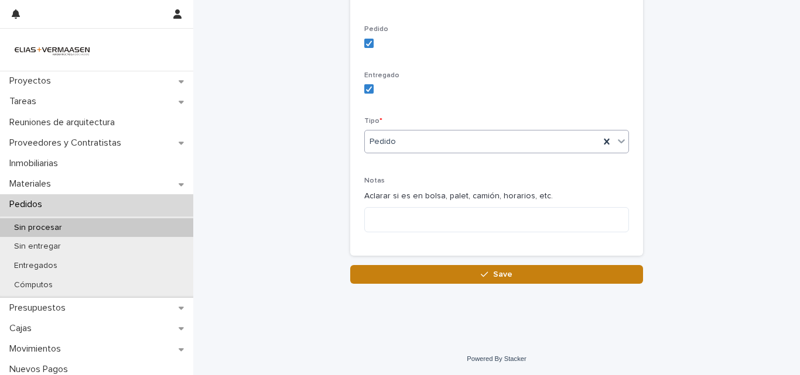
drag, startPoint x: 500, startPoint y: 294, endPoint x: 495, endPoint y: 276, distance: 18.7
click at [495, 275] on span "Save" at bounding box center [502, 275] width 19 height 8
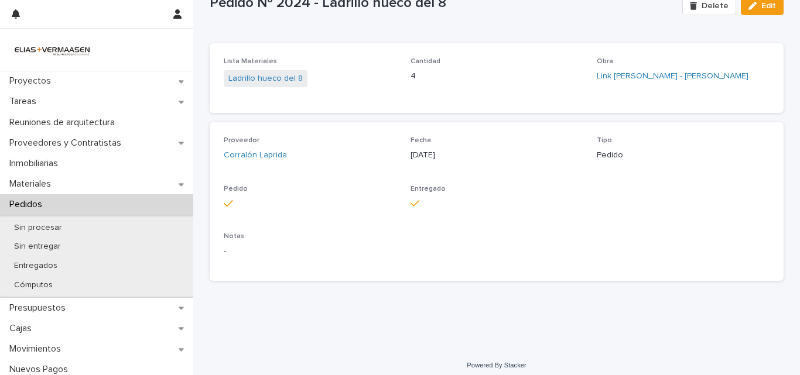
scroll to position [49, 0]
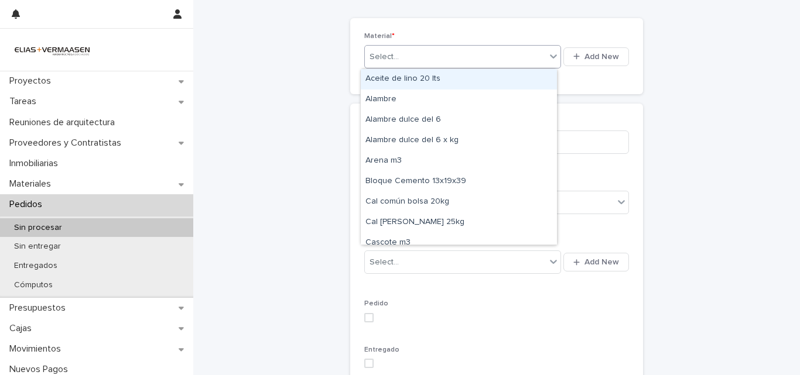
click at [442, 56] on div "Select..." at bounding box center [455, 56] width 181 height 19
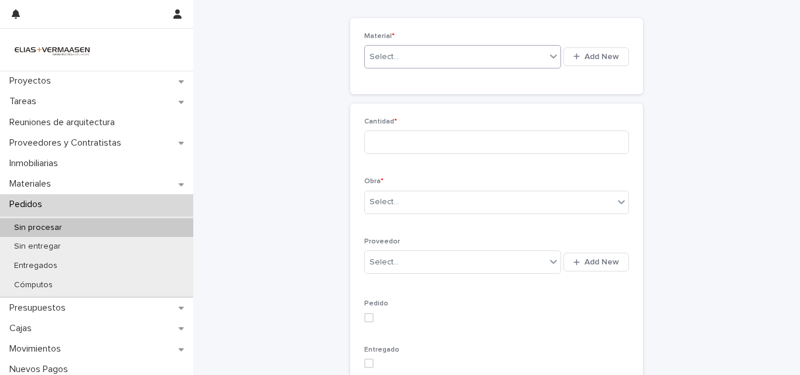
drag, startPoint x: 442, startPoint y: 56, endPoint x: 353, endPoint y: 87, distance: 93.9
click at [353, 87] on div "Material * 0 results available. Select is focused ,type to refine list, press D…" at bounding box center [496, 56] width 293 height 76
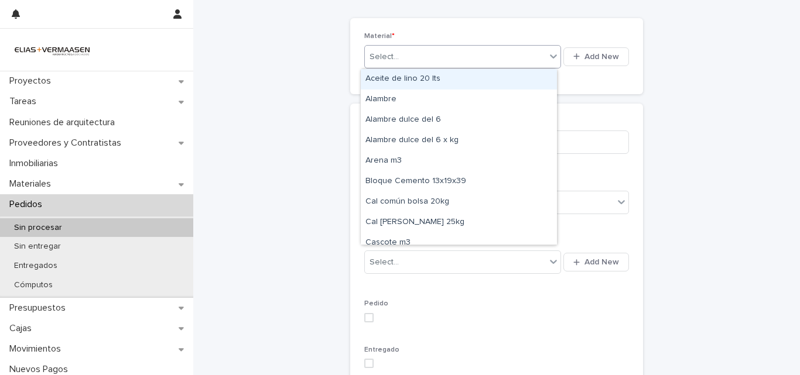
click at [442, 57] on div "Select..." at bounding box center [455, 56] width 181 height 19
type input "*"
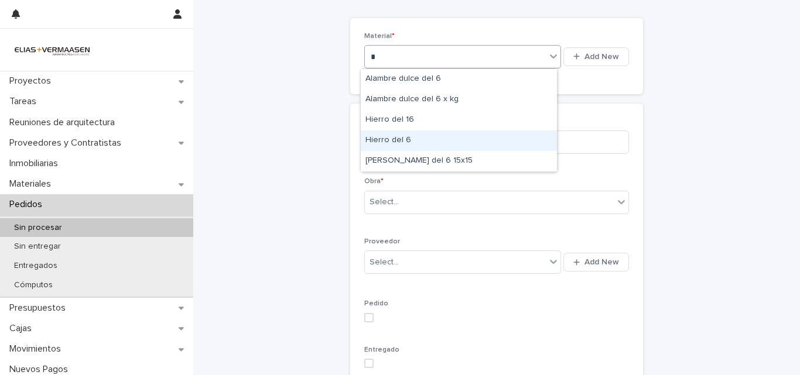
drag, startPoint x: 447, startPoint y: 118, endPoint x: 450, endPoint y: 148, distance: 29.4
click at [450, 148] on div "Hierro del 6" at bounding box center [459, 141] width 196 height 20
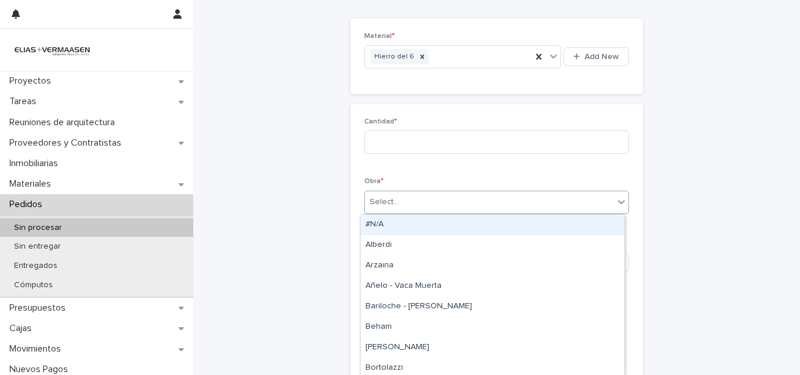
click at [464, 204] on div "Select..." at bounding box center [489, 202] width 249 height 19
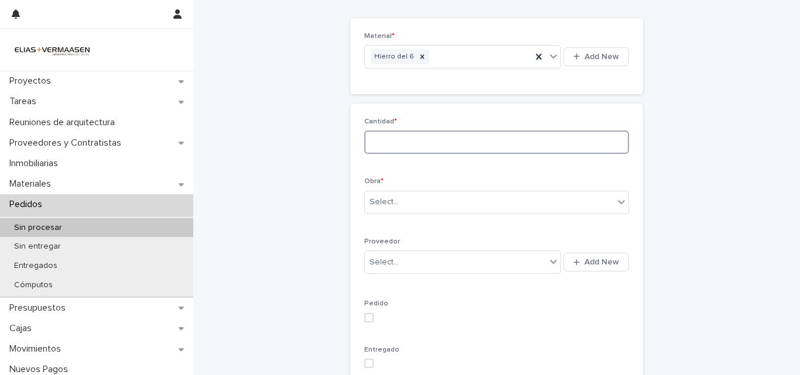
click at [448, 148] on input at bounding box center [496, 142] width 265 height 23
click at [453, 191] on div "Select..." at bounding box center [496, 202] width 265 height 23
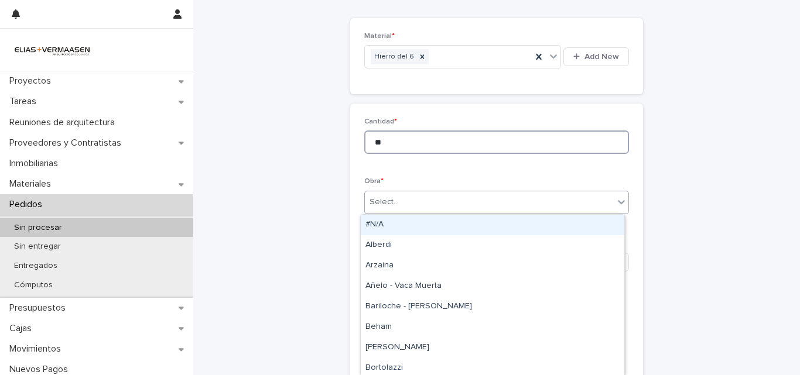
click at [445, 144] on input "**" at bounding box center [496, 142] width 265 height 23
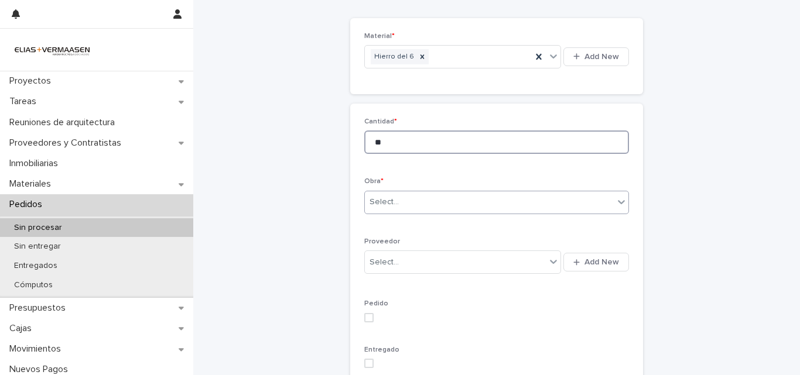
type input "**"
click at [576, 194] on div "Select..." at bounding box center [489, 202] width 249 height 19
type input "****"
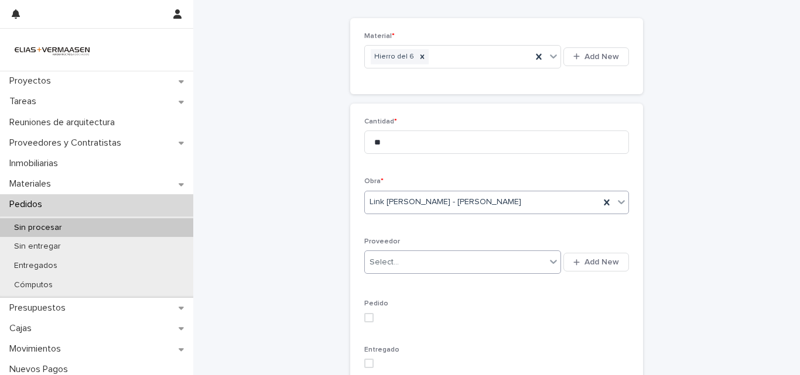
click at [515, 265] on div "Select..." at bounding box center [455, 262] width 181 height 19
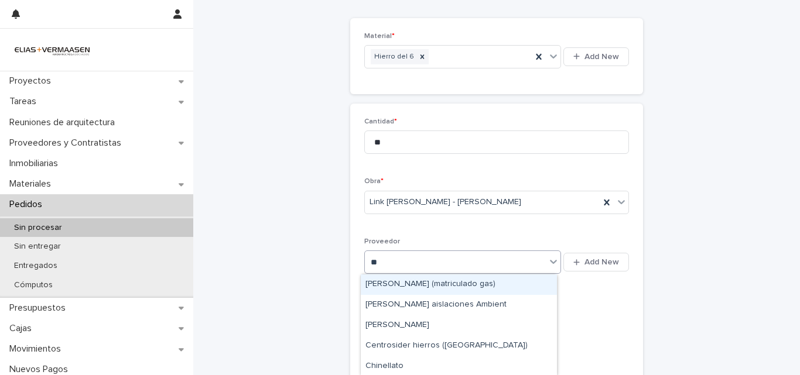
type input "***"
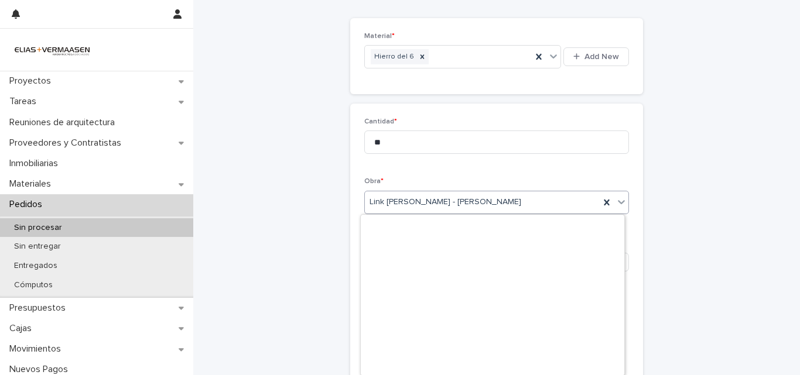
drag, startPoint x: 454, startPoint y: 209, endPoint x: 474, endPoint y: 202, distance: 21.1
click at [471, 203] on div "Link [PERSON_NAME] - [PERSON_NAME]" at bounding box center [482, 202] width 235 height 19
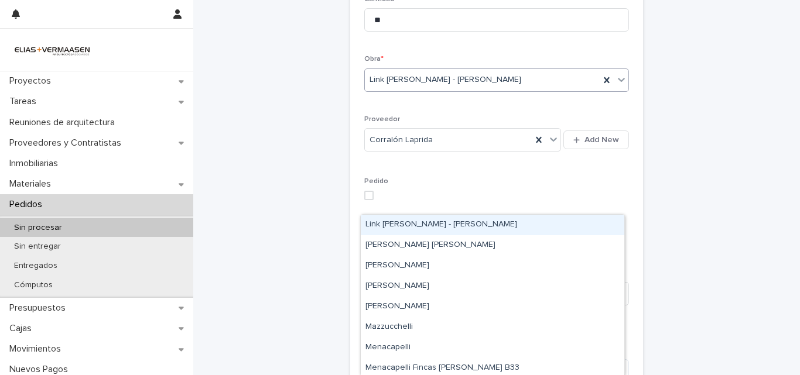
scroll to position [184, 0]
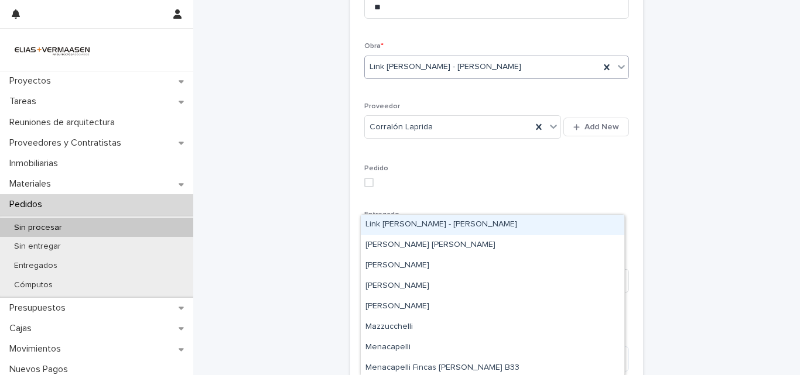
drag, startPoint x: 545, startPoint y: 191, endPoint x: 490, endPoint y: 192, distance: 55.6
click at [539, 191] on div "Pedido" at bounding box center [496, 181] width 265 height 32
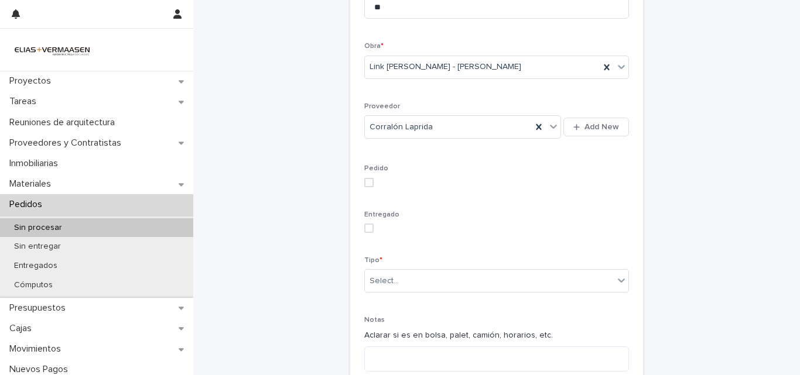
click at [359, 186] on div "Cantidad * ** Obra * Link Torre - [PERSON_NAME] Corralón Laprida Add New Pedido…" at bounding box center [496, 181] width 293 height 427
drag, startPoint x: 362, startPoint y: 183, endPoint x: 364, endPoint y: 208, distance: 25.9
click at [364, 183] on span at bounding box center [368, 182] width 9 height 9
click at [370, 234] on div "Entregado" at bounding box center [496, 227] width 265 height 32
click at [368, 231] on span at bounding box center [368, 228] width 9 height 9
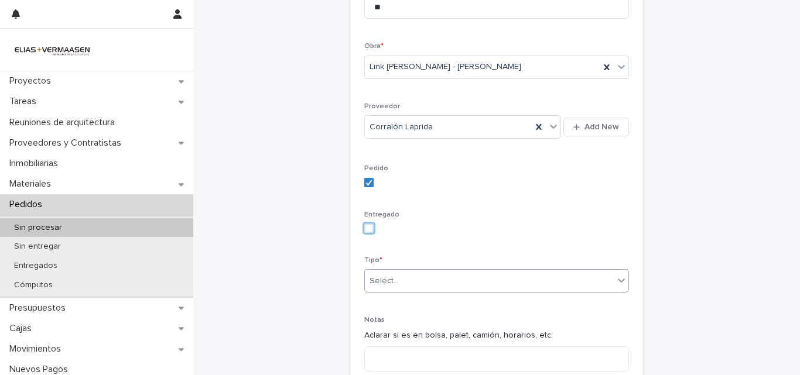
click at [372, 271] on div "Select..." at bounding box center [496, 280] width 265 height 23
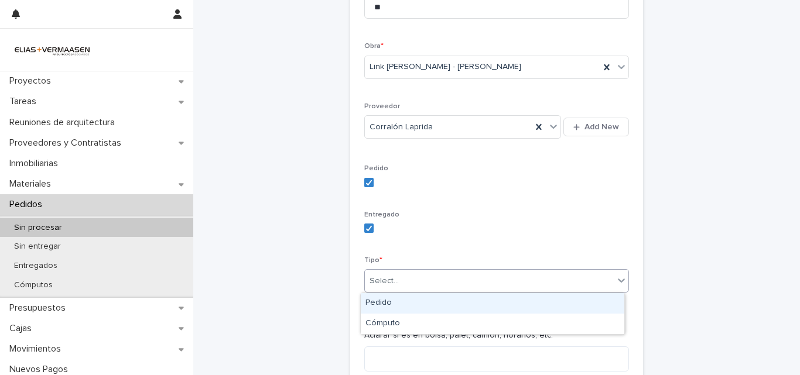
drag, startPoint x: 380, startPoint y: 297, endPoint x: 650, endPoint y: 217, distance: 281.5
click at [390, 290] on body "Proyectos Tareas Reuniones de arquitectura Proveedores y Contratistas Inmobilia…" at bounding box center [400, 187] width 800 height 375
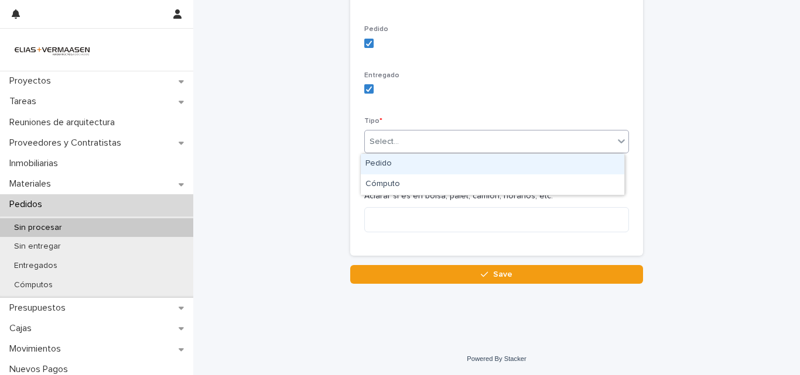
click at [404, 170] on div "Pedido" at bounding box center [493, 164] width 264 height 20
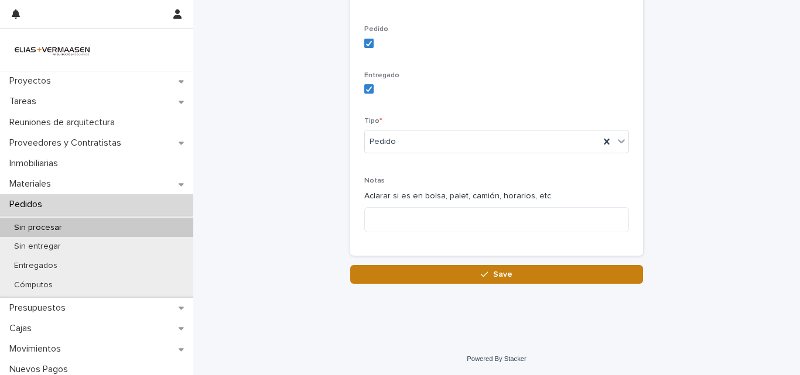
click at [412, 270] on button "Save" at bounding box center [496, 274] width 293 height 19
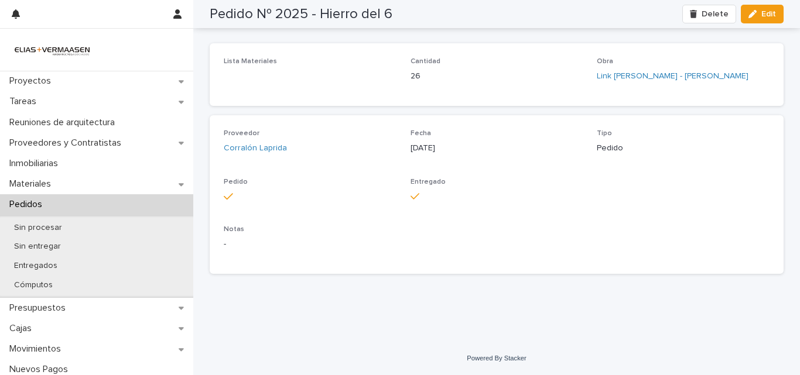
scroll to position [42, 0]
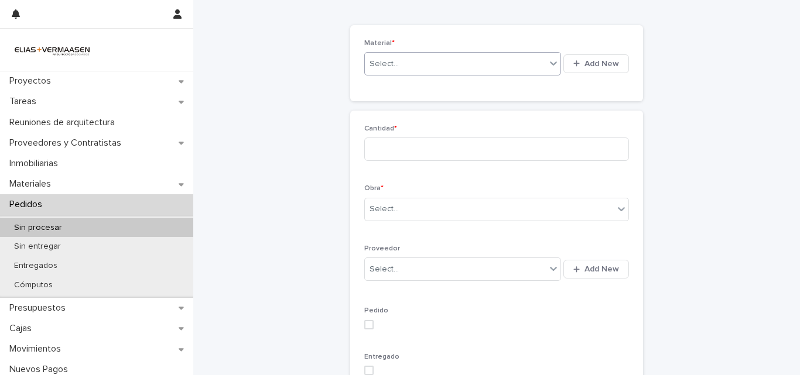
click at [491, 54] on div "Select..." at bounding box center [462, 63] width 197 height 23
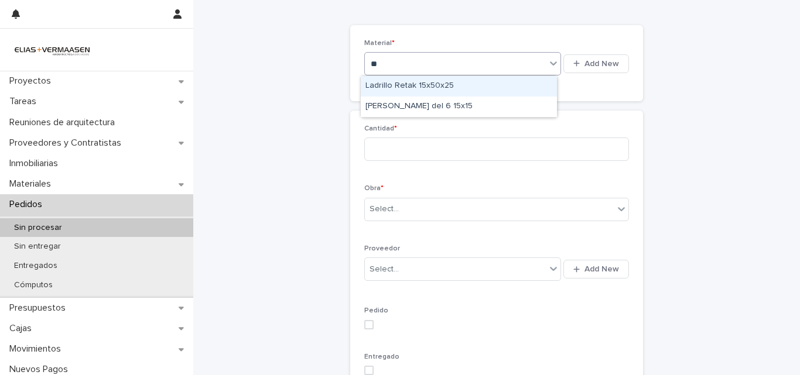
type input "*"
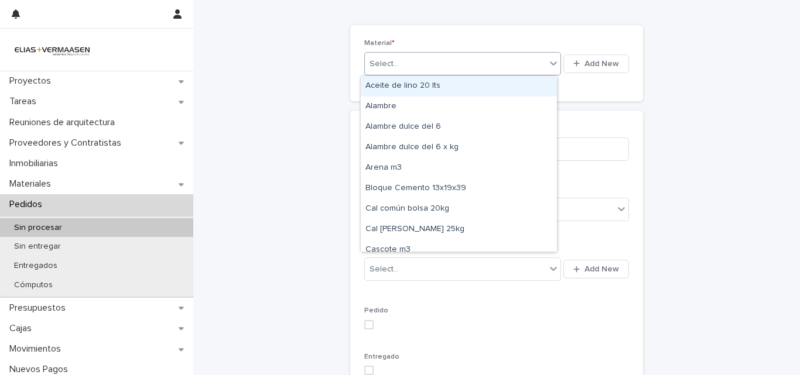
type input "*"
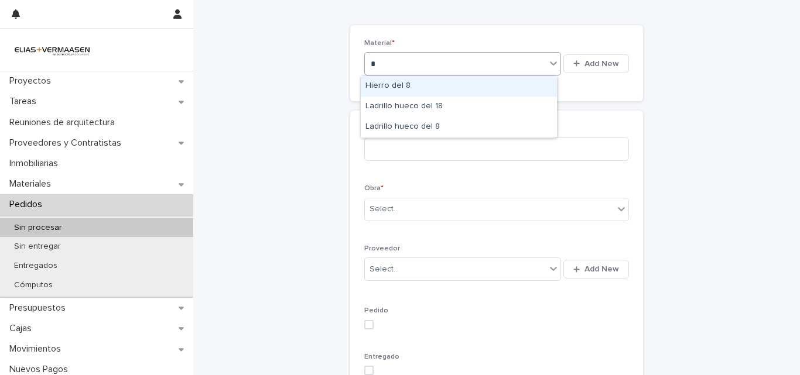
click at [515, 86] on div "Hierro del 8" at bounding box center [459, 86] width 196 height 20
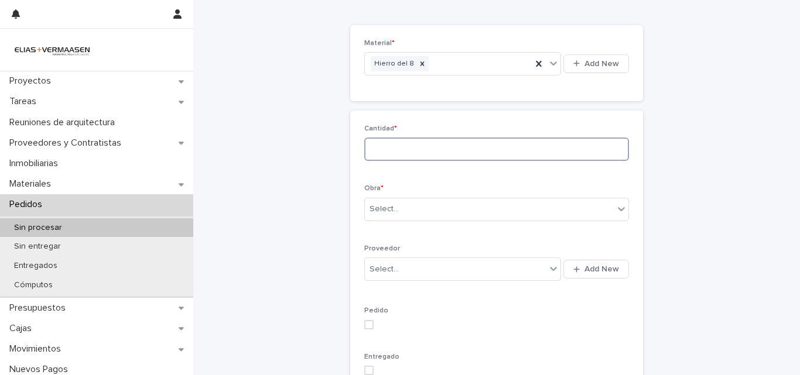
click at [502, 143] on input at bounding box center [496, 149] width 265 height 23
type input "**"
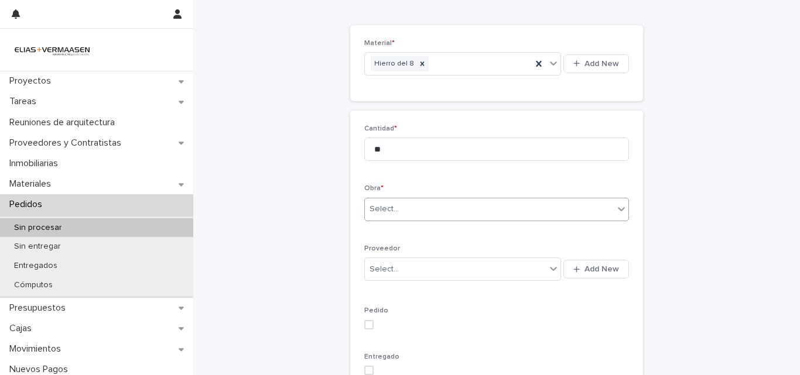
click at [416, 201] on div "Select..." at bounding box center [489, 209] width 249 height 19
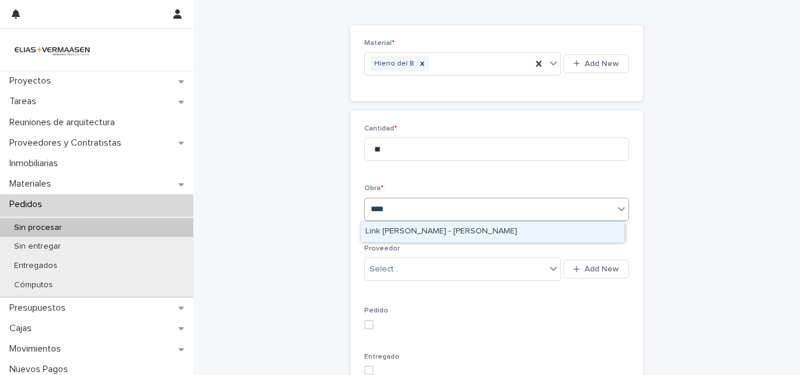
type input "*****"
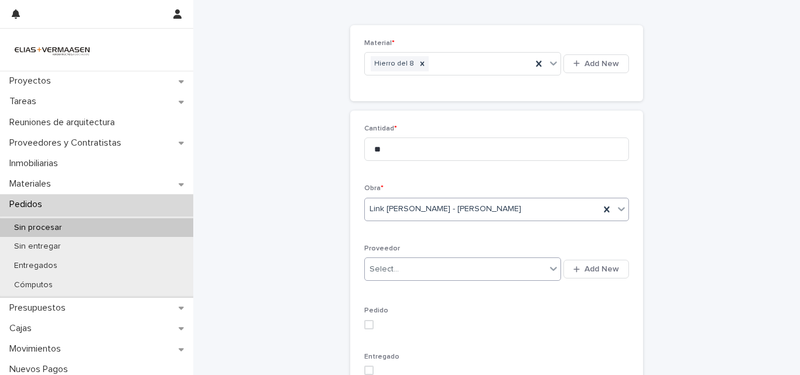
click at [402, 271] on div "Select..." at bounding box center [455, 269] width 181 height 19
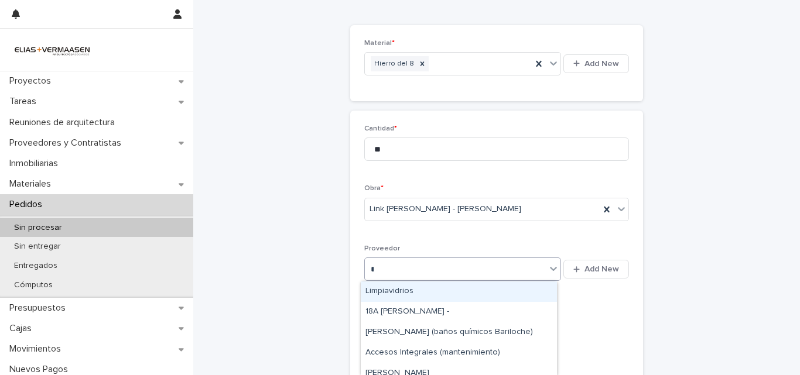
type input "***"
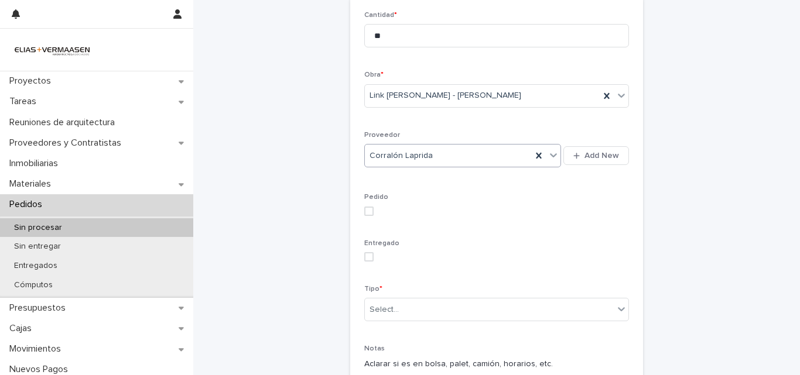
scroll to position [255, 0]
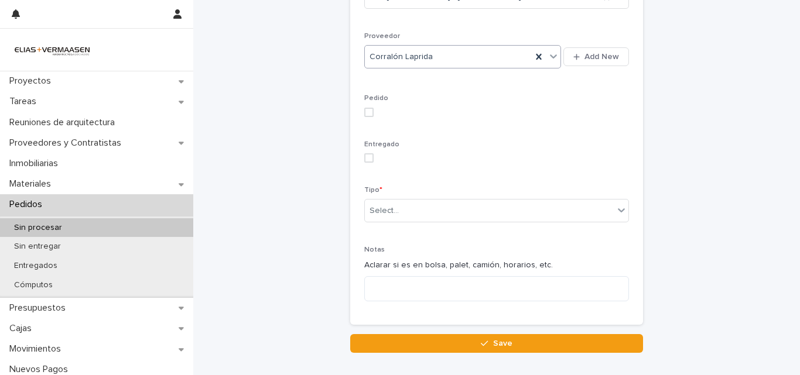
drag, startPoint x: 363, startPoint y: 111, endPoint x: 365, endPoint y: 138, distance: 27.6
click at [364, 114] on span at bounding box center [368, 112] width 9 height 9
click at [364, 158] on span at bounding box center [368, 157] width 9 height 9
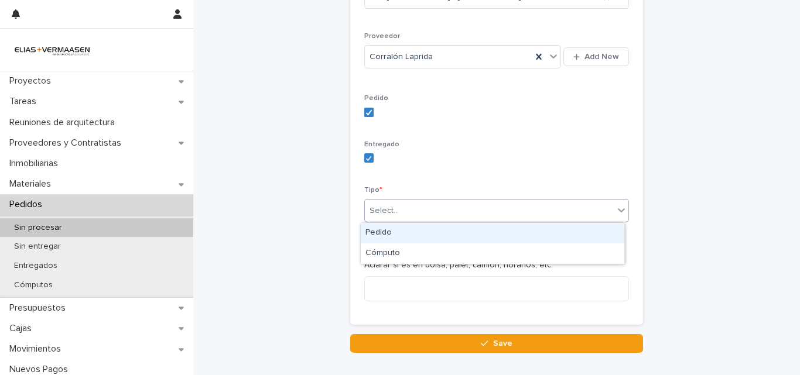
click at [378, 218] on div "Select..." at bounding box center [489, 210] width 249 height 19
click at [375, 234] on div "Pedido" at bounding box center [493, 233] width 264 height 20
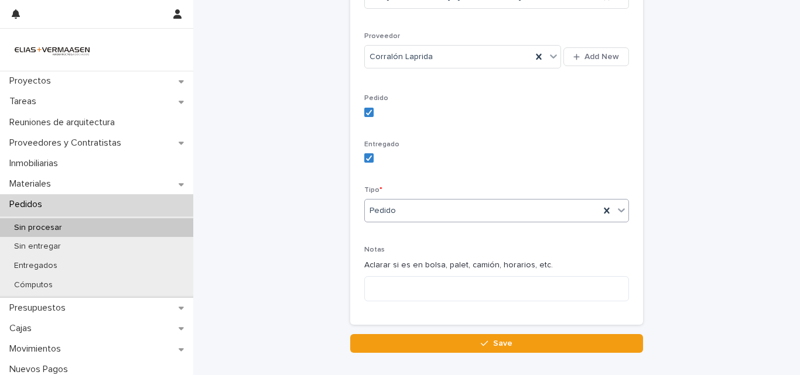
click at [372, 275] on div "Notas Aclarar si es en bolsa, palet, camión, horarios, etc." at bounding box center [496, 278] width 265 height 64
click at [375, 354] on div "Loading... Saving… Loading... Saving… Pedido/Cómputo de materiales Loading... S…" at bounding box center [497, 64] width 586 height 636
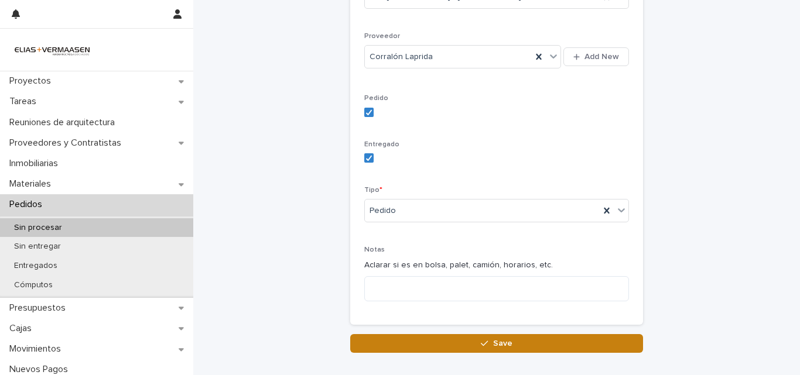
click at [371, 338] on button "Save" at bounding box center [496, 343] width 293 height 19
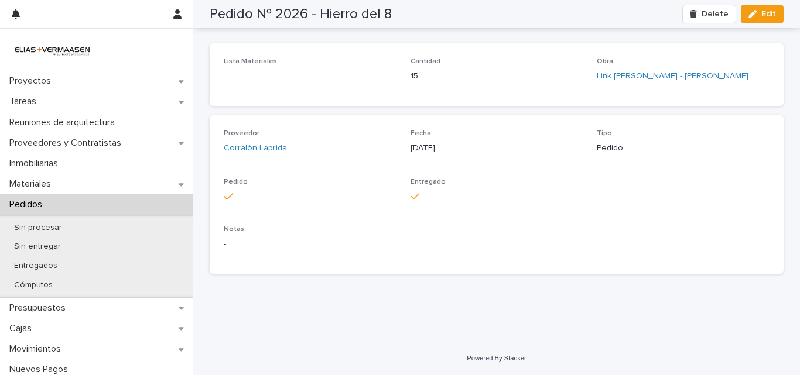
scroll to position [42, 0]
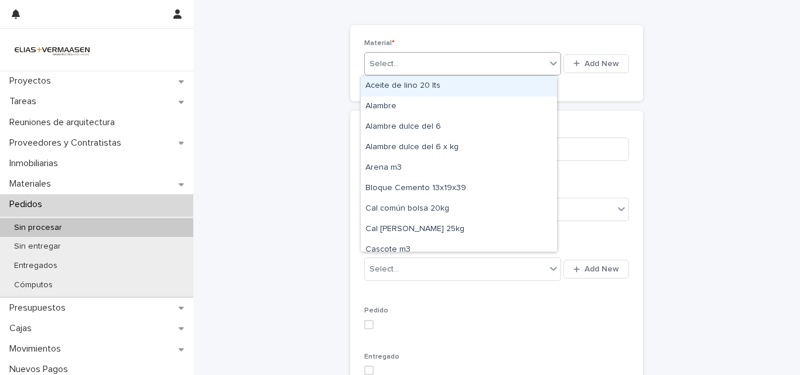
click at [404, 70] on div "Select..." at bounding box center [455, 63] width 181 height 19
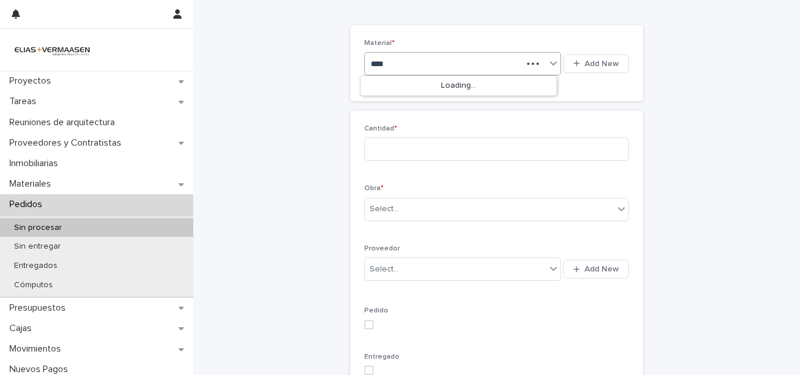
type input "***"
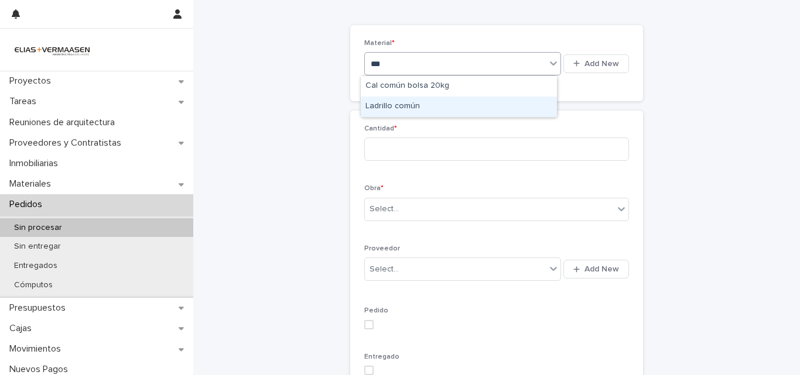
click at [473, 106] on div "Ladrillo común" at bounding box center [459, 107] width 196 height 20
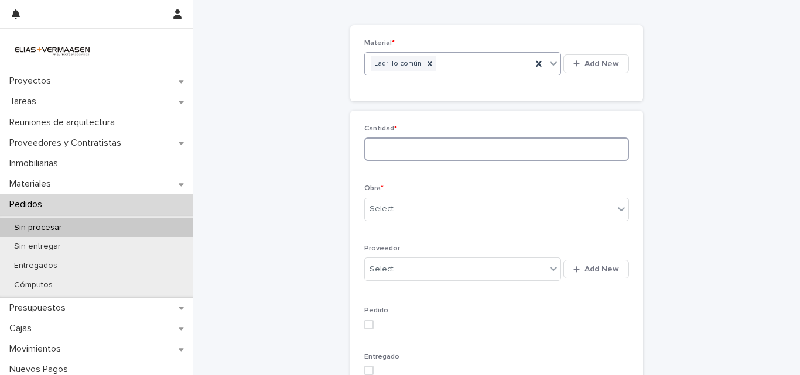
click at [457, 155] on input at bounding box center [496, 149] width 265 height 23
type input "*"
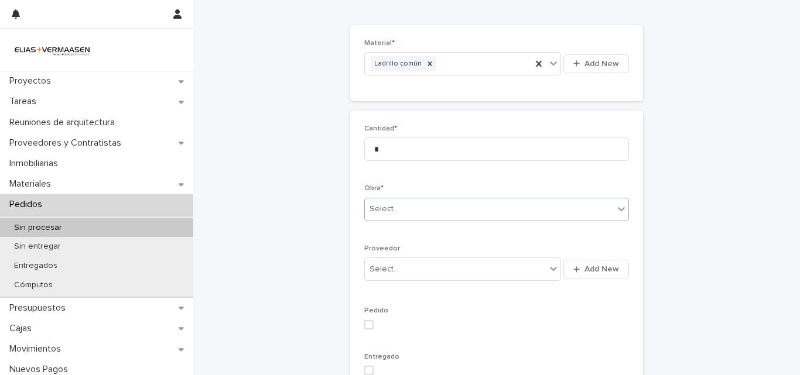
click at [453, 205] on div "Select..." at bounding box center [489, 209] width 249 height 19
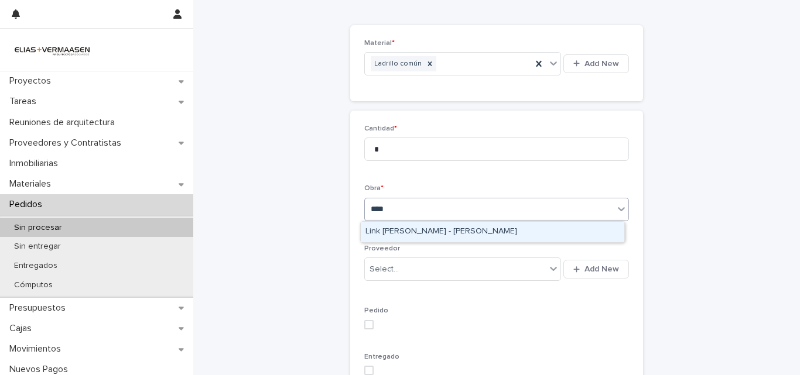
type input "*****"
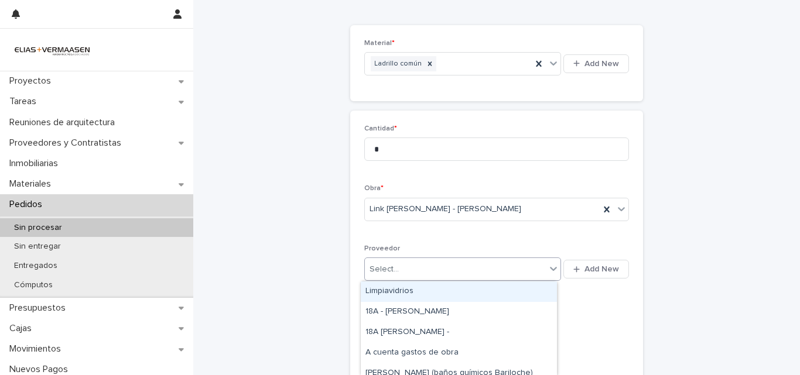
click at [500, 260] on div "Select..." at bounding box center [455, 269] width 181 height 19
type input "***"
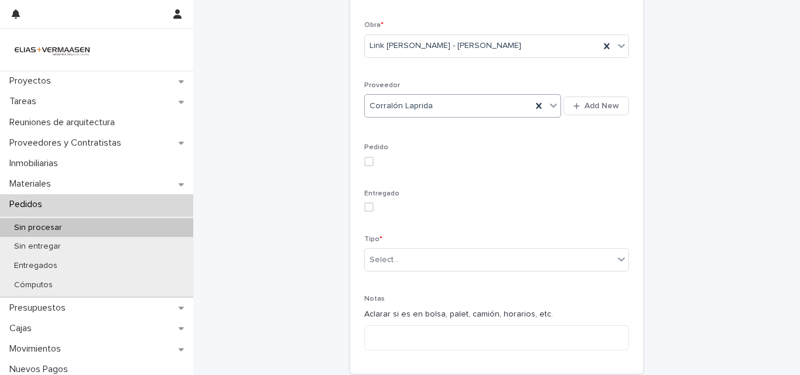
scroll to position [257, 0]
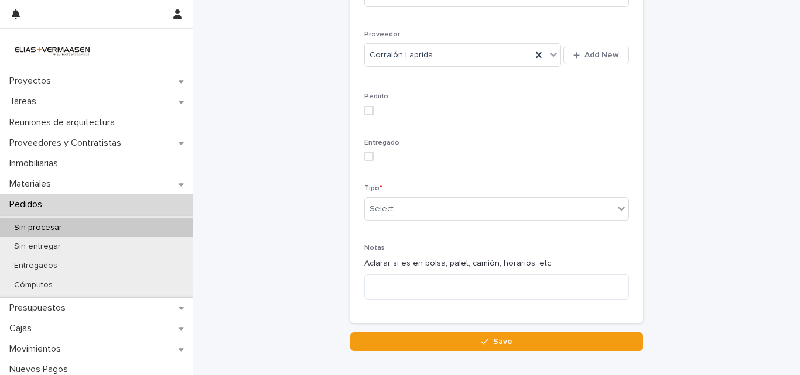
drag, startPoint x: 371, startPoint y: 119, endPoint x: 366, endPoint y: 112, distance: 8.4
click at [370, 117] on div "Pedido" at bounding box center [496, 109] width 265 height 32
click at [366, 110] on span at bounding box center [368, 110] width 9 height 9
click at [364, 155] on span at bounding box center [368, 156] width 9 height 9
click at [379, 201] on div "Select..." at bounding box center [489, 209] width 249 height 19
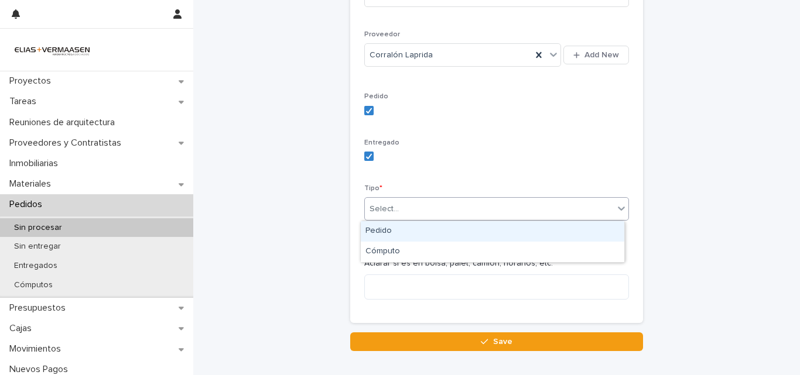
click at [379, 233] on div "Pedido" at bounding box center [493, 231] width 264 height 20
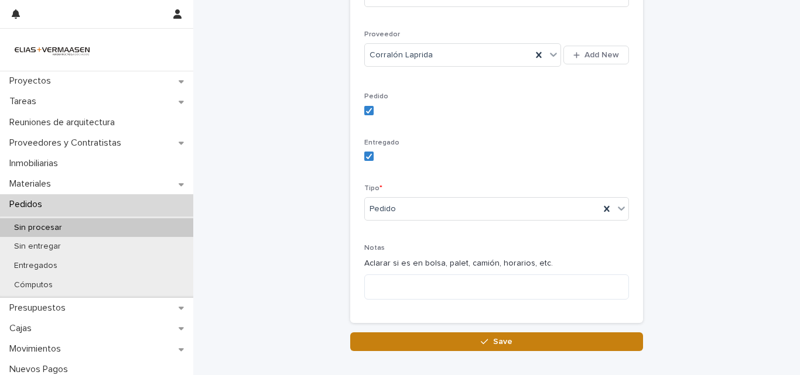
click at [450, 341] on button "Save" at bounding box center [496, 342] width 293 height 19
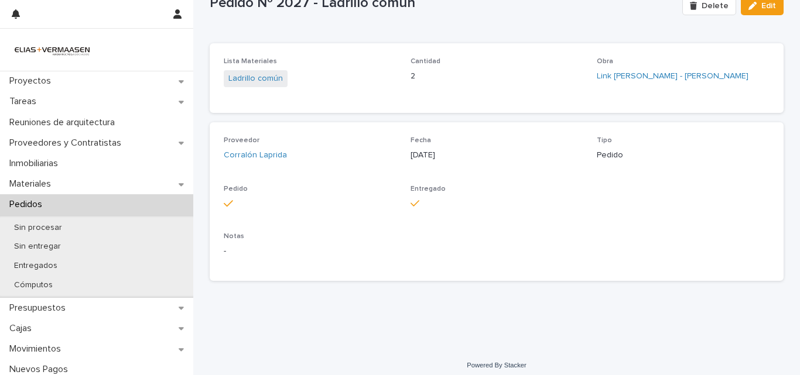
scroll to position [49, 0]
